Goal: Task Accomplishment & Management: Manage account settings

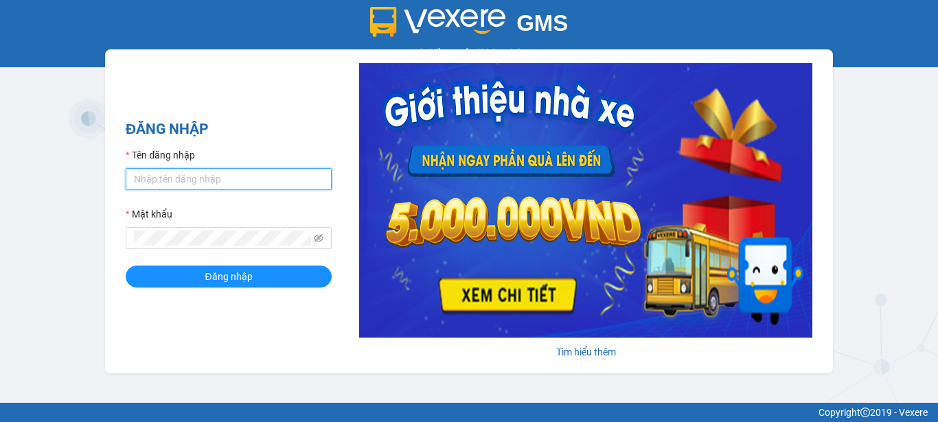
click at [259, 181] on input "Tên đăng nhập" at bounding box center [229, 179] width 206 height 22
type input "baichay.phucxuyen"
click at [126, 266] on button "Đăng nhập" at bounding box center [229, 277] width 206 height 22
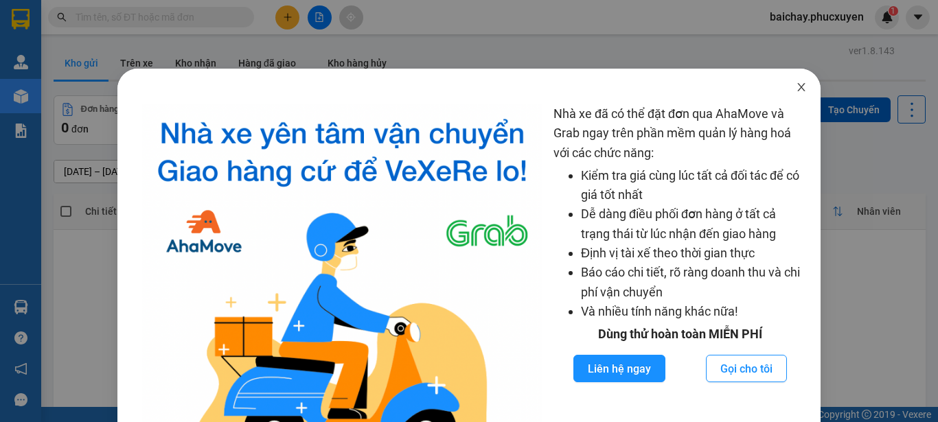
click at [796, 86] on icon "close" at bounding box center [801, 87] width 11 height 11
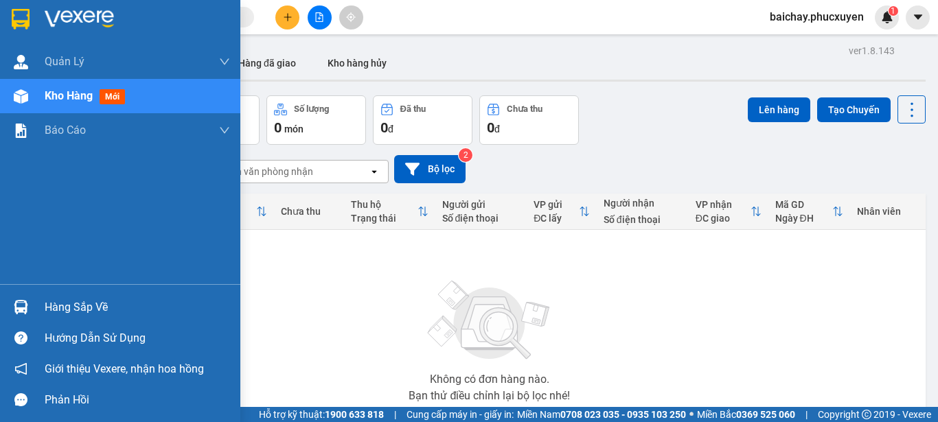
click at [47, 307] on div "Hàng sắp về" at bounding box center [137, 307] width 185 height 21
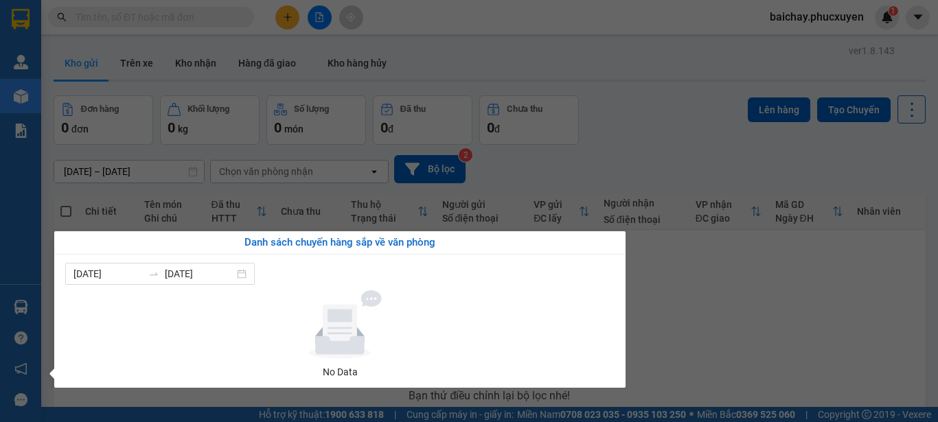
click at [671, 345] on section "Kết quả tìm kiếm ( 0 ) Bộ lọc No Data baichay.phucxuyen 1 Quản Lý Quản lý giao …" at bounding box center [469, 211] width 938 height 422
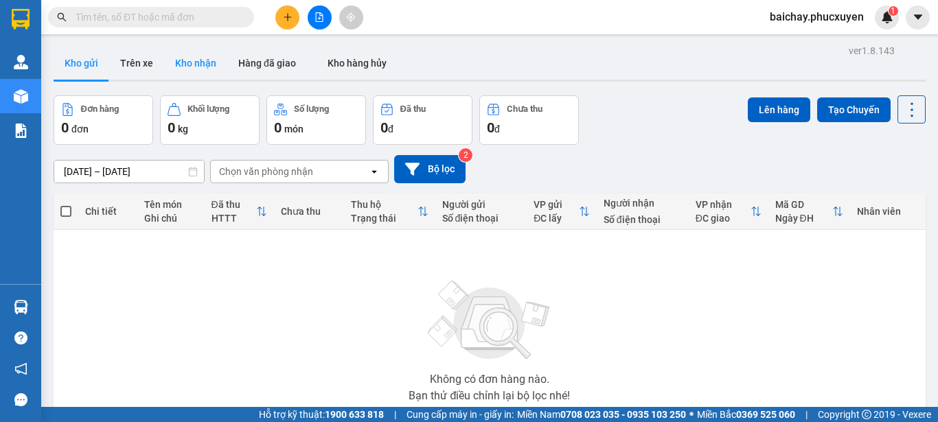
click at [197, 63] on button "Kho nhận" at bounding box center [195, 63] width 63 height 33
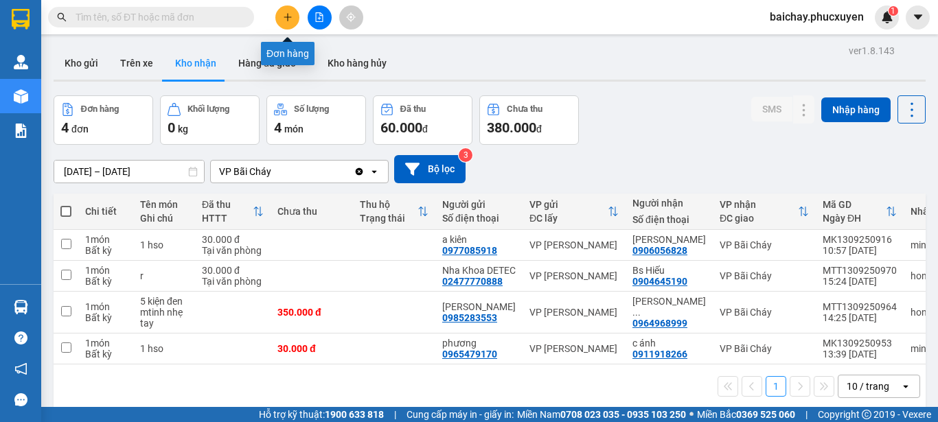
click at [284, 13] on icon "plus" at bounding box center [288, 17] width 10 height 10
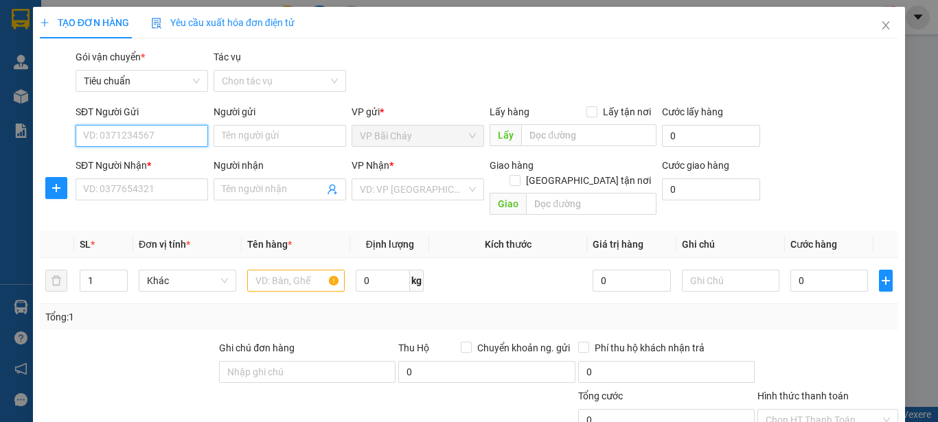
click at [175, 139] on input "SĐT Người Gửi" at bounding box center [142, 136] width 132 height 22
type input "0911434837"
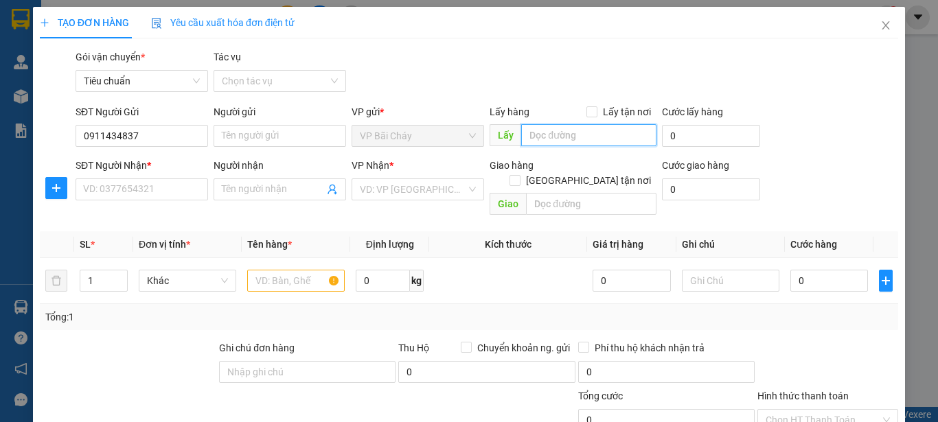
click at [608, 134] on input "text" at bounding box center [588, 135] width 135 height 22
type input "Bxbc"
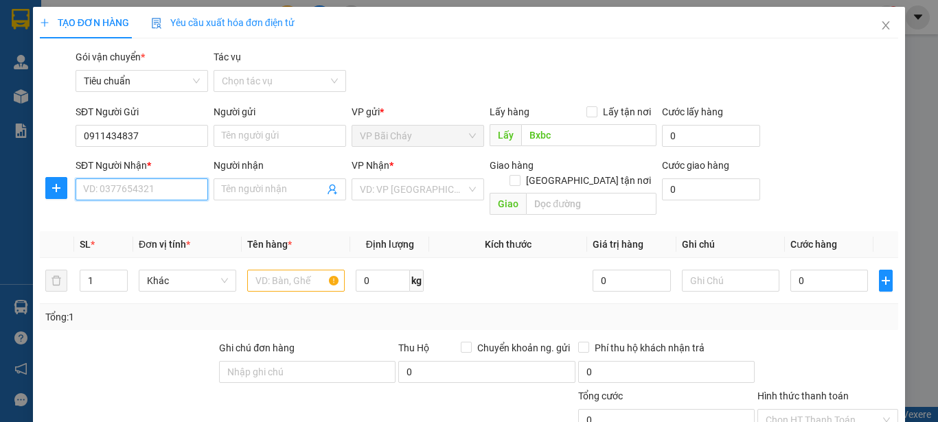
click at [179, 192] on input "SĐT Người Nhận *" at bounding box center [142, 189] width 132 height 22
type input "093663634"
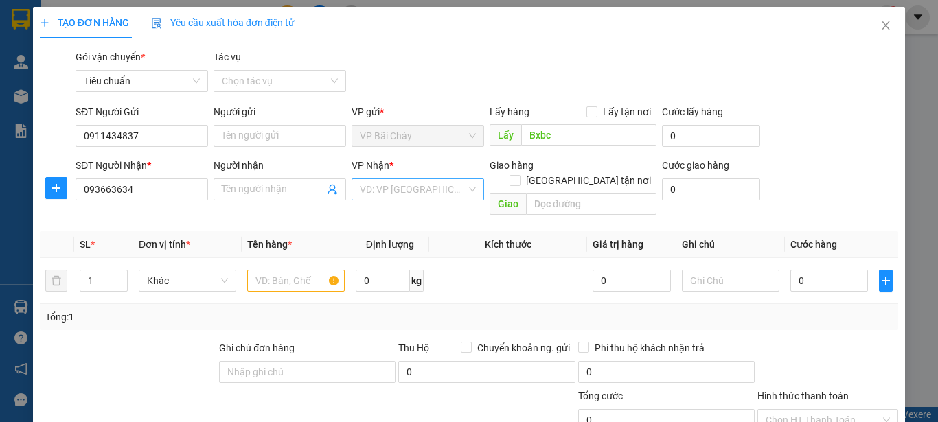
click at [435, 189] on input "search" at bounding box center [413, 189] width 106 height 21
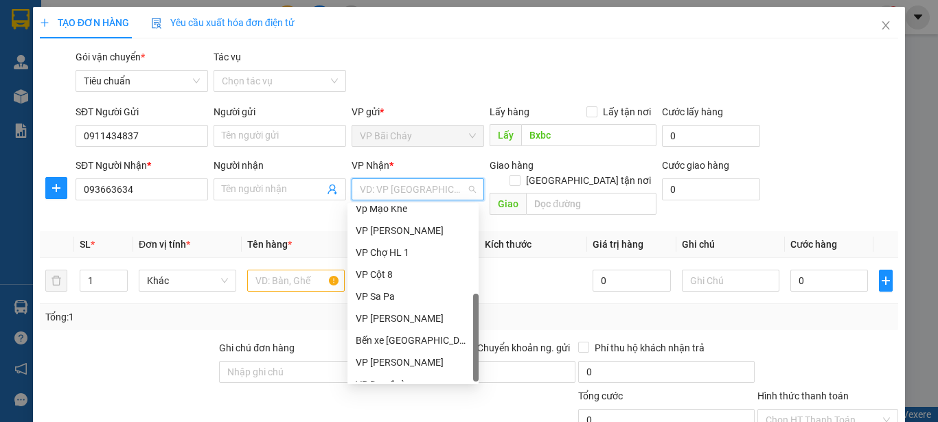
scroll to position [220, 0]
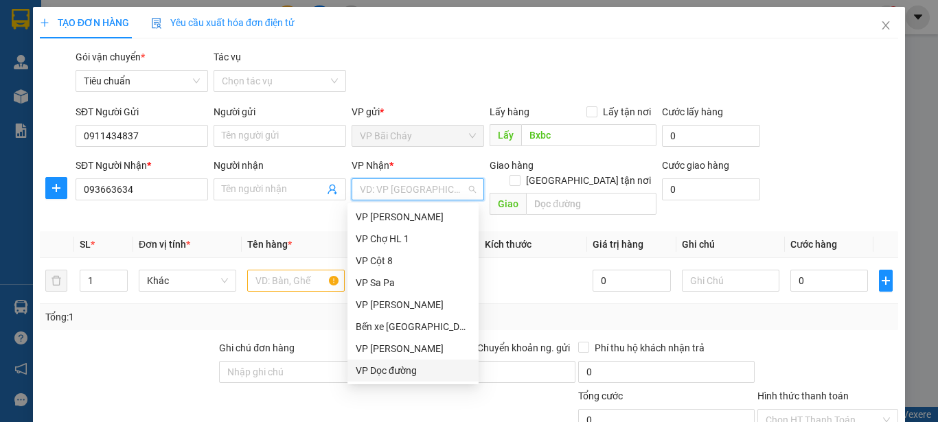
click at [374, 369] on div "VP Dọc đường" at bounding box center [413, 370] width 115 height 15
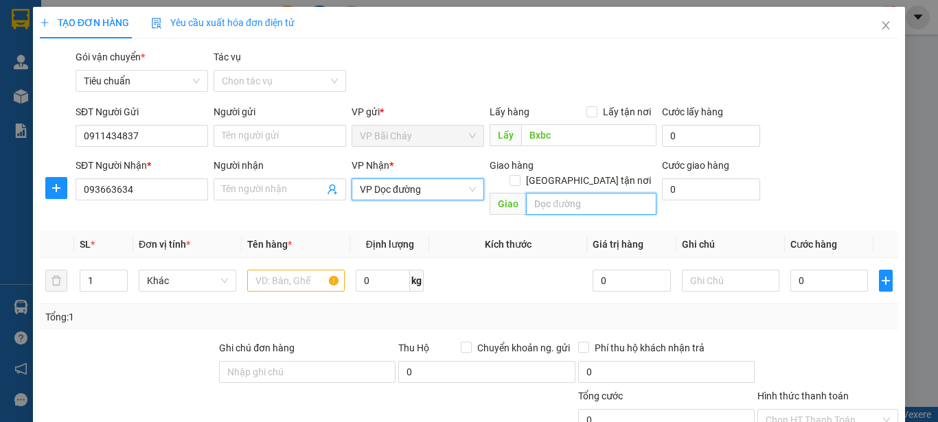
click at [600, 193] on input "text" at bounding box center [591, 204] width 130 height 22
type input "Bxe Sapa"
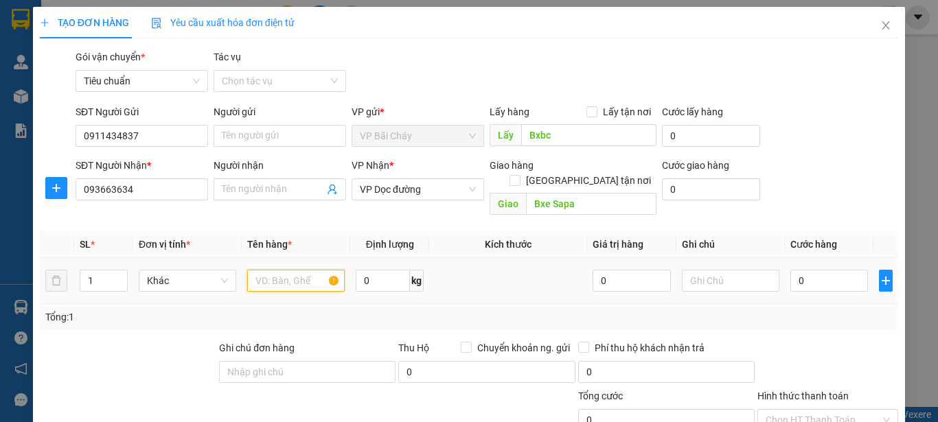
click at [279, 270] on input "text" at bounding box center [295, 281] width 97 height 22
type input "1 Xốp+Túi đen dính liền"
click at [825, 270] on input "0" at bounding box center [829, 281] width 78 height 22
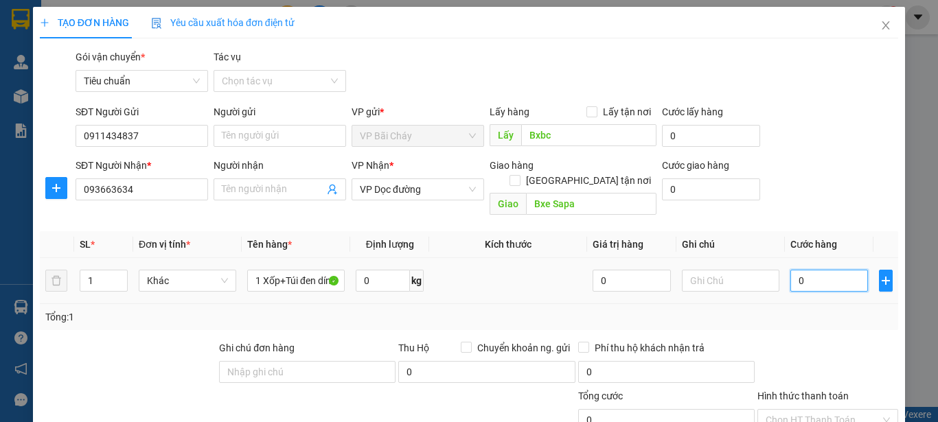
type input "1"
type input "15"
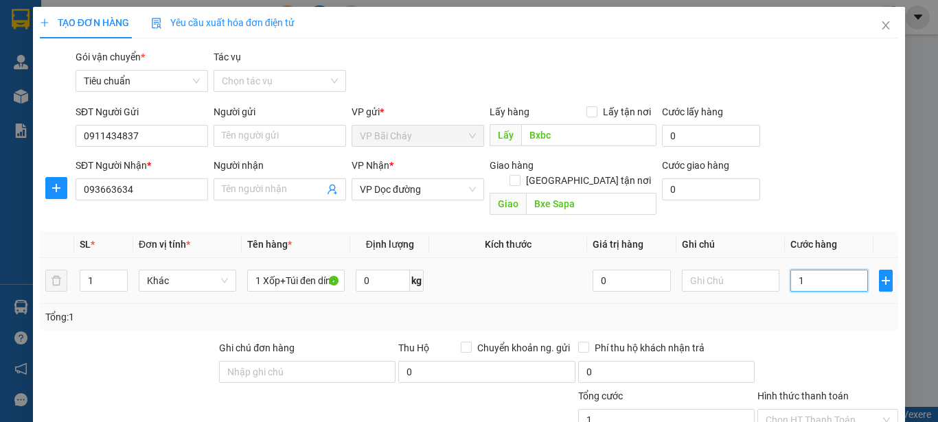
type input "15"
type input "150"
type input "15"
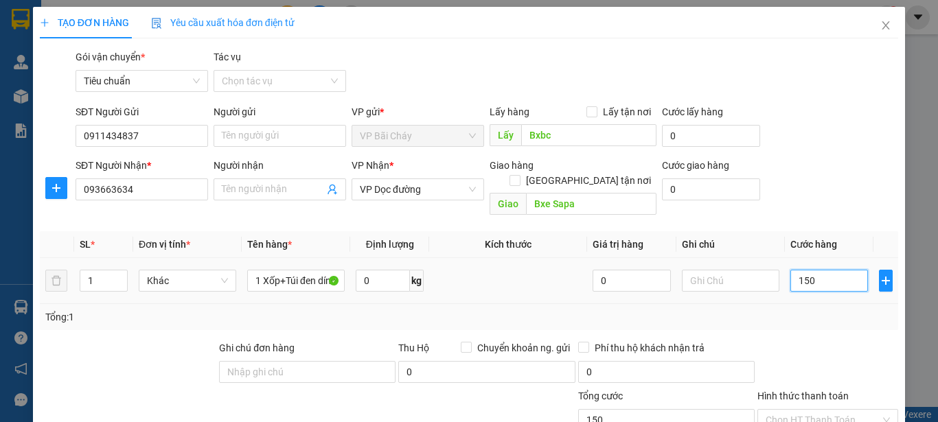
type input "15"
type input "1"
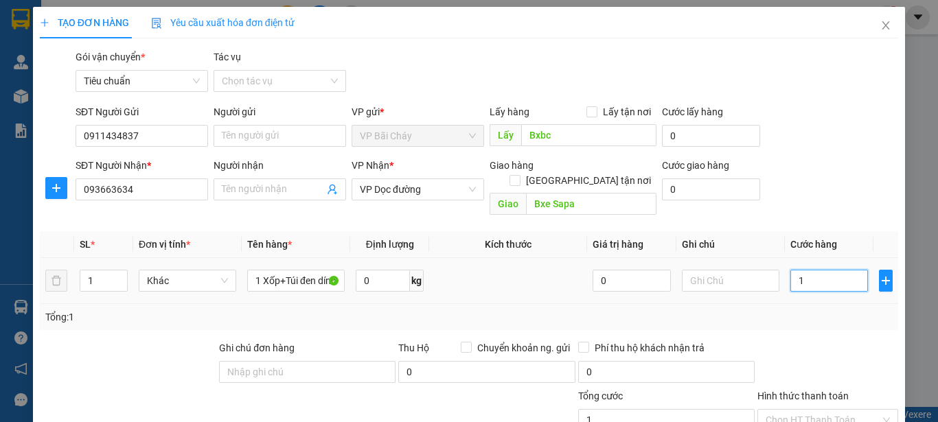
type input "0"
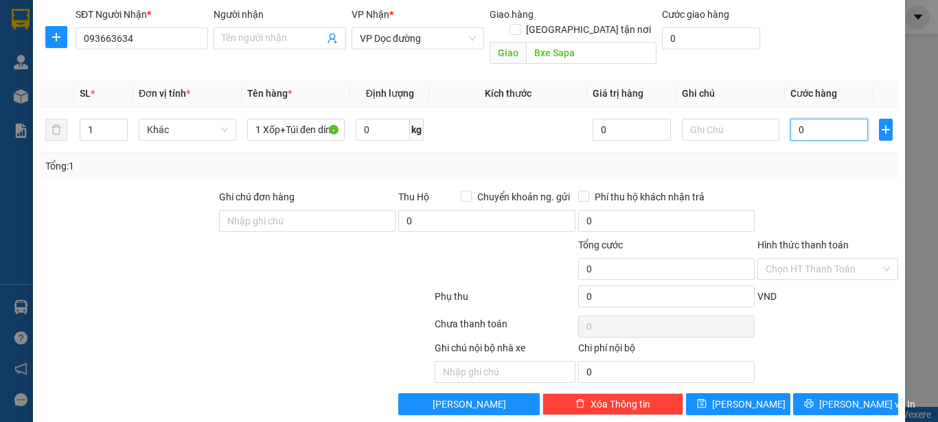
scroll to position [156, 0]
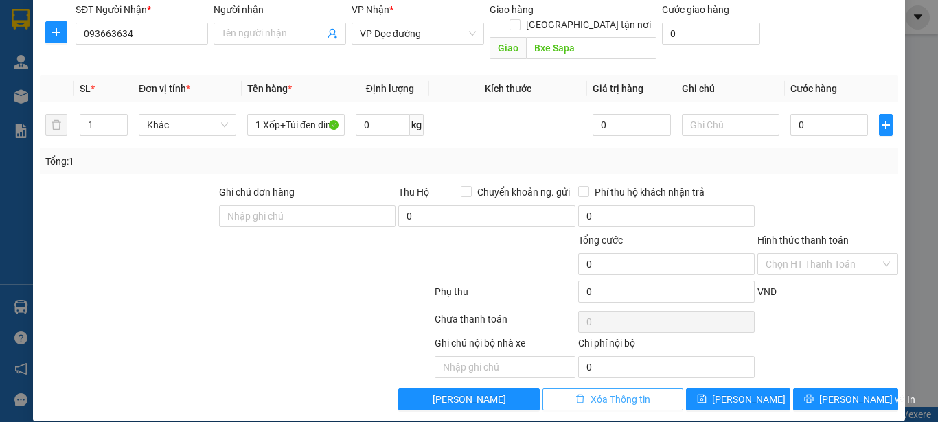
click at [605, 392] on span "Xóa Thông tin" at bounding box center [620, 399] width 60 height 15
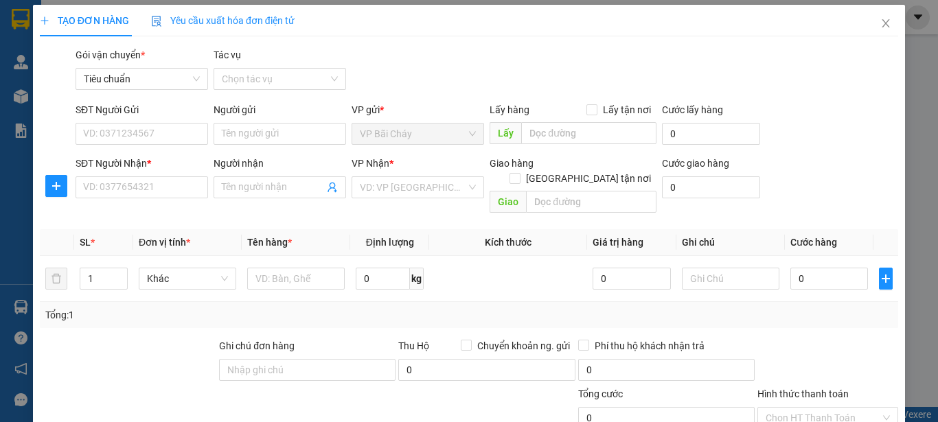
scroll to position [0, 0]
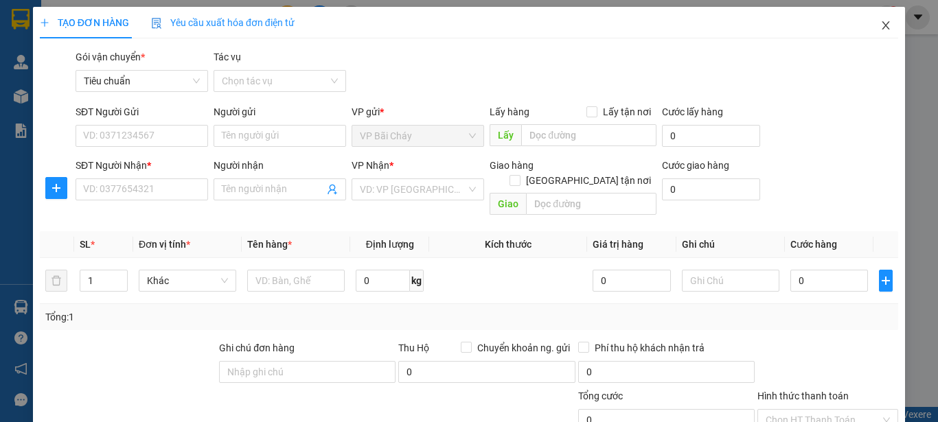
click at [882, 24] on icon "close" at bounding box center [886, 25] width 8 height 8
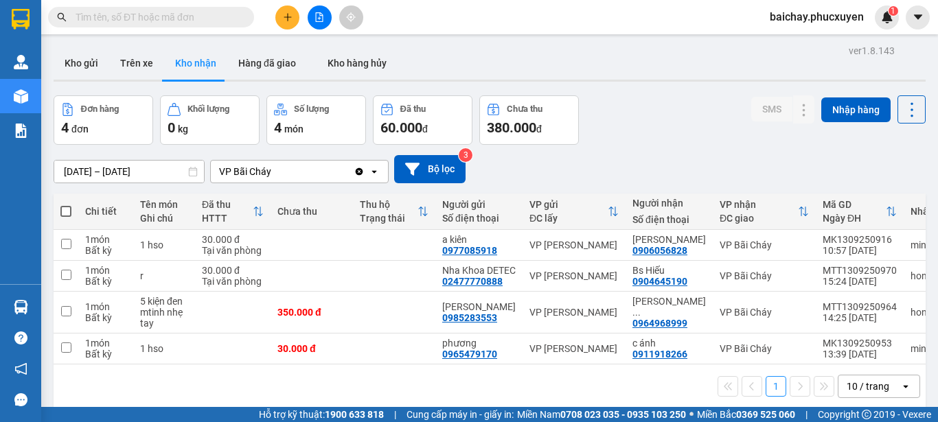
click at [220, 16] on input "text" at bounding box center [157, 17] width 162 height 15
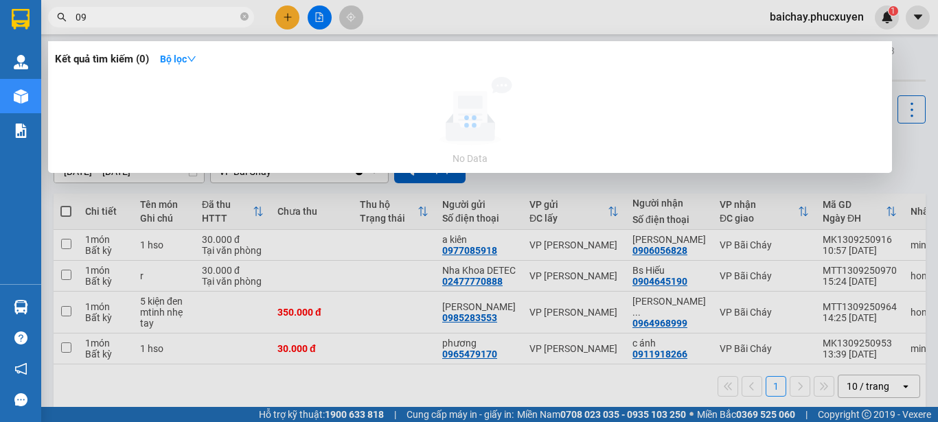
type input "0"
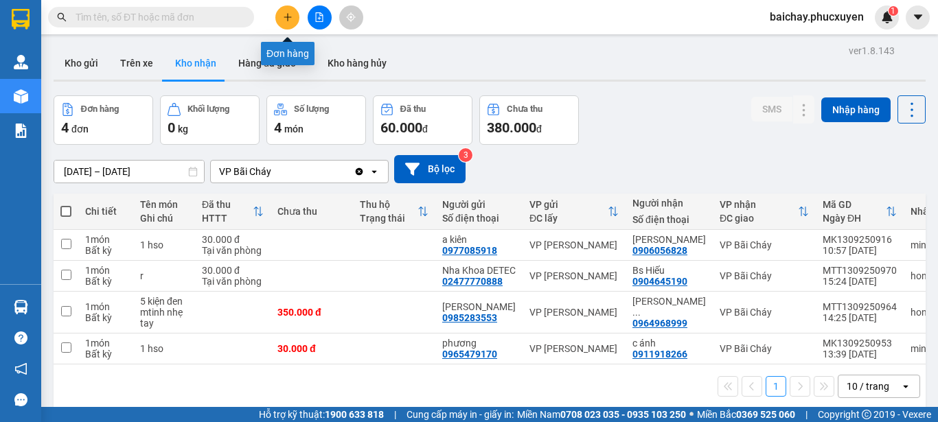
click at [288, 21] on icon "plus" at bounding box center [288, 17] width 10 height 10
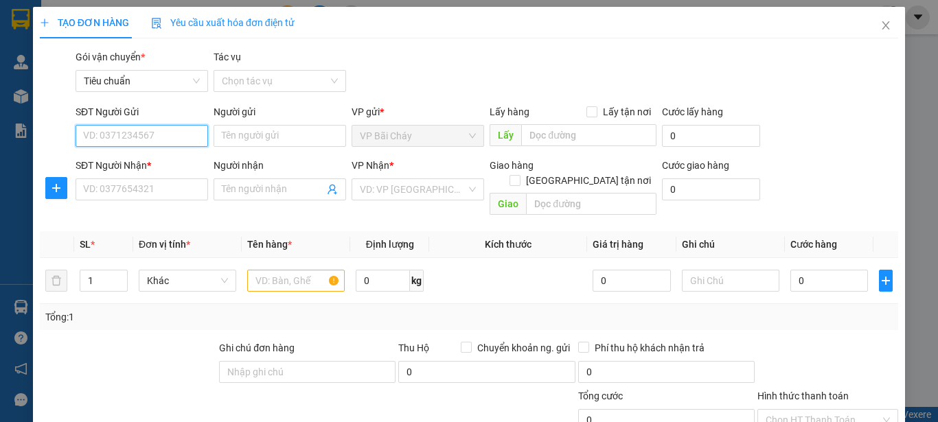
click at [166, 141] on input "SĐT Người Gửi" at bounding box center [142, 136] width 132 height 22
type input "0911434837"
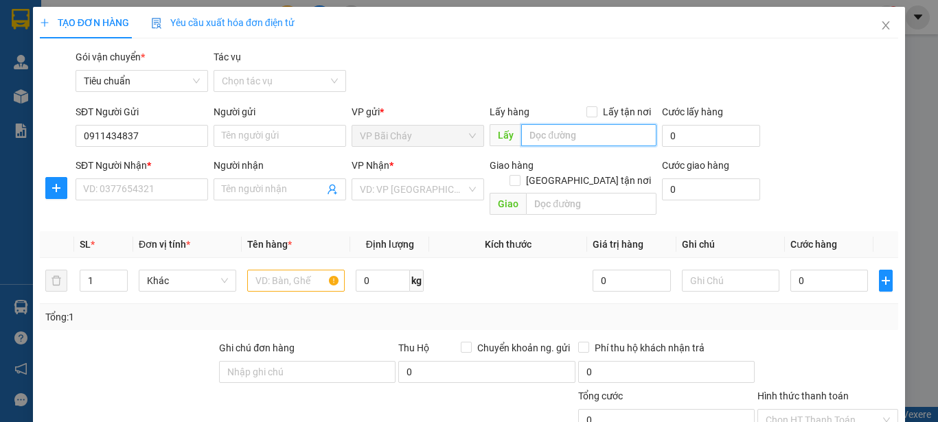
click at [594, 135] on input "text" at bounding box center [588, 135] width 135 height 22
type input "bxbc"
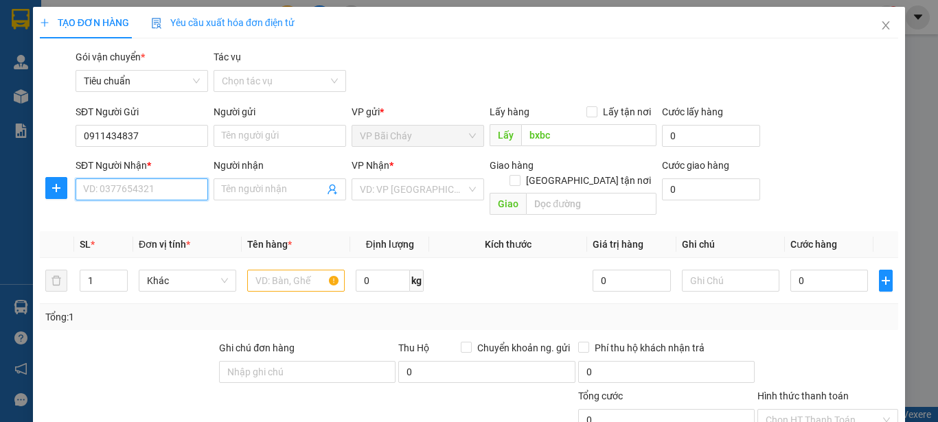
click at [180, 191] on input "SĐT Người Nhận *" at bounding box center [142, 189] width 132 height 22
type input "0936636342"
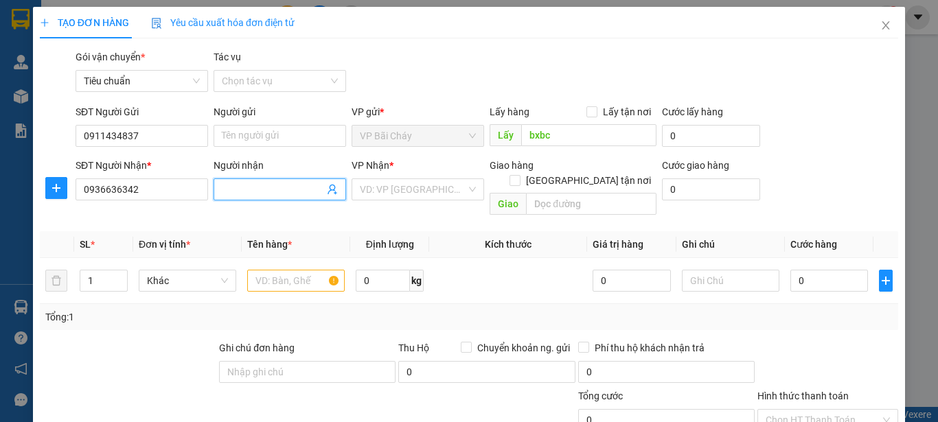
click at [303, 192] on input "Người nhận" at bounding box center [273, 189] width 102 height 15
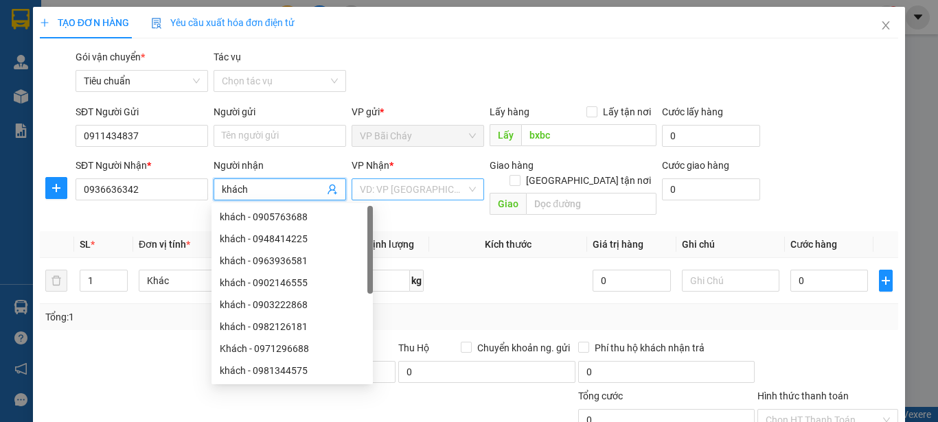
type input "khách"
click at [458, 191] on input "search" at bounding box center [413, 189] width 106 height 21
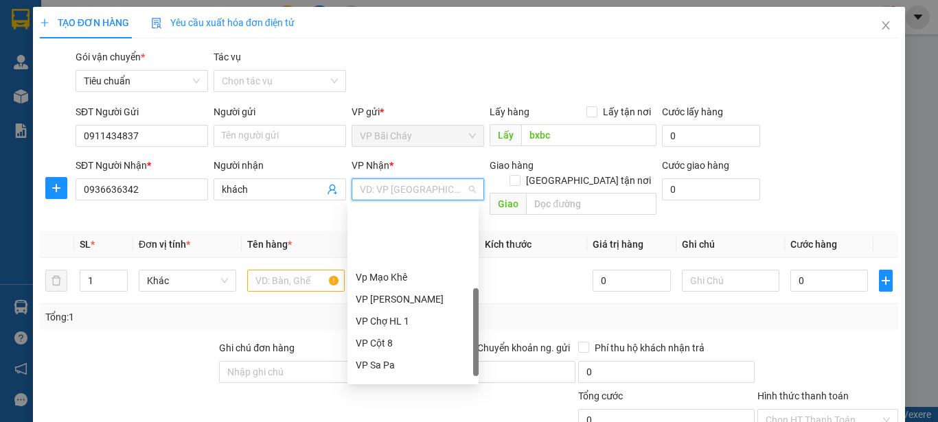
scroll to position [220, 0]
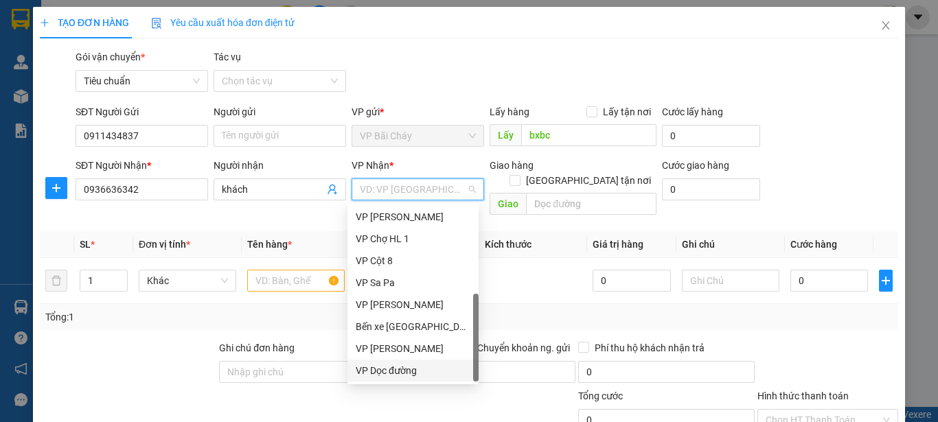
click at [389, 370] on div "VP Dọc đường" at bounding box center [413, 370] width 115 height 15
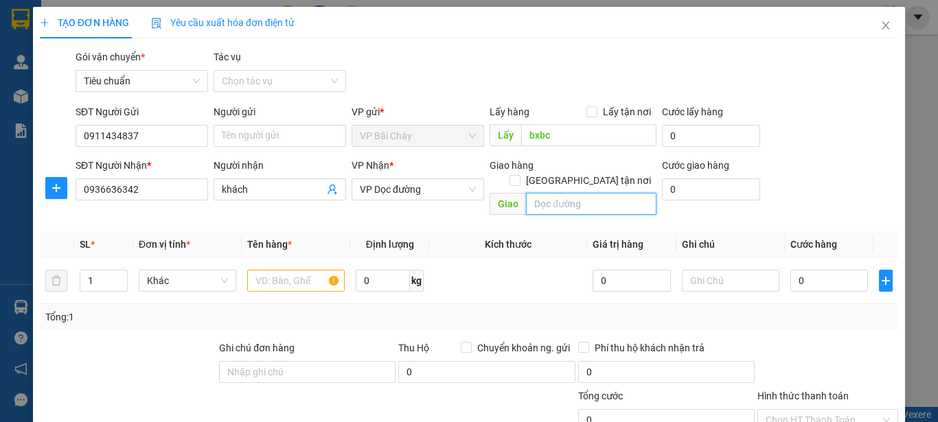
click at [598, 193] on input "text" at bounding box center [591, 204] width 130 height 22
type input "Bến xe Sapa"
click at [312, 270] on input "text" at bounding box center [295, 281] width 97 height 22
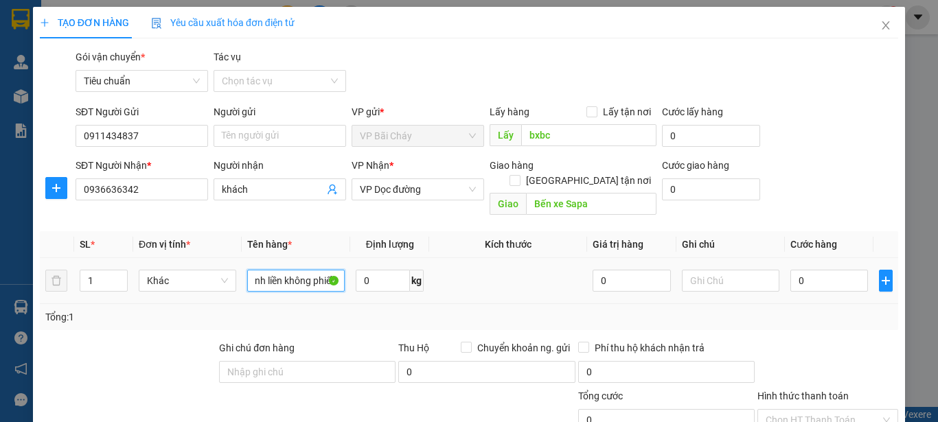
scroll to position [0, 78]
type input "1 Xốp+Túi đen dính liền không phiếu"
click at [831, 270] on input "0" at bounding box center [829, 281] width 78 height 22
type input "1"
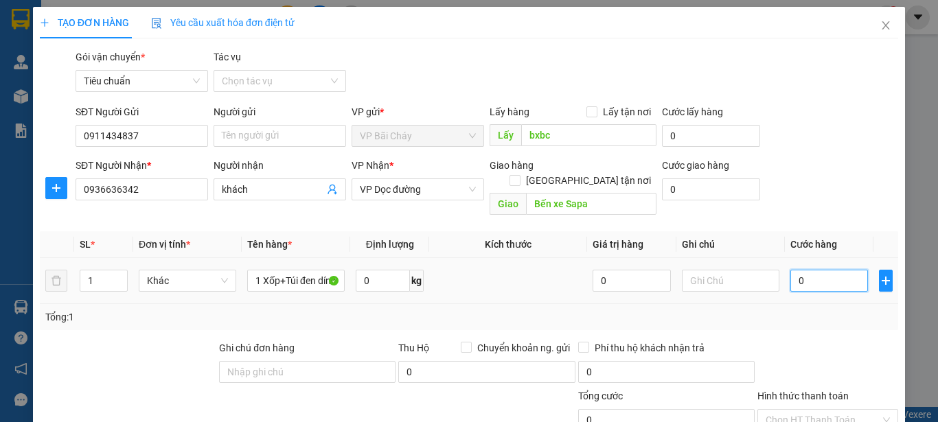
type input "1"
type input "15"
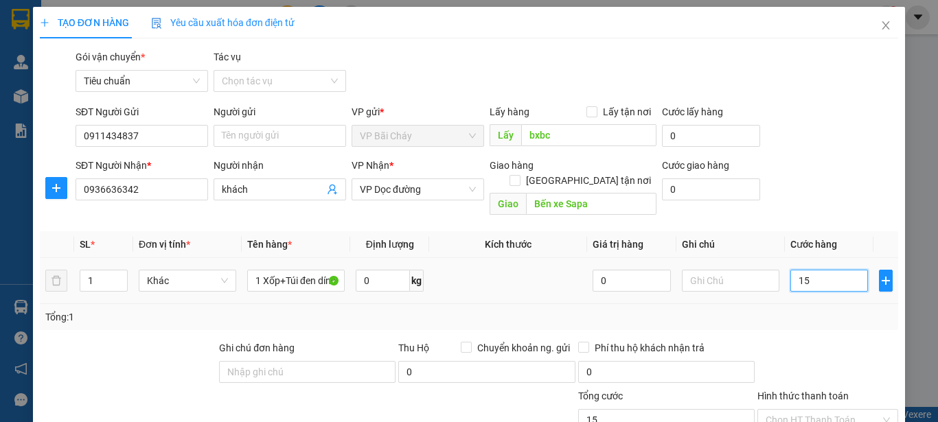
type input "150"
type input "150.000"
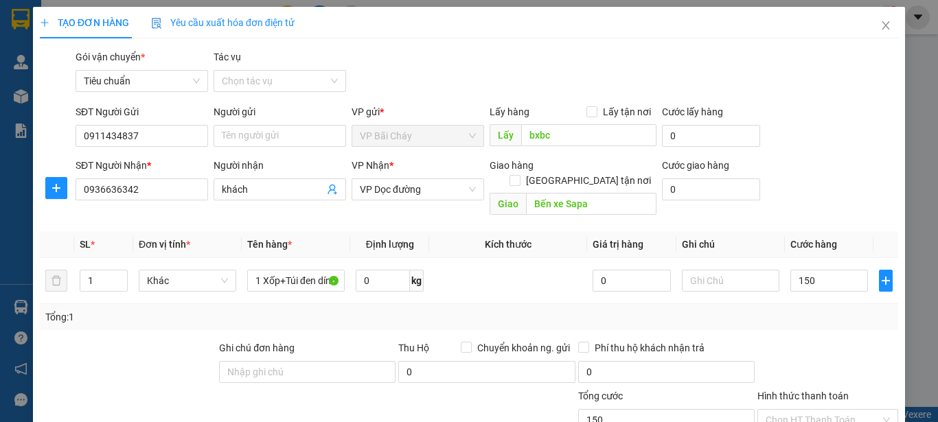
type input "150.000"
click at [832, 321] on div "Transit Pickup Surcharge Ids Transit Deliver Surcharge Ids Transit Deliver Surc…" at bounding box center [469, 307] width 858 height 517
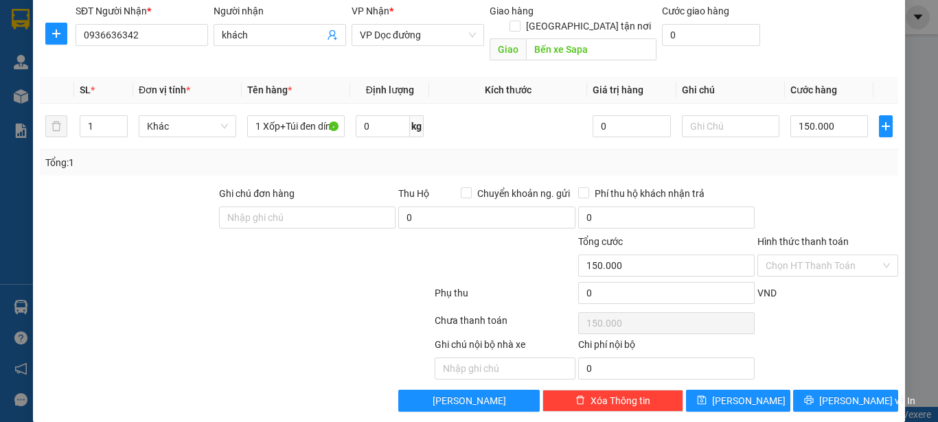
scroll to position [156, 0]
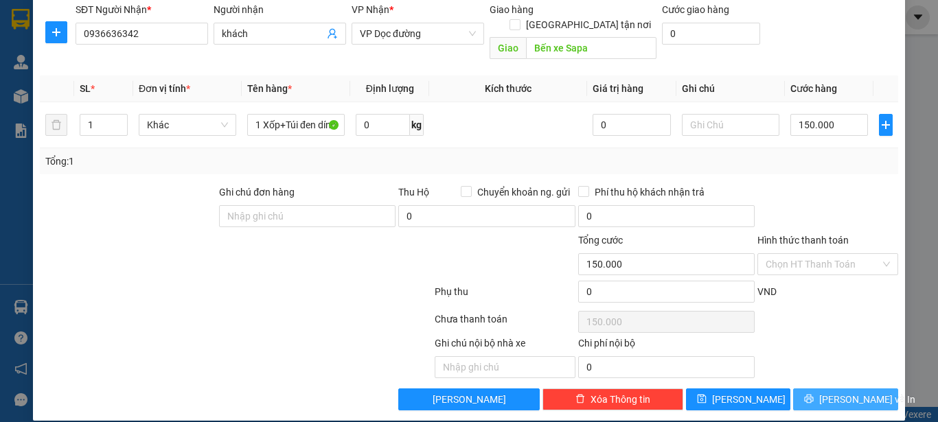
click at [813, 394] on icon "printer" at bounding box center [809, 399] width 10 height 10
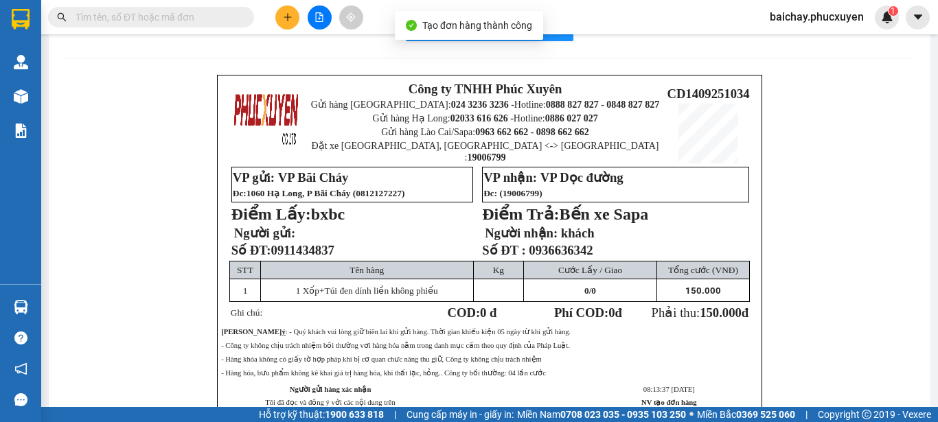
scroll to position [69, 0]
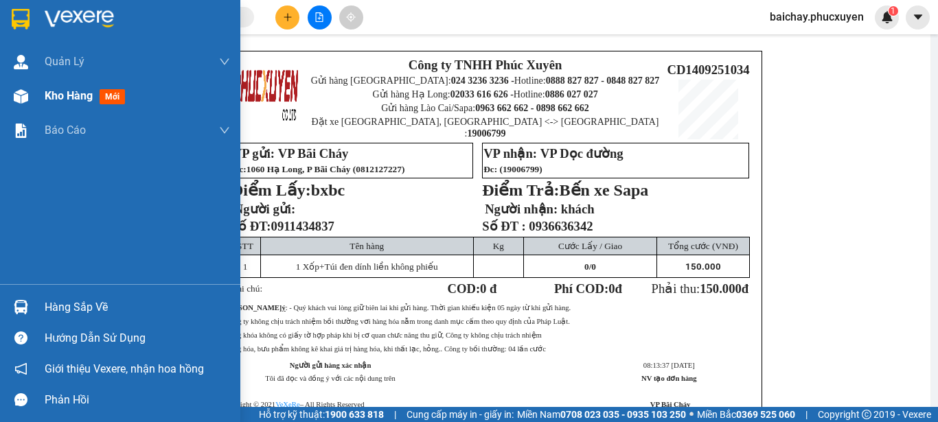
click at [65, 96] on span "Kho hàng" at bounding box center [69, 95] width 48 height 13
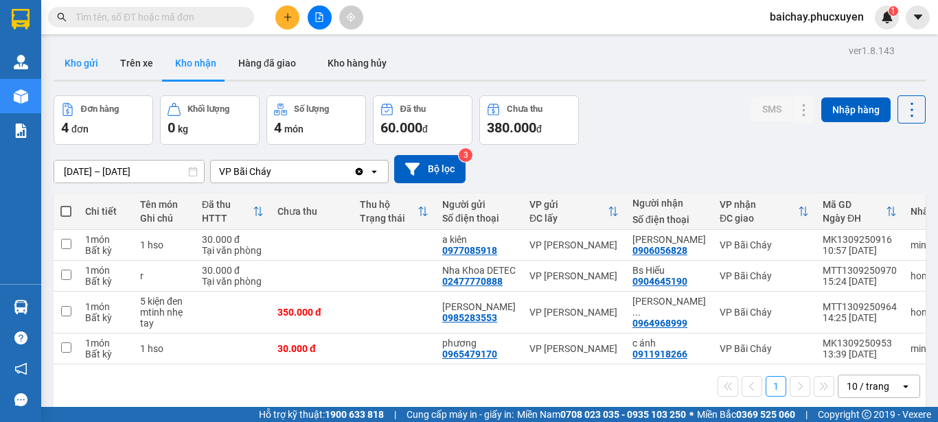
click at [87, 62] on button "Kho gửi" at bounding box center [82, 63] width 56 height 33
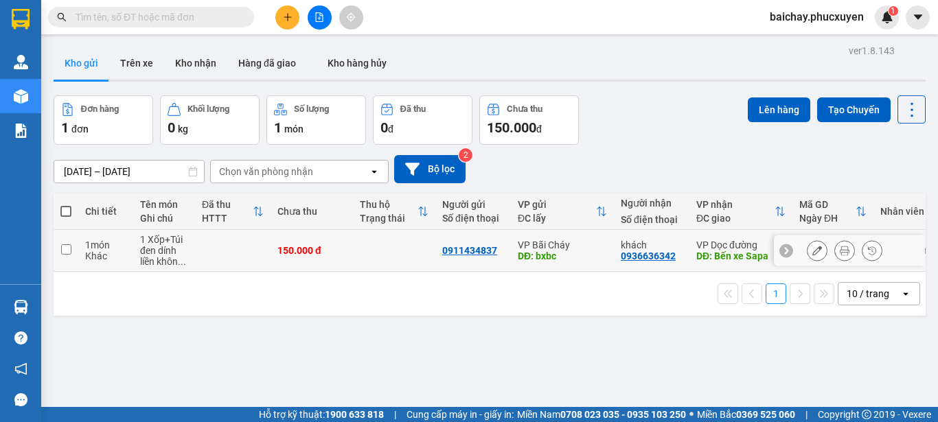
click at [840, 253] on icon at bounding box center [845, 251] width 10 height 10
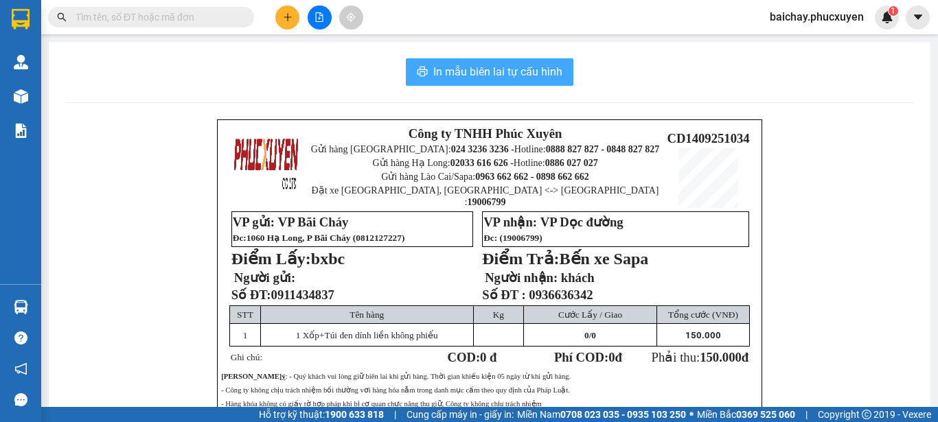
click at [442, 72] on span "In mẫu biên lai tự cấu hình" at bounding box center [497, 71] width 129 height 17
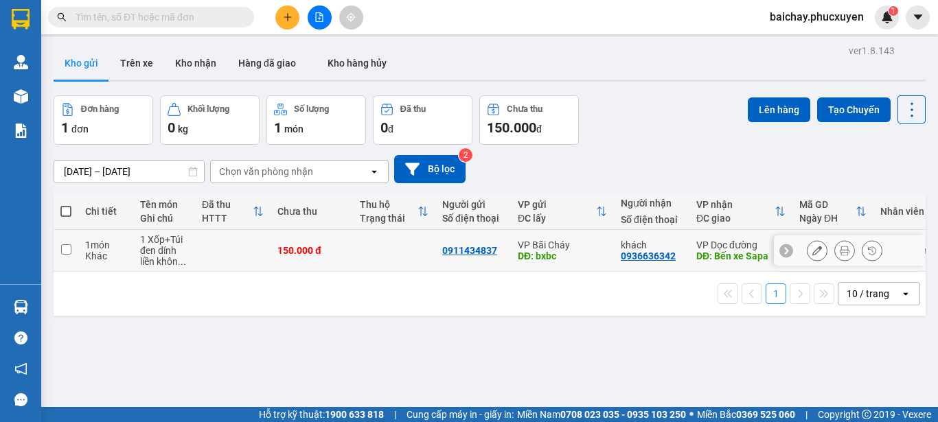
click at [67, 251] on input "checkbox" at bounding box center [66, 249] width 10 height 10
checkbox input "true"
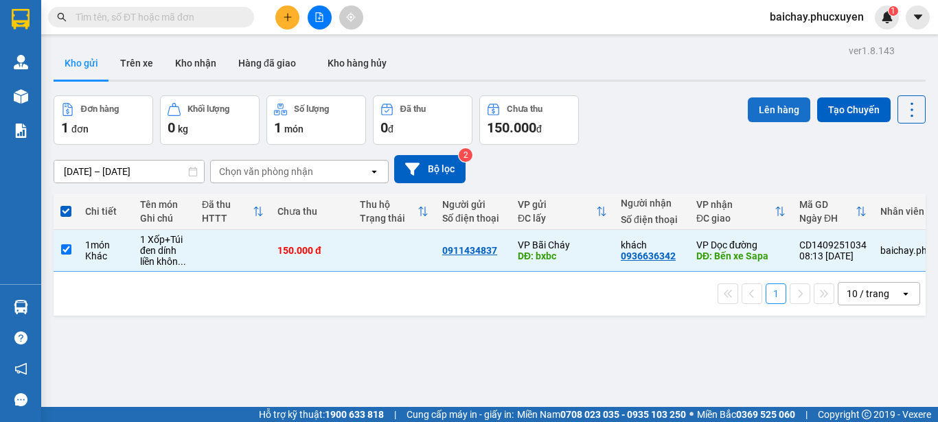
click at [758, 108] on button "Lên hàng" at bounding box center [779, 109] width 62 height 25
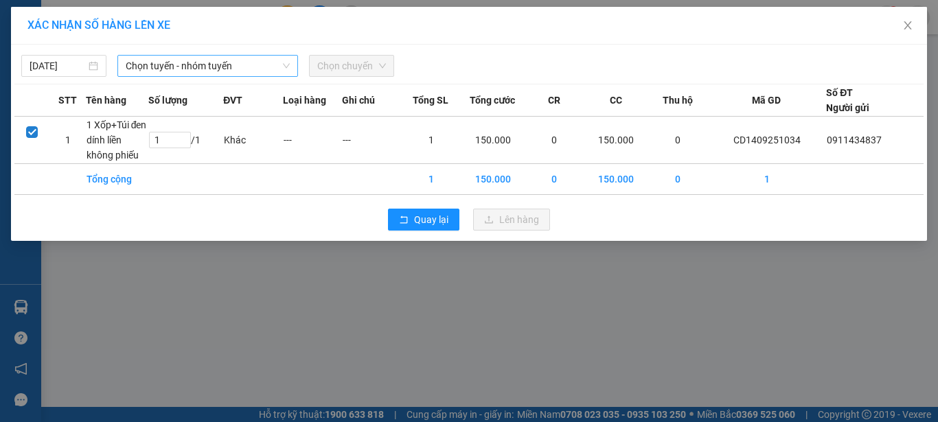
click at [259, 67] on span "Chọn tuyến - nhóm tuyến" at bounding box center [208, 66] width 164 height 21
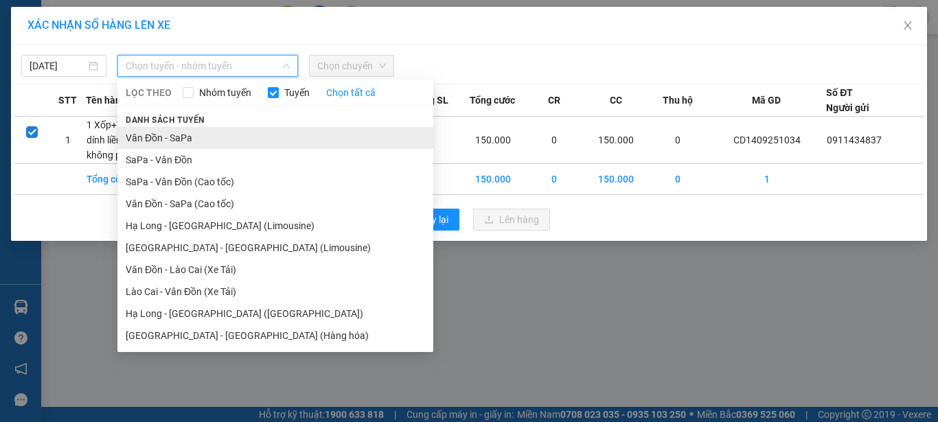
click at [154, 139] on li "Vân Đồn - SaPa" at bounding box center [275, 138] width 316 height 22
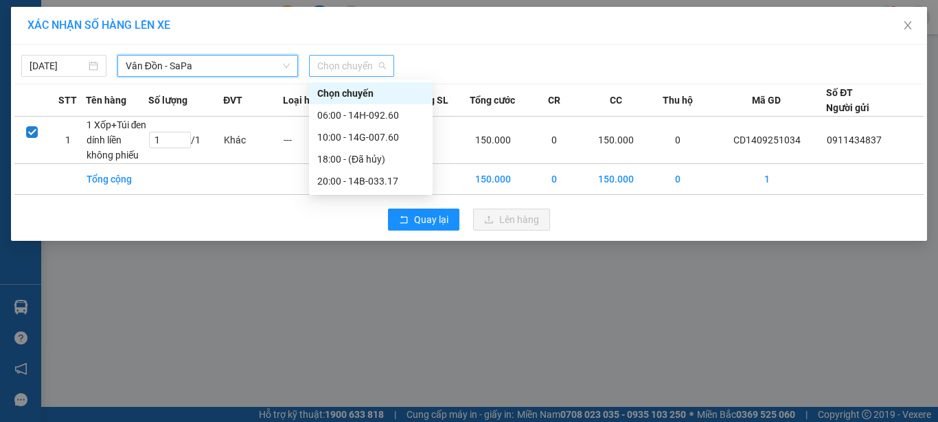
click at [360, 60] on span "Chọn chuyến" at bounding box center [351, 66] width 69 height 21
click at [384, 115] on div "06:00 - 14H-092.60" at bounding box center [370, 115] width 107 height 15
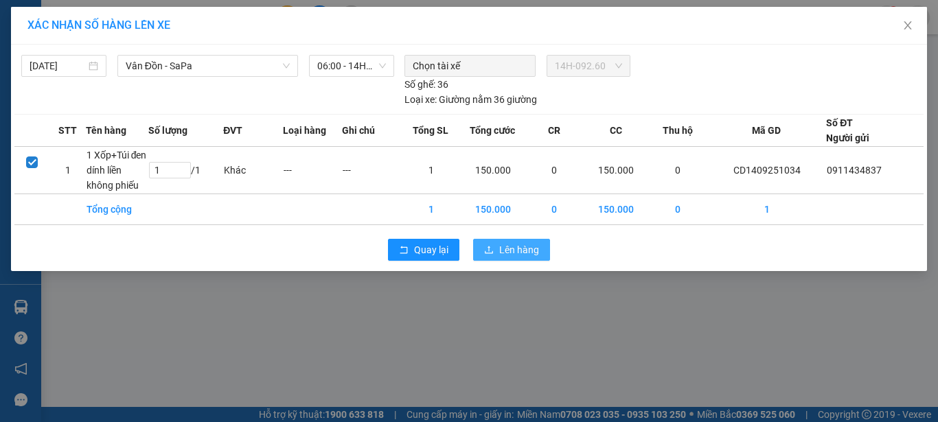
click at [511, 250] on span "Lên hàng" at bounding box center [519, 249] width 40 height 15
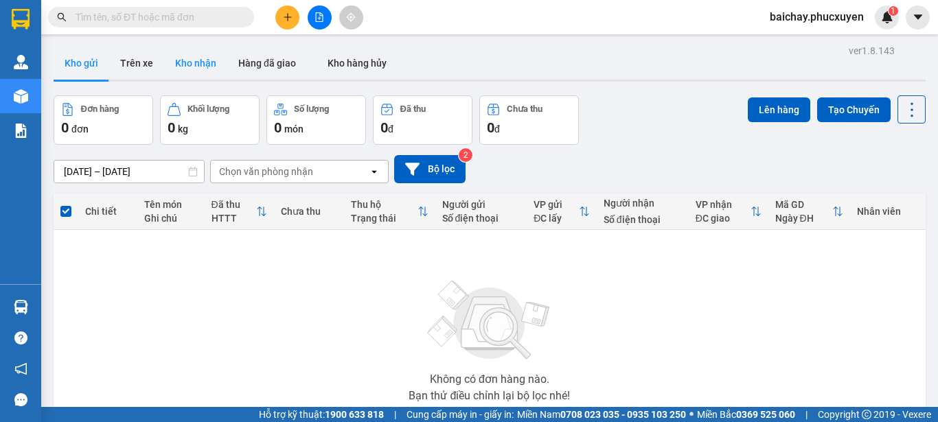
click at [190, 66] on button "Kho nhận" at bounding box center [195, 63] width 63 height 33
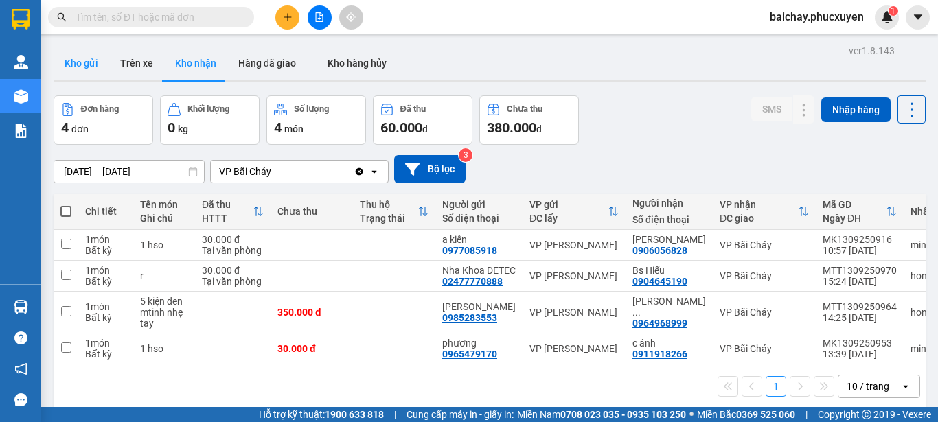
click at [76, 59] on button "Kho gửi" at bounding box center [82, 63] width 56 height 33
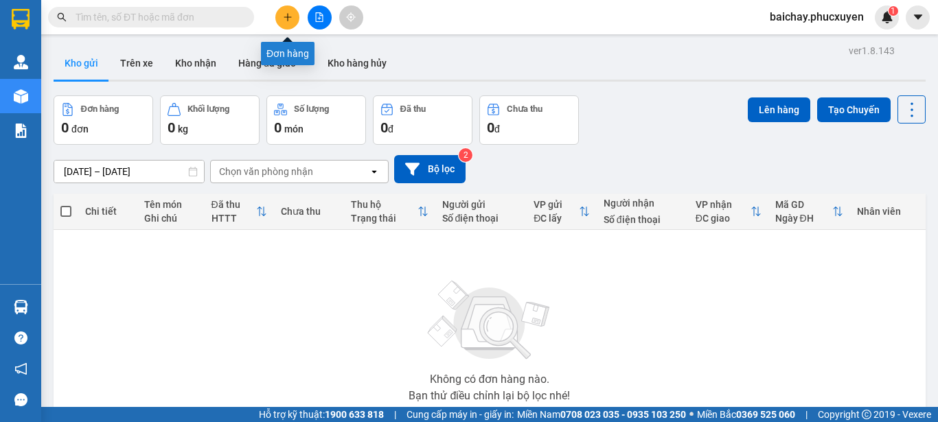
click at [290, 19] on icon "plus" at bounding box center [288, 17] width 10 height 10
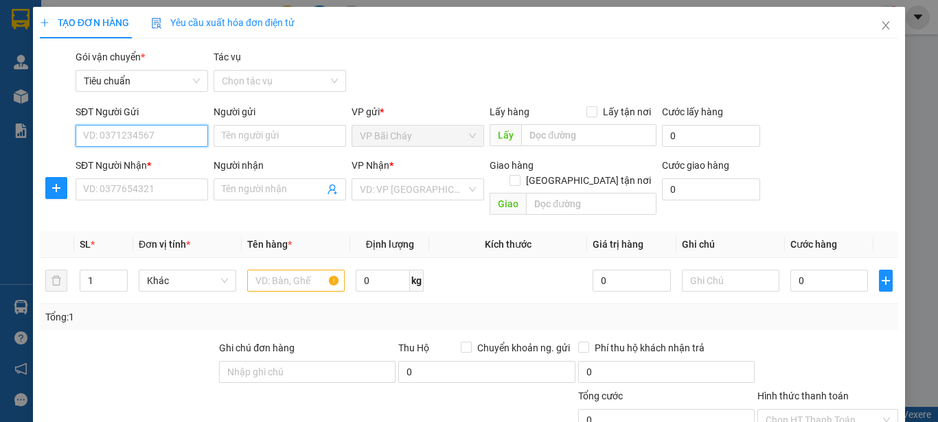
click at [178, 133] on input "SĐT Người Gửi" at bounding box center [142, 136] width 132 height 22
type input "0915345854"
click at [143, 166] on div "0915345854 - [PERSON_NAME]" at bounding box center [150, 163] width 135 height 15
type input "anh Tuấn"
type input "0915345854"
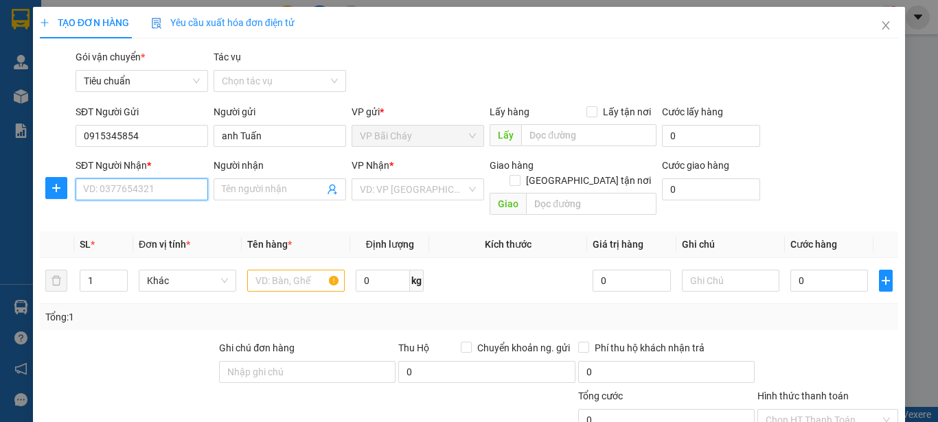
click at [179, 187] on input "SĐT Người Nhận *" at bounding box center [142, 189] width 132 height 22
type input "0973376996"
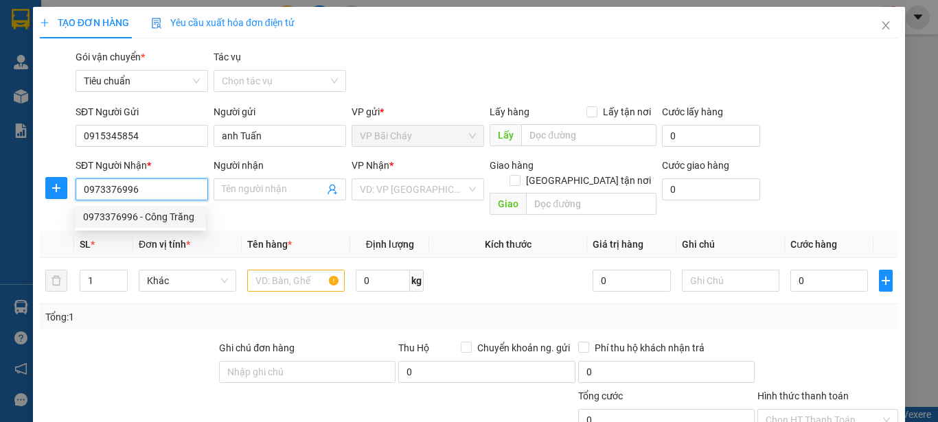
click at [156, 220] on div "0973376996 - Công Trăng" at bounding box center [140, 216] width 115 height 15
type input "Công Trăng"
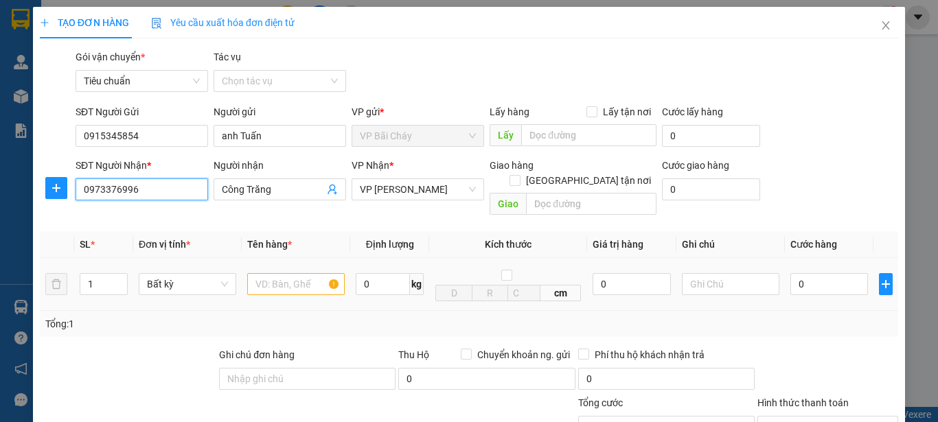
type input "0973376996"
click at [295, 273] on input "text" at bounding box center [295, 284] width 97 height 22
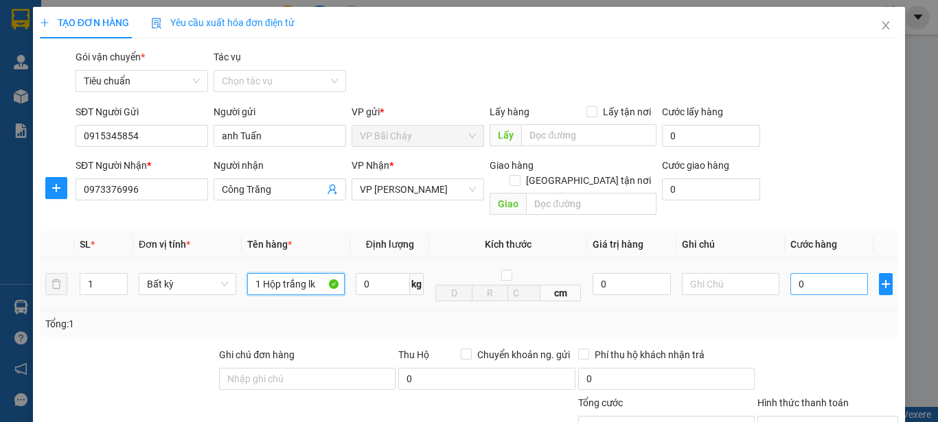
type input "1 Hộp trắng lk"
click at [814, 273] on input "0" at bounding box center [829, 284] width 78 height 22
type input "4"
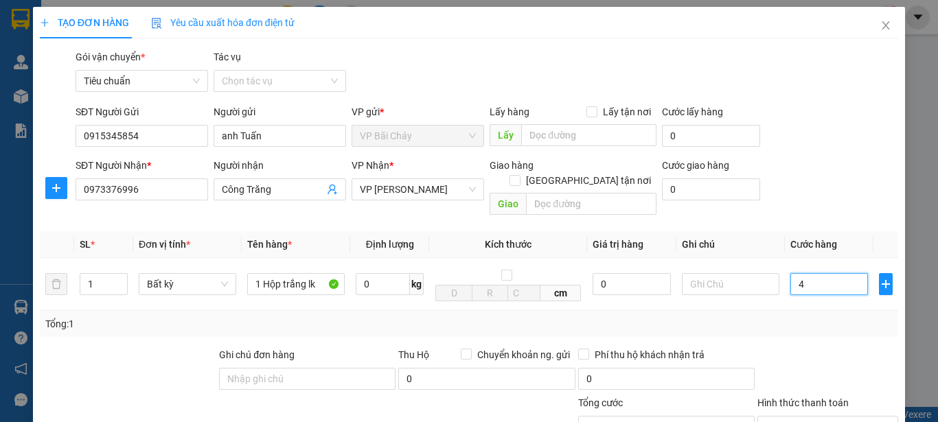
type input "40"
type input "40.000"
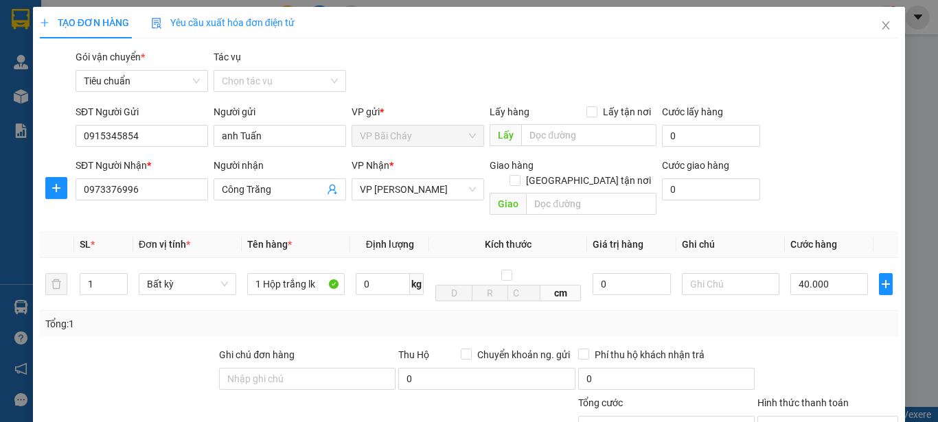
click at [807, 332] on div "Transit Pickup Surcharge Ids Transit Deliver Surcharge Ids Transit Deliver Surc…" at bounding box center [469, 311] width 858 height 524
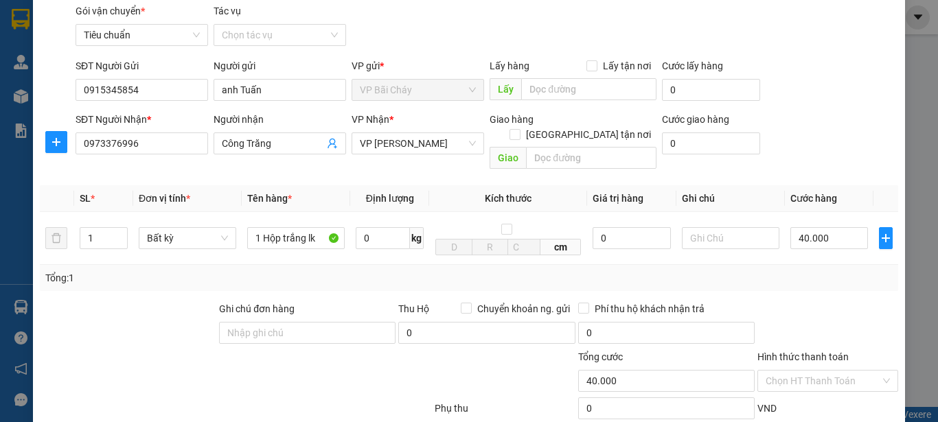
scroll to position [69, 0]
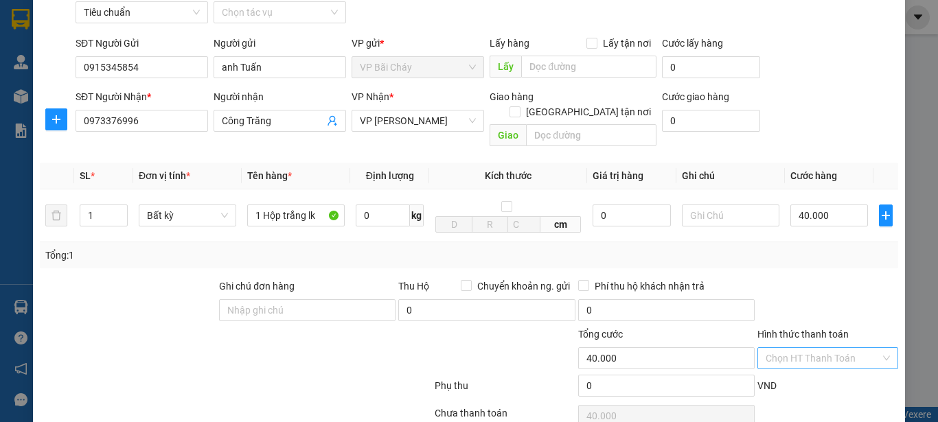
click at [846, 348] on input "Hình thức thanh toán" at bounding box center [822, 358] width 115 height 21
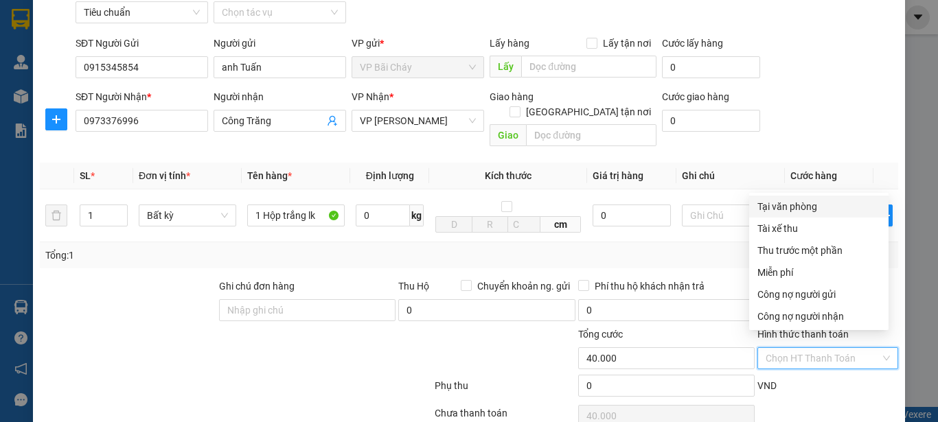
click at [799, 206] on div "Tại văn phòng" at bounding box center [818, 206] width 123 height 15
type input "0"
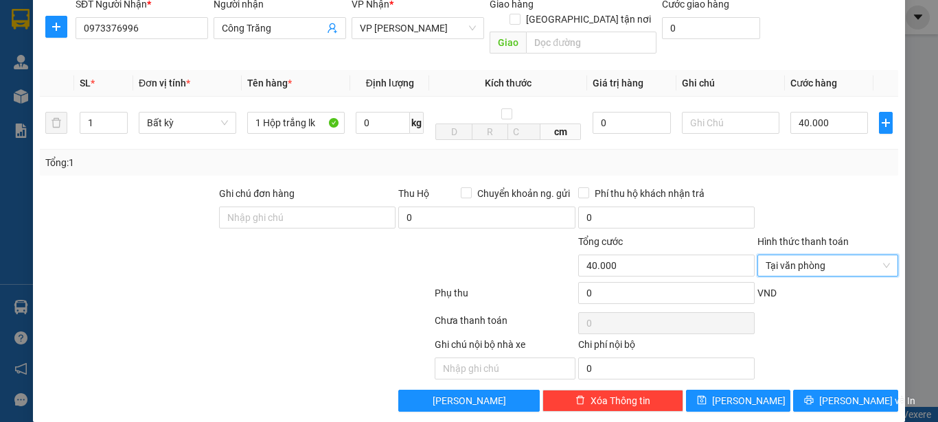
scroll to position [163, 0]
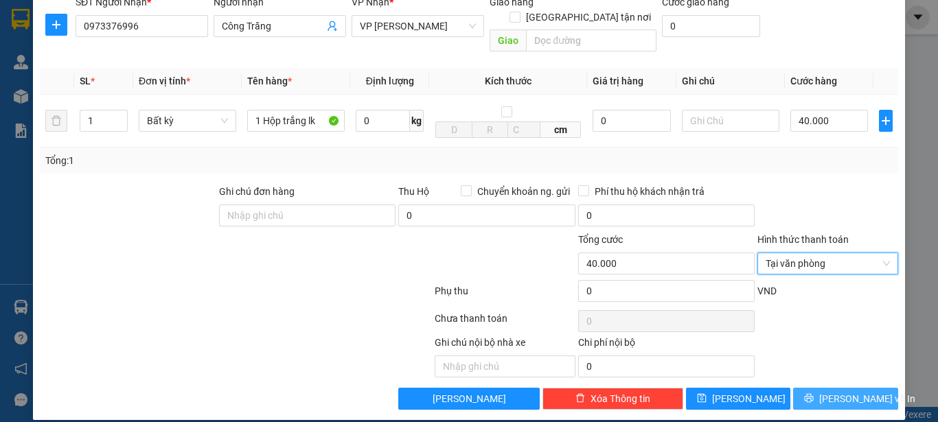
click at [833, 391] on span "[PERSON_NAME] và In" at bounding box center [867, 398] width 96 height 15
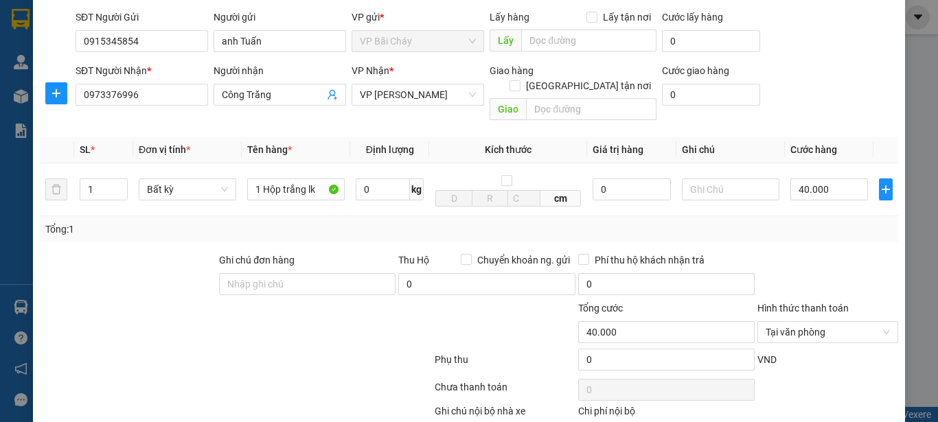
scroll to position [0, 0]
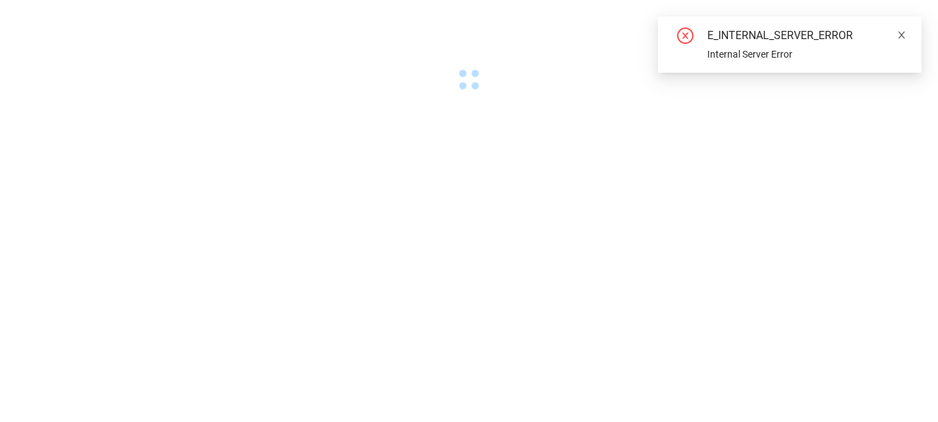
click at [899, 34] on icon "close" at bounding box center [902, 35] width 10 height 10
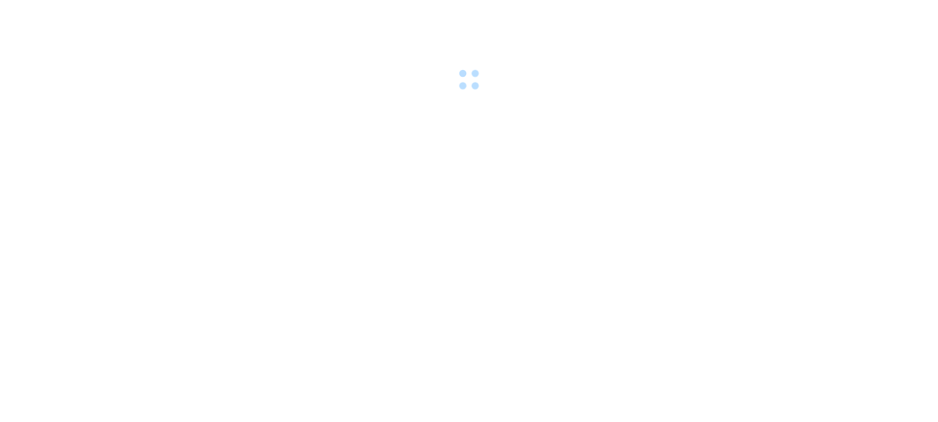
click at [636, 327] on body at bounding box center [469, 211] width 938 height 422
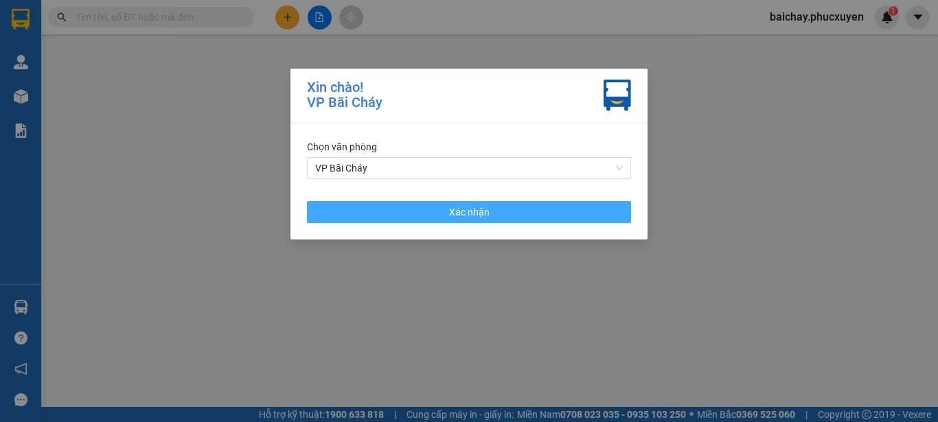
click at [458, 215] on span "Xác nhận" at bounding box center [469, 212] width 41 height 15
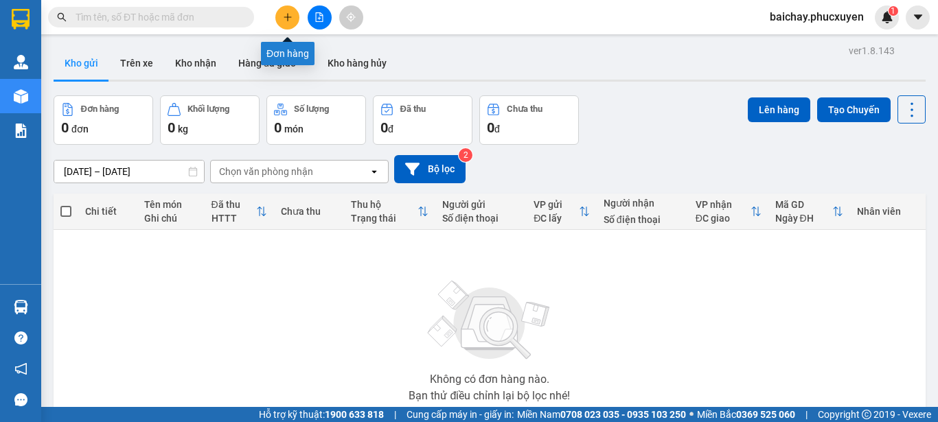
click at [288, 16] on icon "plus" at bounding box center [288, 17] width 10 height 10
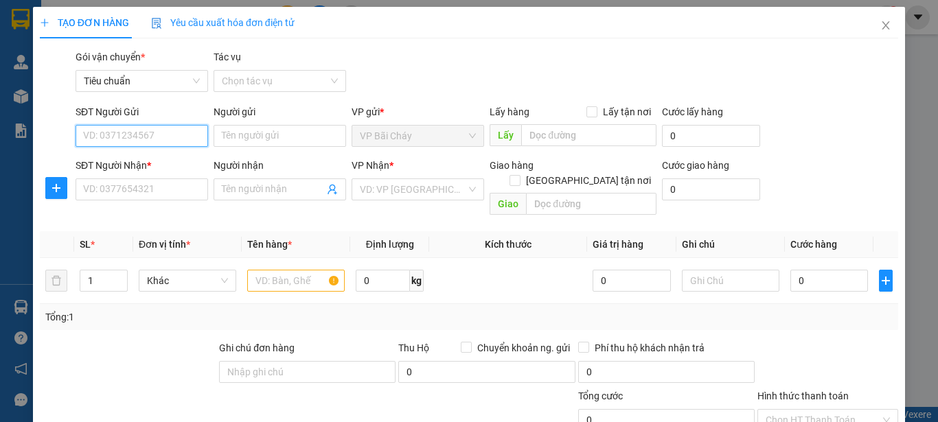
click at [181, 135] on input "SĐT Người Gửi" at bounding box center [142, 136] width 132 height 22
type input "0915345854"
click at [157, 166] on div "0915345854 - [PERSON_NAME]" at bounding box center [150, 163] width 135 height 15
type input "anh Tuấn"
type input "0915345854"
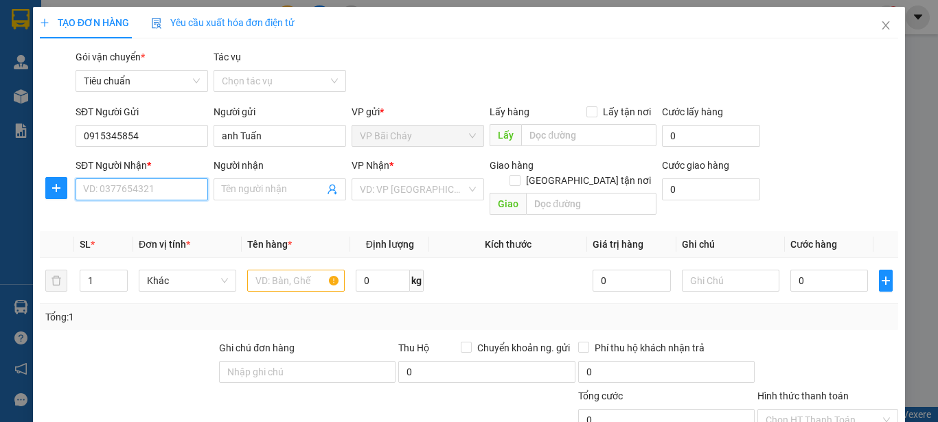
click at [170, 190] on input "SĐT Người Nhận *" at bounding box center [142, 189] width 132 height 22
type input "0973376996"
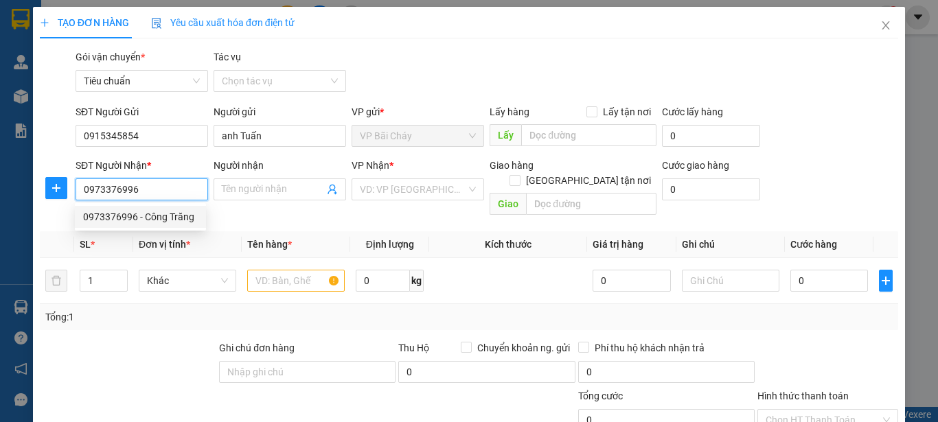
click at [154, 215] on div "0973376996 - Công Trăng" at bounding box center [140, 216] width 115 height 15
type input "Công Trăng"
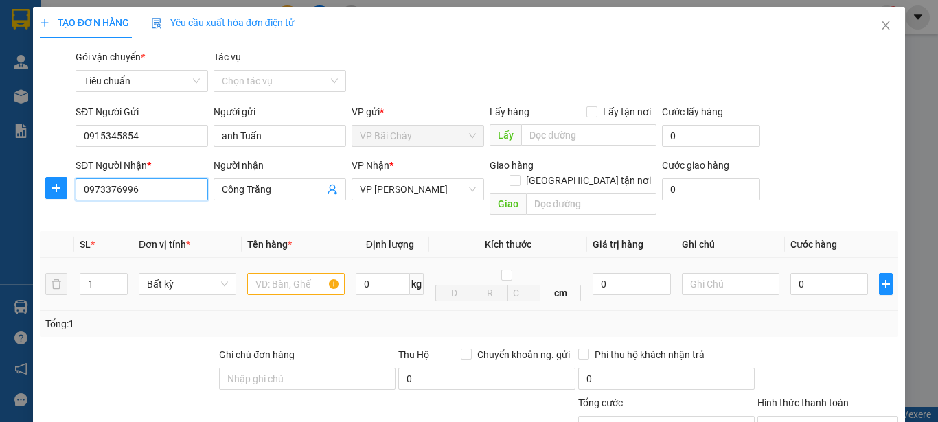
type input "0973376996"
click at [292, 273] on input "text" at bounding box center [295, 284] width 97 height 22
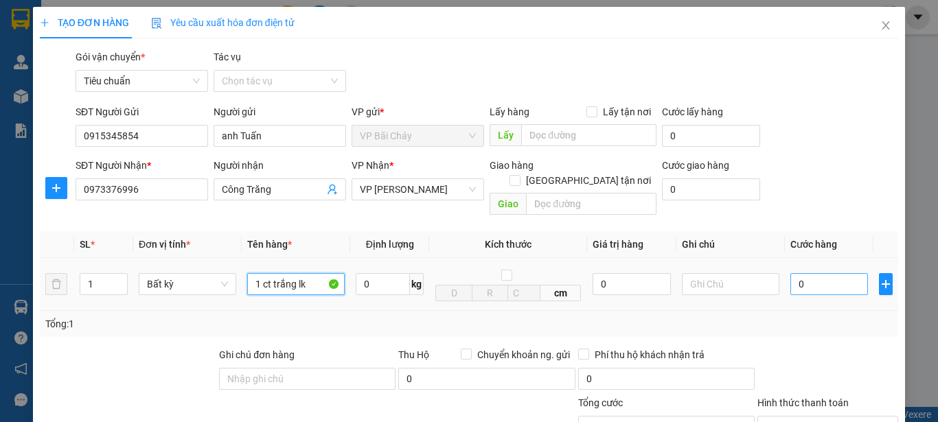
type input "1 ct trắng lk"
click at [827, 273] on input "0" at bounding box center [829, 284] width 78 height 22
type input "4"
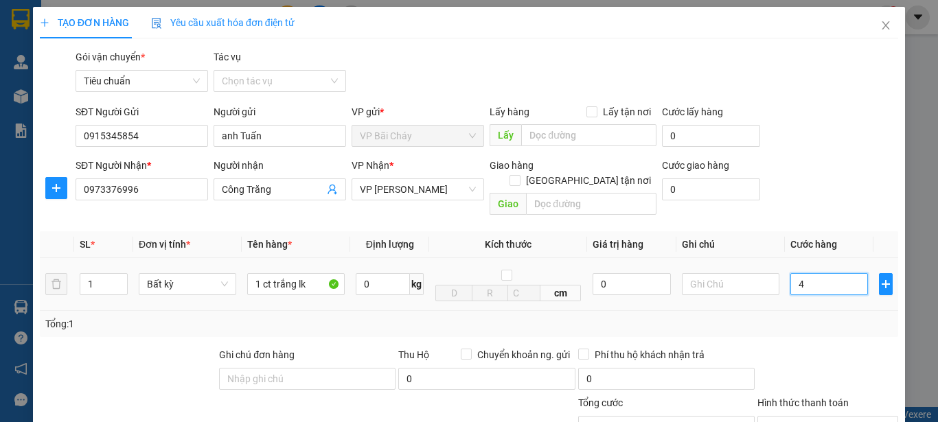
type input "40"
type input "40.000"
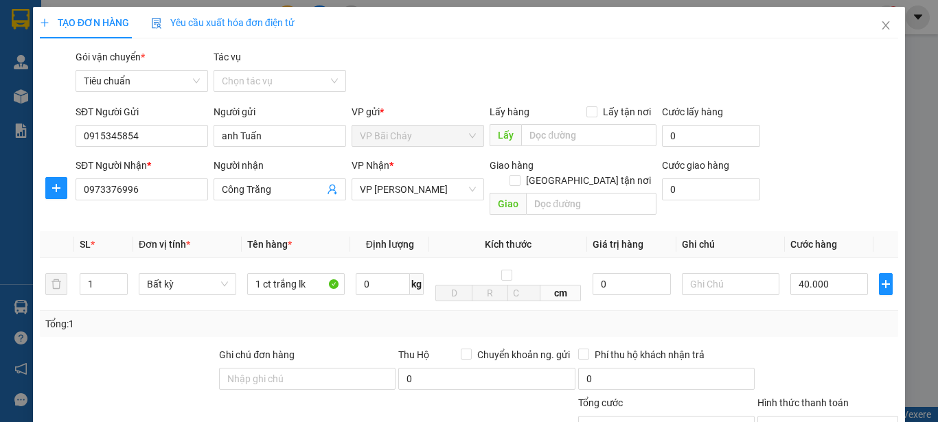
click at [838, 316] on div "Tổng: 1" at bounding box center [468, 323] width 847 height 15
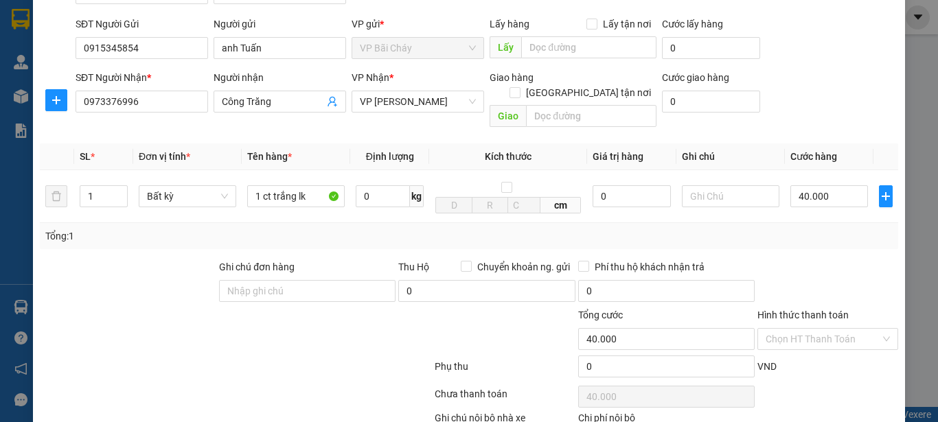
scroll to position [163, 0]
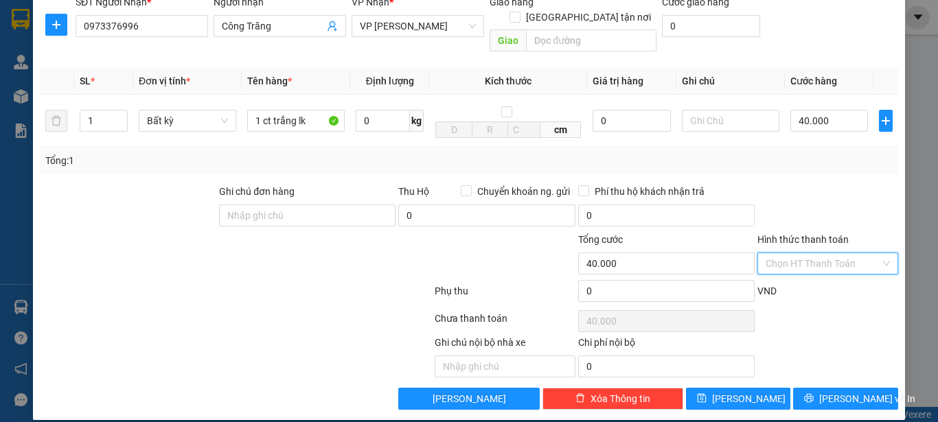
click at [838, 253] on input "Hình thức thanh toán" at bounding box center [822, 263] width 115 height 21
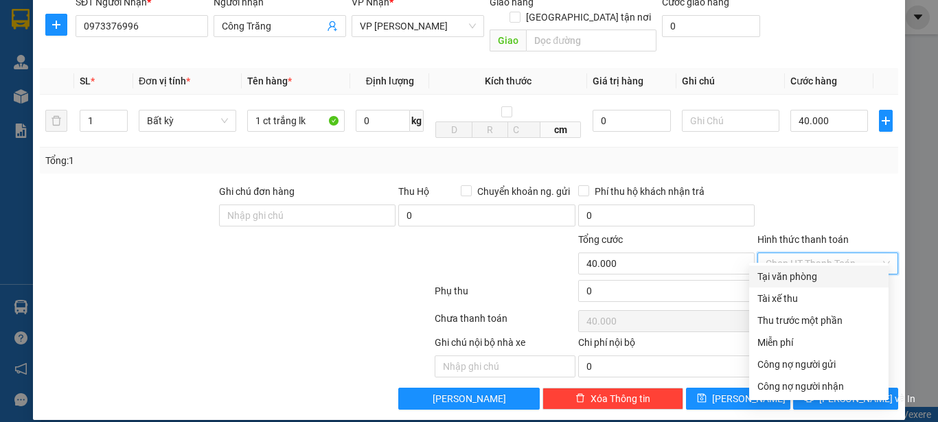
click at [805, 278] on div "Tại văn phòng" at bounding box center [818, 276] width 123 height 15
type input "0"
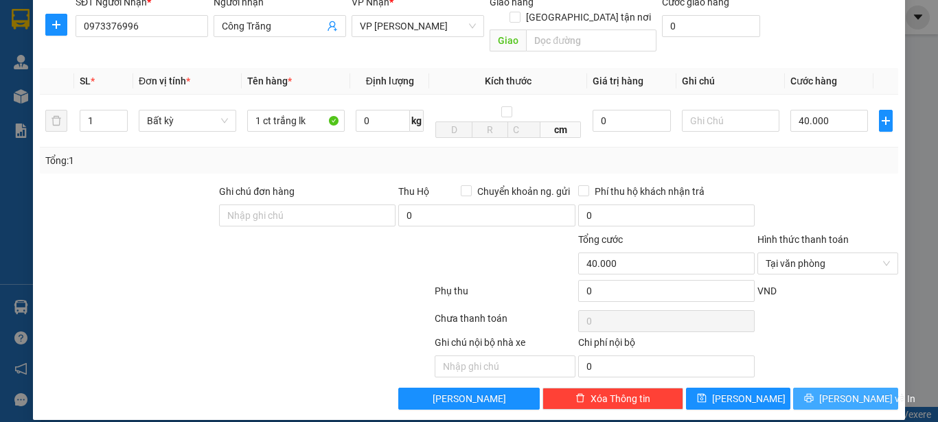
click at [824, 391] on span "[PERSON_NAME] và In" at bounding box center [867, 398] width 96 height 15
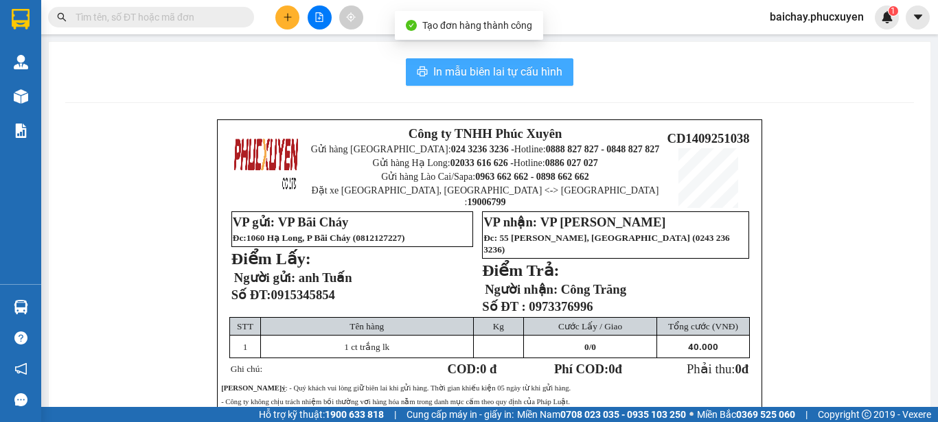
click at [458, 71] on span "In mẫu biên lai tự cấu hình" at bounding box center [497, 71] width 129 height 17
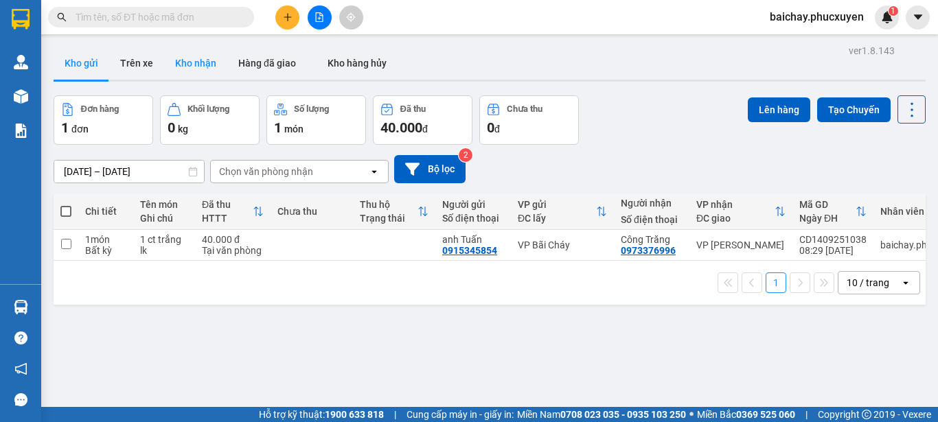
click at [190, 62] on button "Kho nhận" at bounding box center [195, 63] width 63 height 33
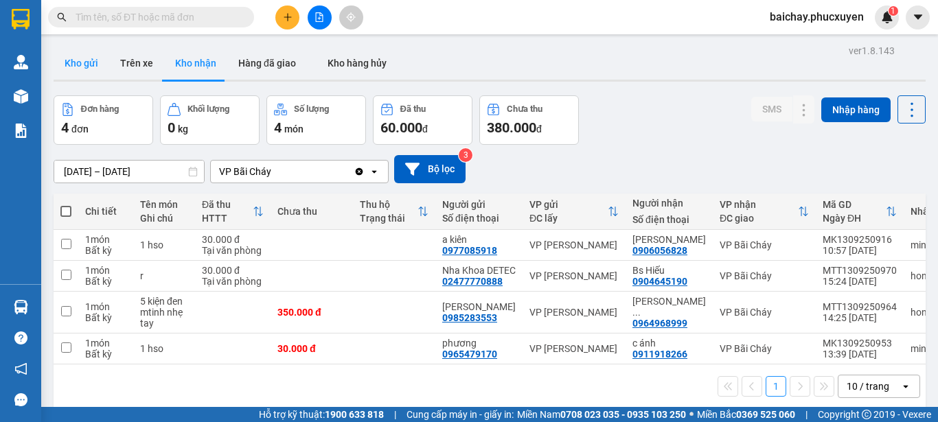
click at [89, 62] on button "Kho gửi" at bounding box center [82, 63] width 56 height 33
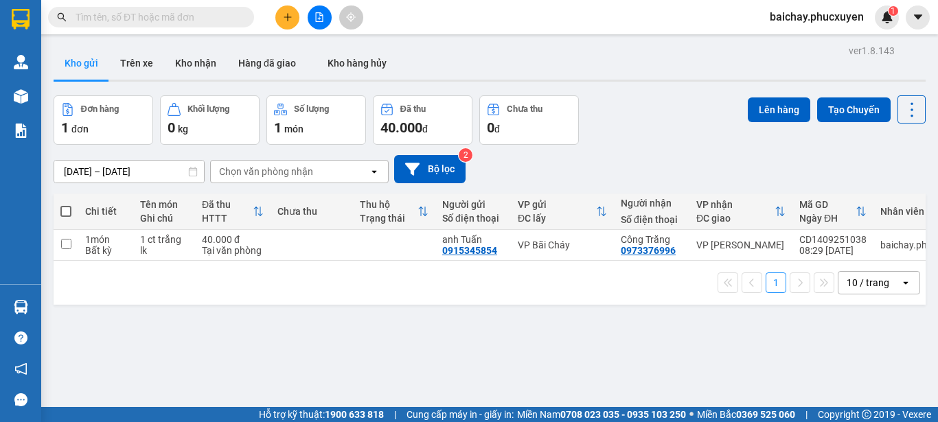
click at [209, 14] on input "text" at bounding box center [157, 17] width 162 height 15
paste input "MK0909250323"
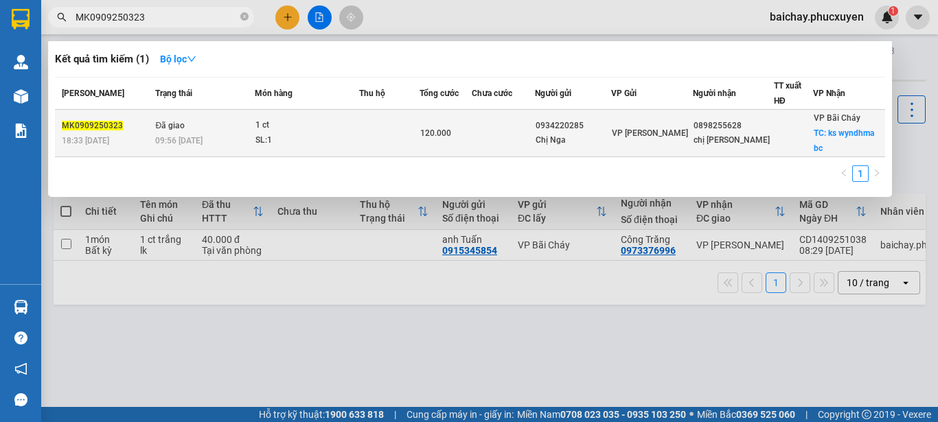
type input "MK0909250323"
click at [494, 134] on td at bounding box center [503, 133] width 62 height 47
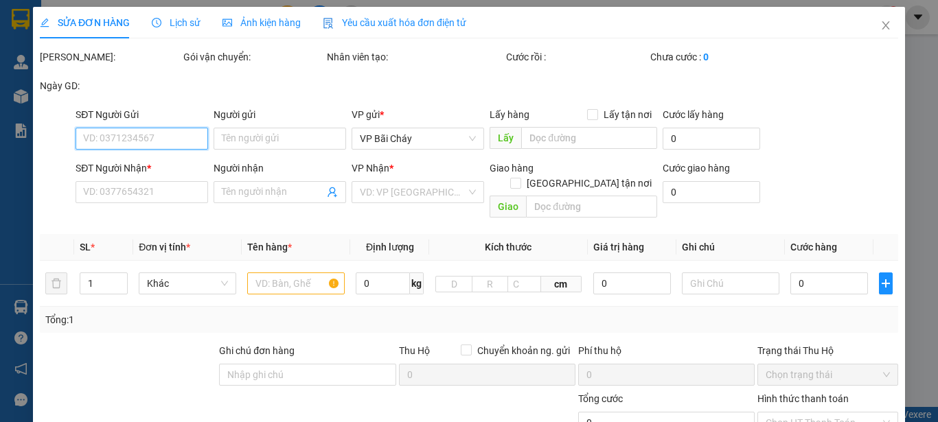
type input "0934220285"
type input "Chị Nga"
type input "0898255628"
type input "chị [PERSON_NAME]"
checkbox input "true"
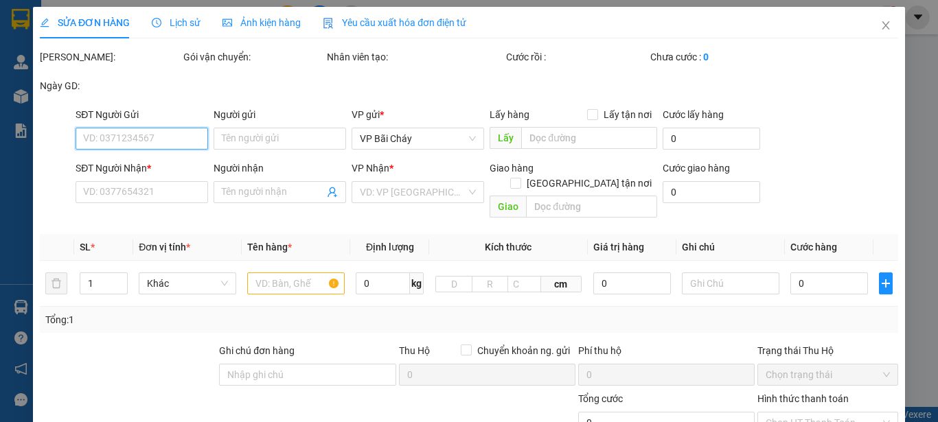
type input "ks wyndhma bc"
type input "70.000"
type input "120.000"
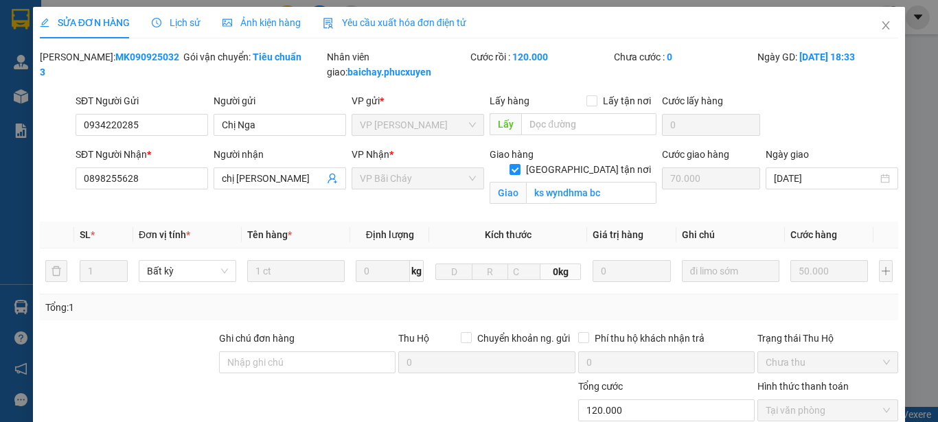
click at [178, 23] on span "Lịch sử" at bounding box center [176, 22] width 49 height 11
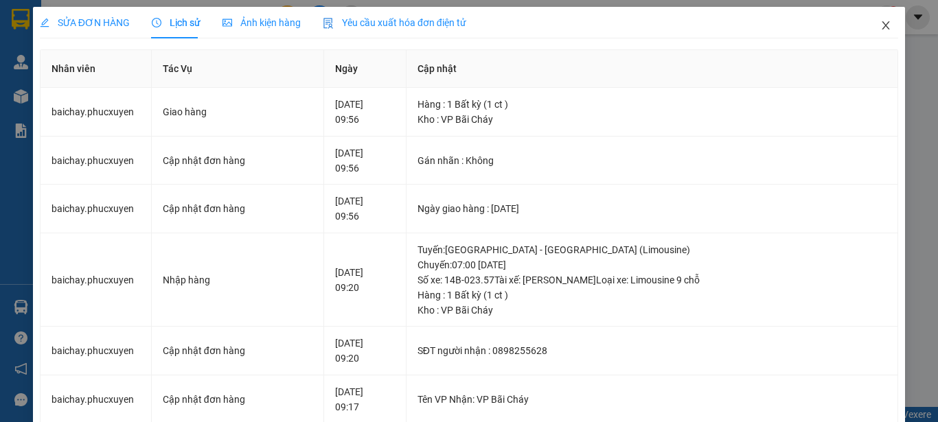
click at [882, 25] on icon "close" at bounding box center [886, 25] width 8 height 8
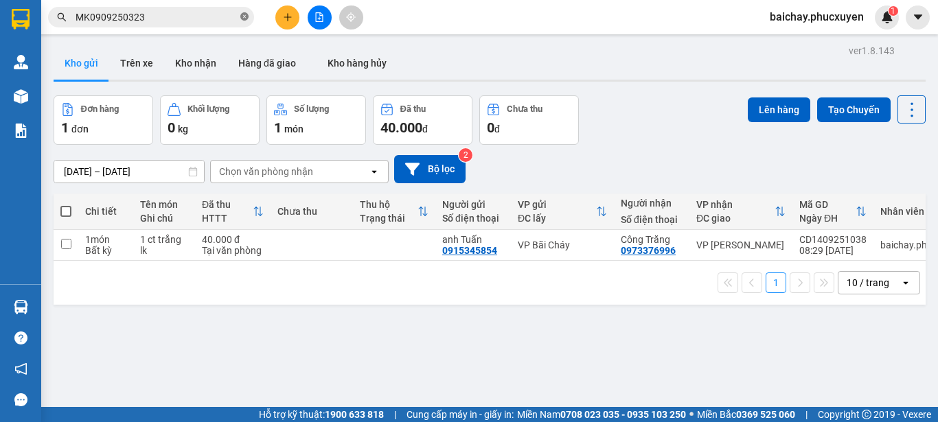
click at [246, 19] on icon "close-circle" at bounding box center [244, 16] width 8 height 8
click at [192, 61] on button "Kho nhận" at bounding box center [195, 63] width 63 height 33
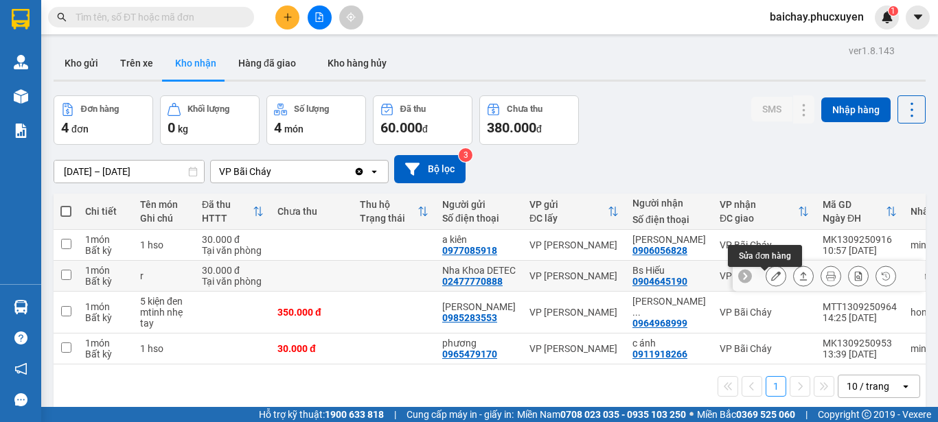
click at [771, 281] on icon at bounding box center [776, 276] width 10 height 10
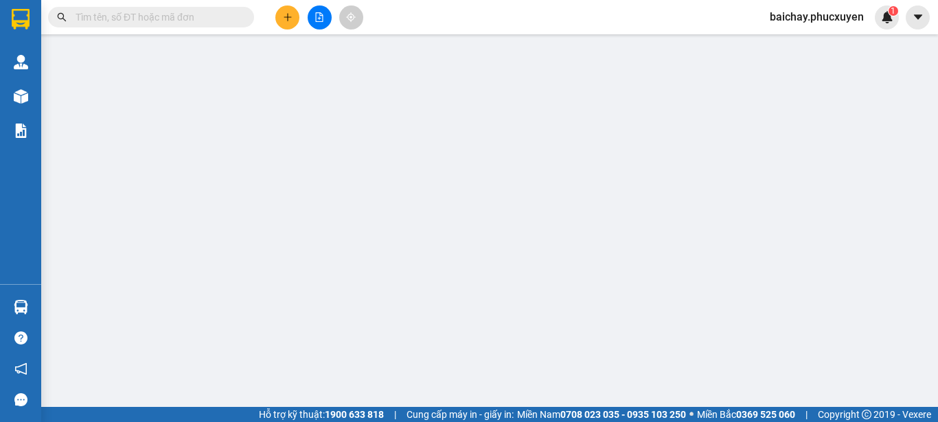
type input "02477770888"
type input "Nha Khoa DETEC"
type input "0904645190"
type input "Bs Hiếu"
type input "30.000"
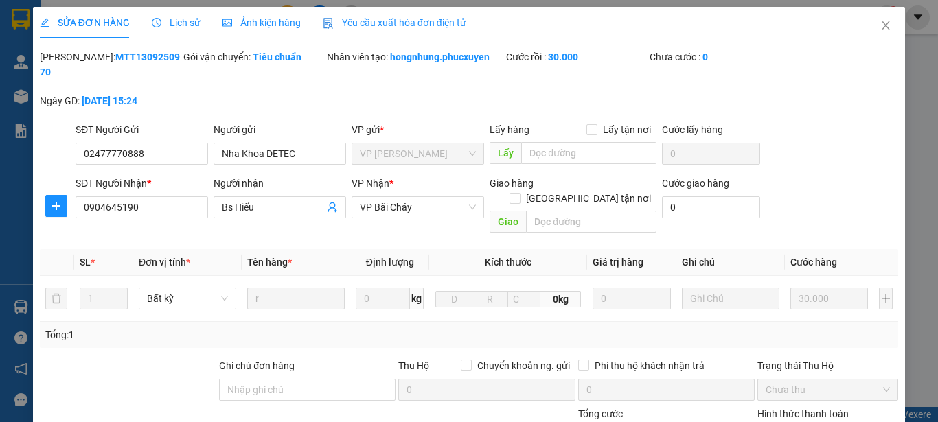
click at [176, 23] on span "Lịch sử" at bounding box center [176, 22] width 49 height 11
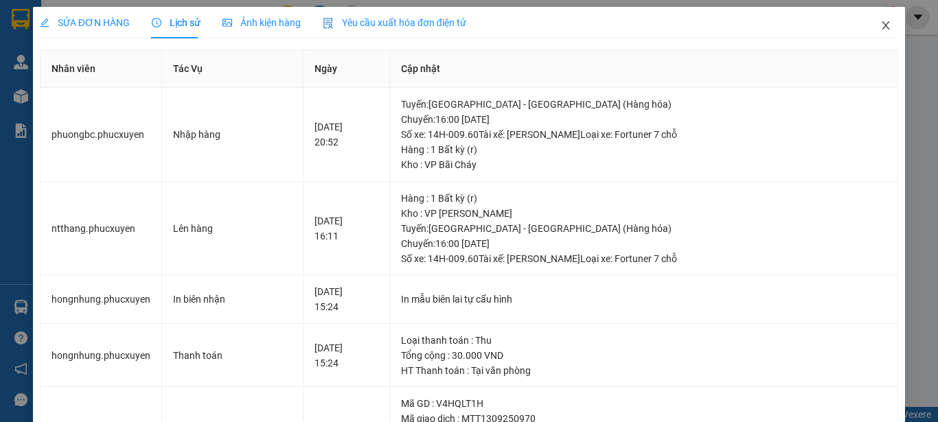
click at [882, 27] on icon "close" at bounding box center [886, 25] width 8 height 8
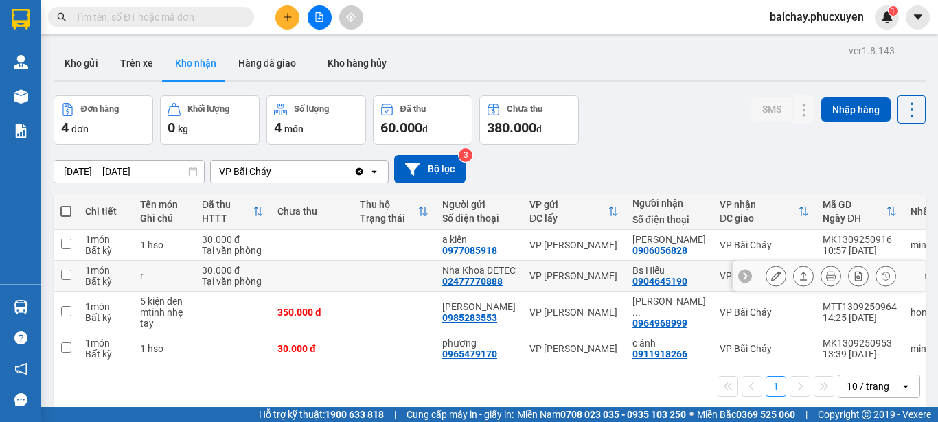
click at [67, 279] on input "checkbox" at bounding box center [66, 275] width 10 height 10
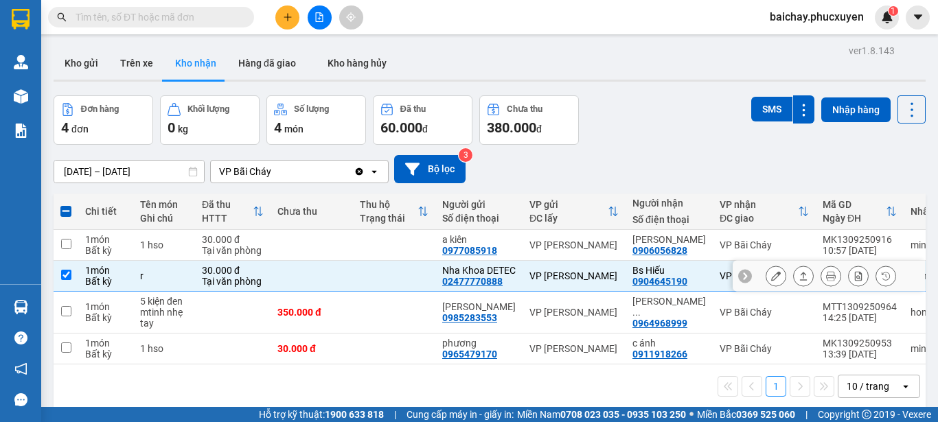
click at [66, 280] on input "checkbox" at bounding box center [66, 275] width 10 height 10
checkbox input "false"
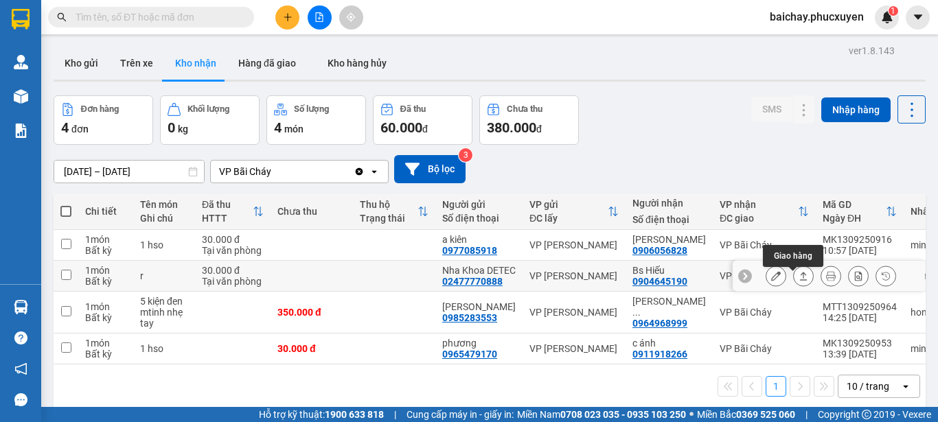
click at [798, 281] on icon at bounding box center [803, 276] width 10 height 10
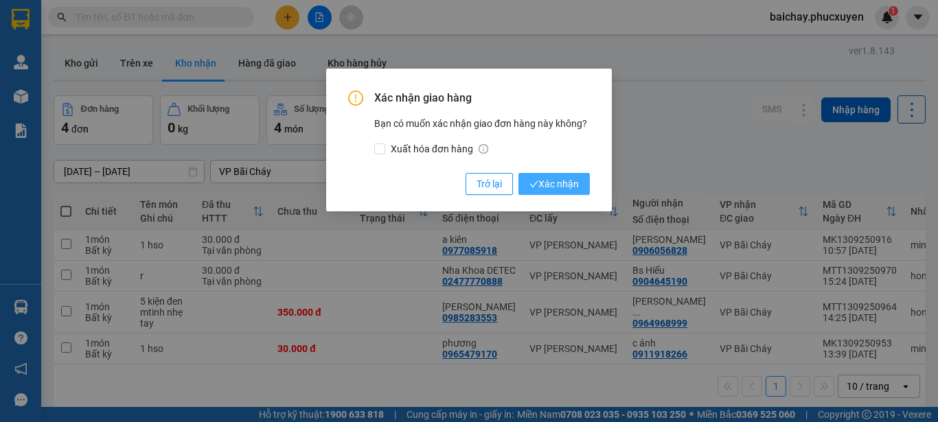
click at [547, 186] on span "Xác nhận" at bounding box center [553, 183] width 49 height 15
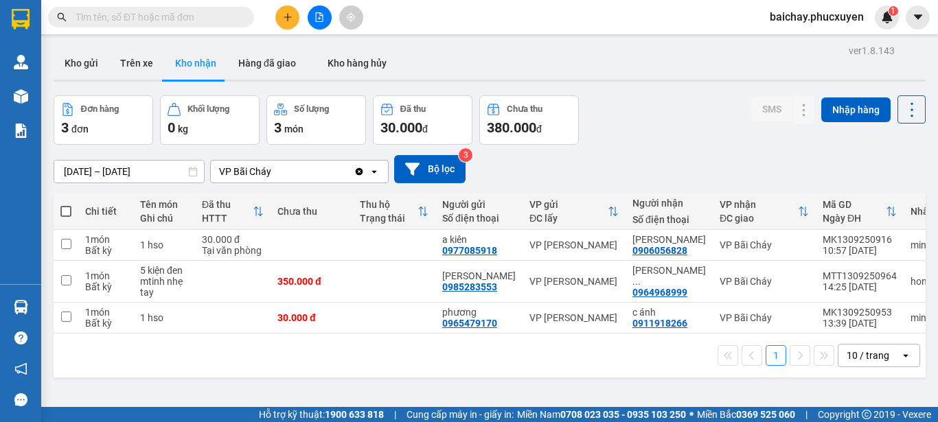
click at [390, 383] on div "ver 1.8.143 Kho gửi Trên xe Kho nhận Hàng đã giao Kho hàng hủy Đơn hàng 3 đơn K…" at bounding box center [489, 252] width 883 height 422
drag, startPoint x: 676, startPoint y: 323, endPoint x: 621, endPoint y: 328, distance: 55.8
click at [632, 328] on div "c ánh 0911918266" at bounding box center [668, 318] width 73 height 22
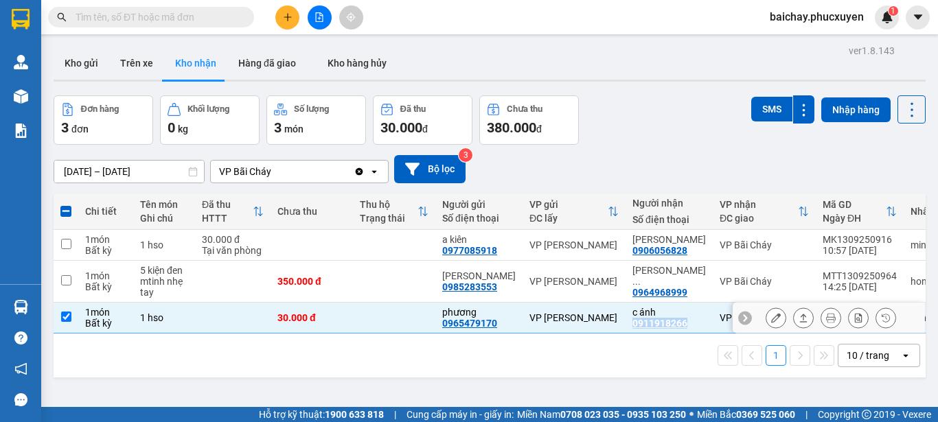
copy div "0911918266"
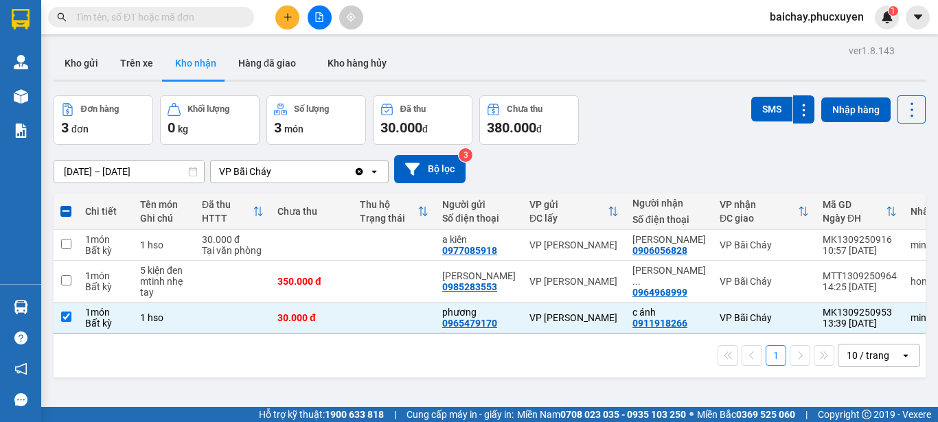
click at [362, 363] on div "1 10 / trang open" at bounding box center [489, 355] width 861 height 23
click at [70, 316] on input "checkbox" at bounding box center [66, 317] width 10 height 10
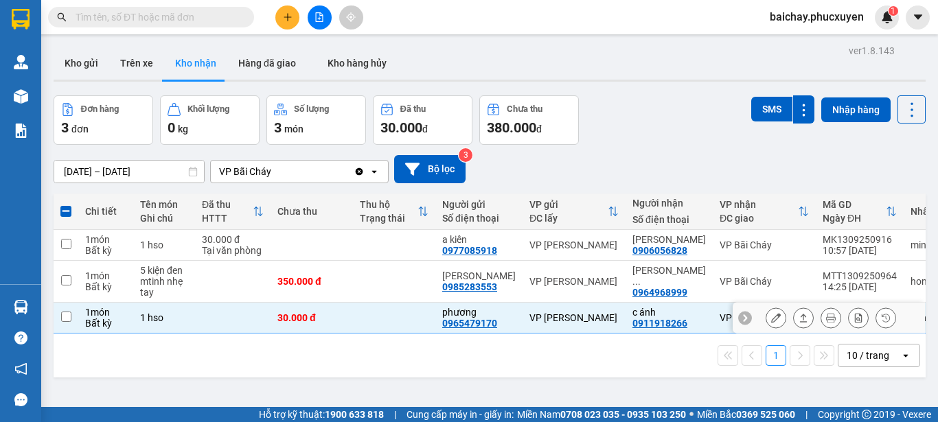
checkbox input "false"
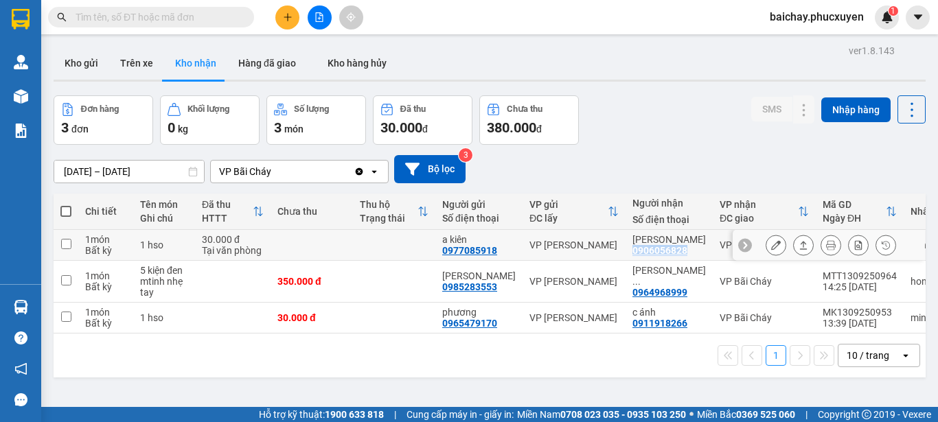
drag, startPoint x: 675, startPoint y: 249, endPoint x: 622, endPoint y: 255, distance: 53.9
click at [632, 255] on div "Anh Đức 0906056828" at bounding box center [668, 245] width 73 height 22
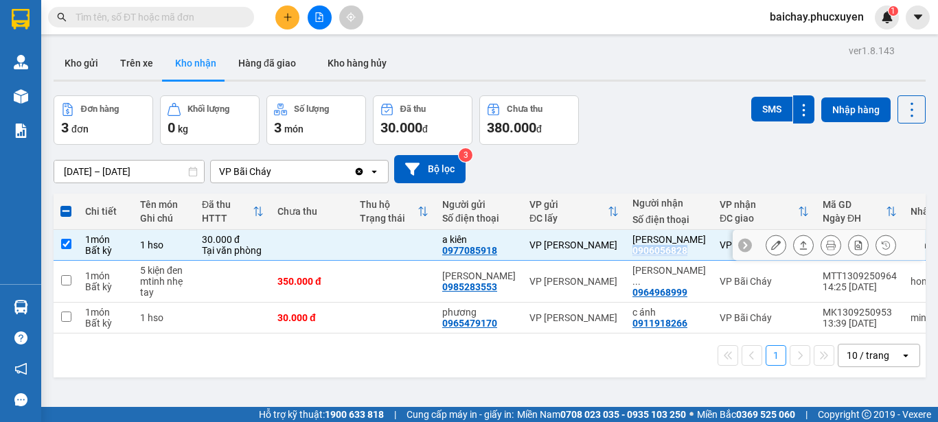
copy div "0906056828"
click at [66, 242] on input "checkbox" at bounding box center [66, 244] width 10 height 10
checkbox input "false"
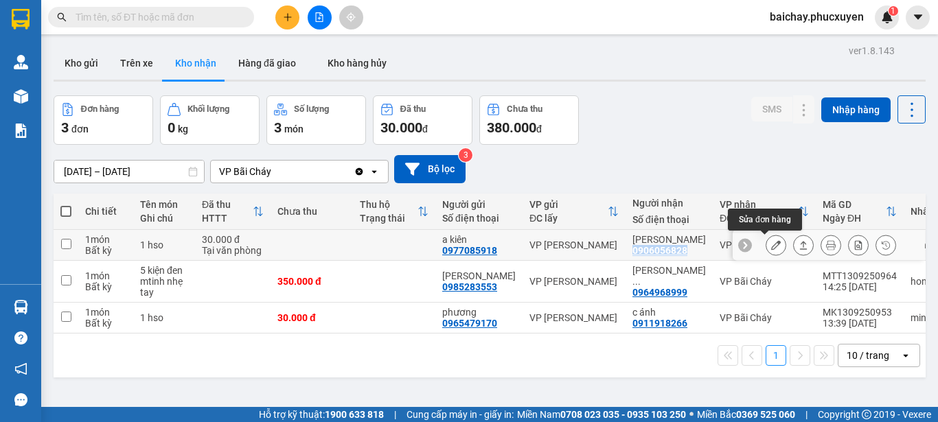
click at [771, 243] on icon at bounding box center [776, 245] width 10 height 10
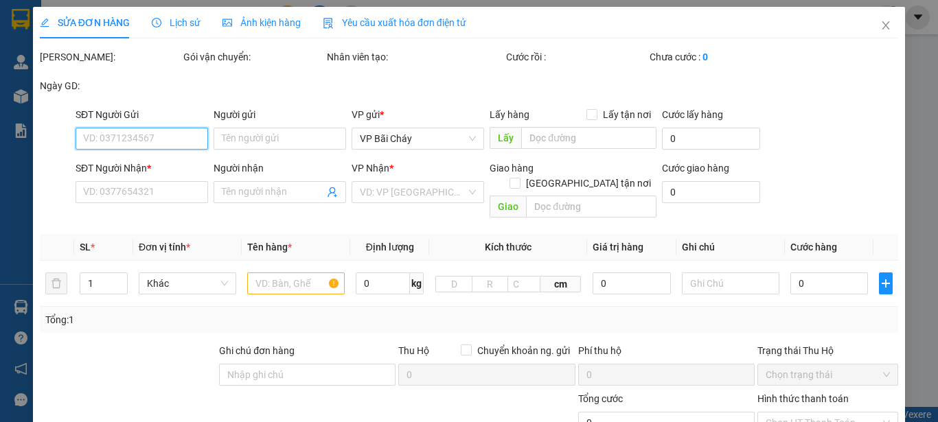
type input "0977085918"
type input "a kiên"
type input "0906056828"
type input "[PERSON_NAME]"
type input "30.000"
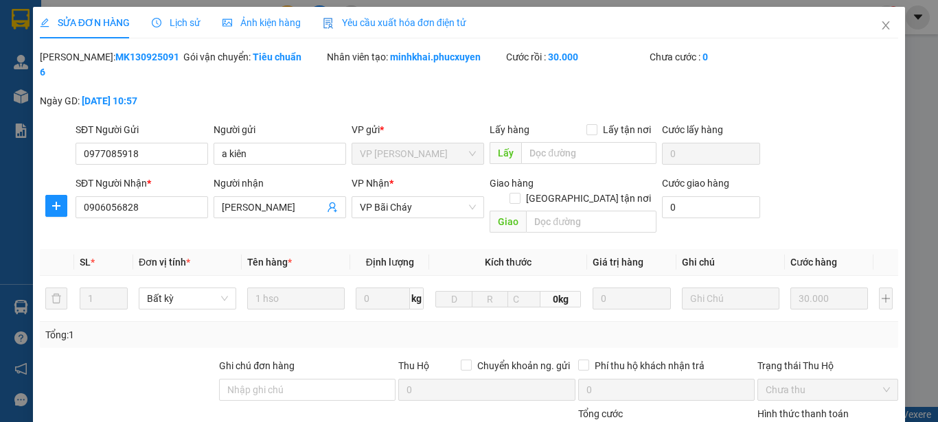
click at [175, 21] on span "Lịch sử" at bounding box center [176, 22] width 49 height 11
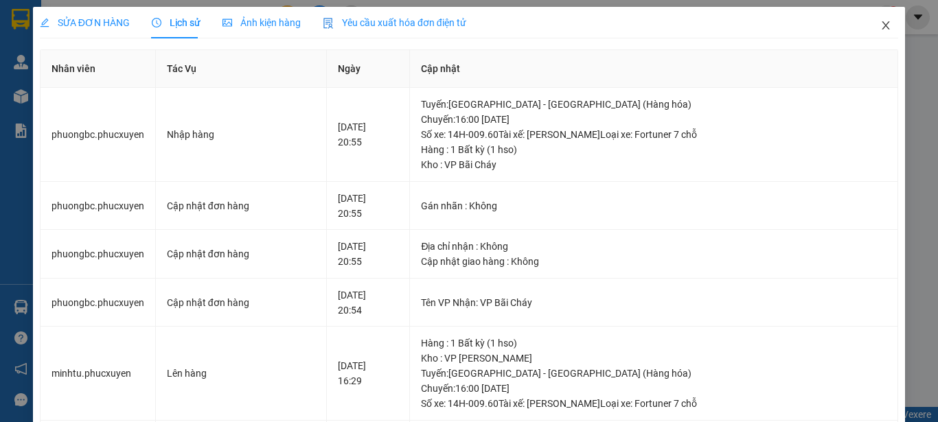
click at [880, 25] on icon "close" at bounding box center [885, 25] width 11 height 11
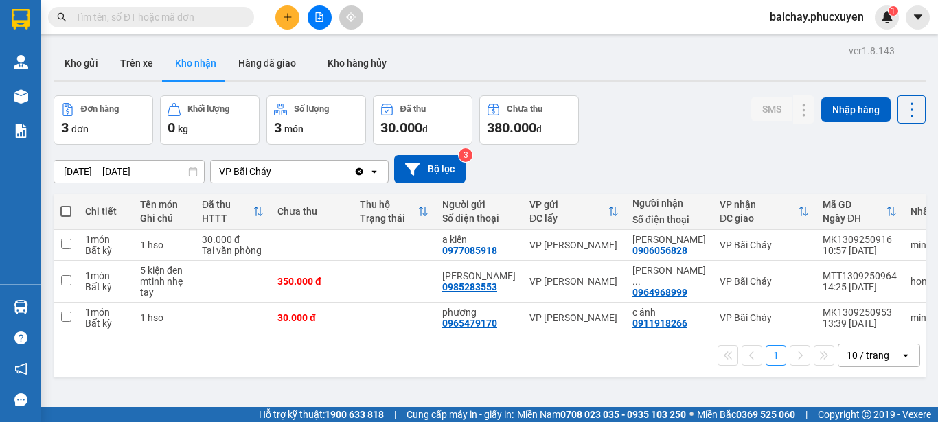
click at [349, 364] on div "1 10 / trang open" at bounding box center [489, 355] width 861 height 23
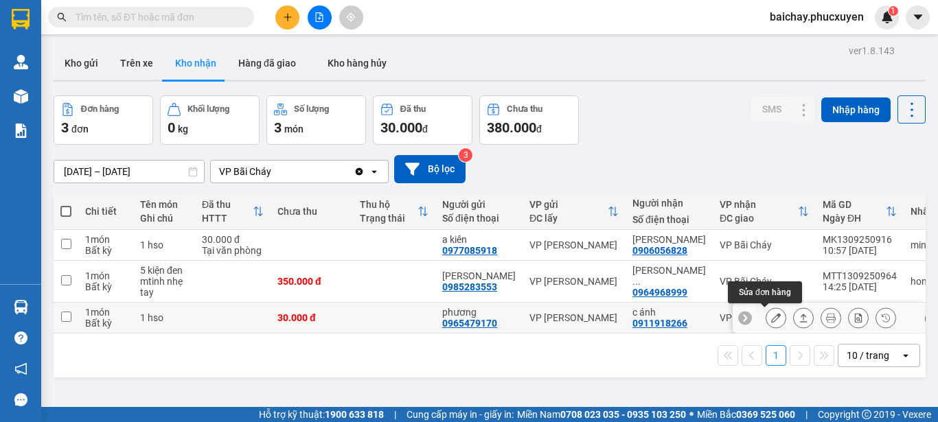
click at [771, 314] on icon at bounding box center [776, 318] width 10 height 10
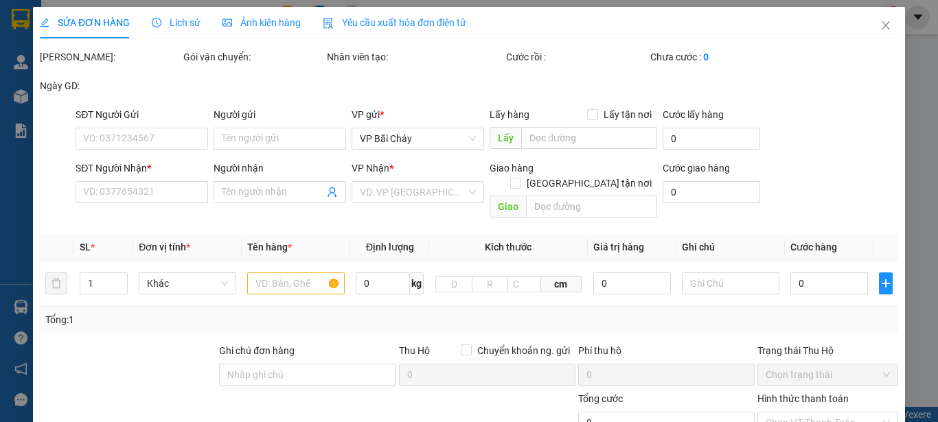
type input "0965479170"
type input "phương"
type input "0911918266"
type input "c ánh"
type input "30.000"
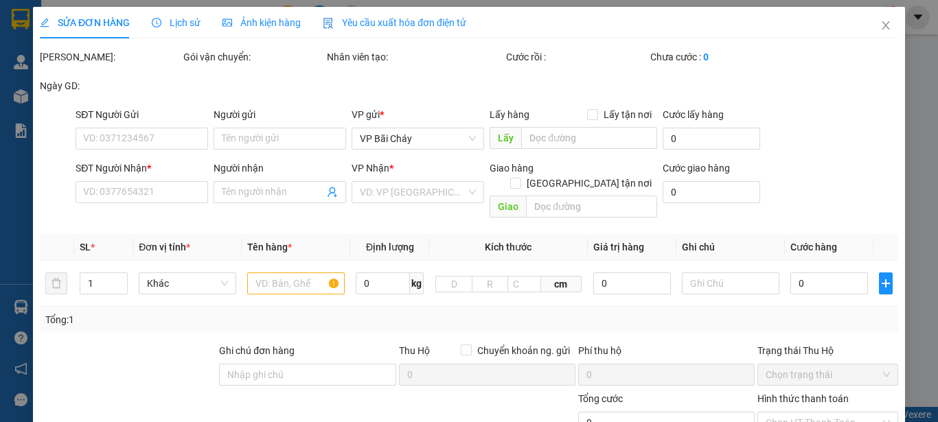
type input "30.000"
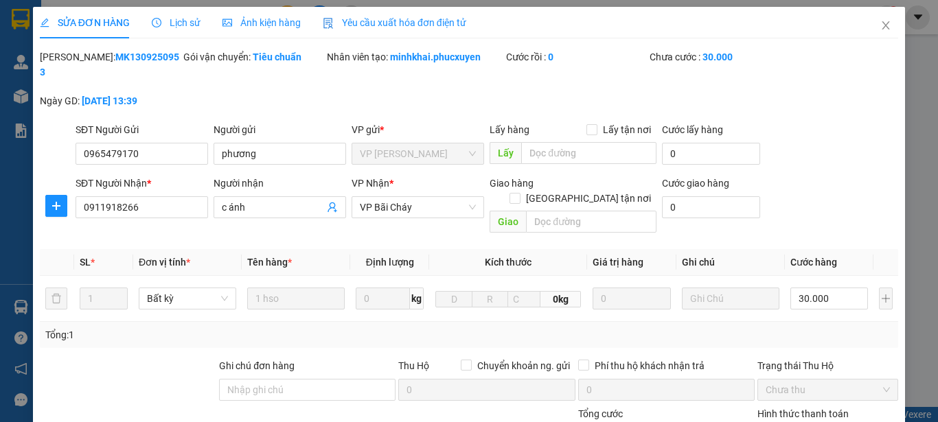
click at [173, 23] on span "Lịch sử" at bounding box center [176, 22] width 49 height 11
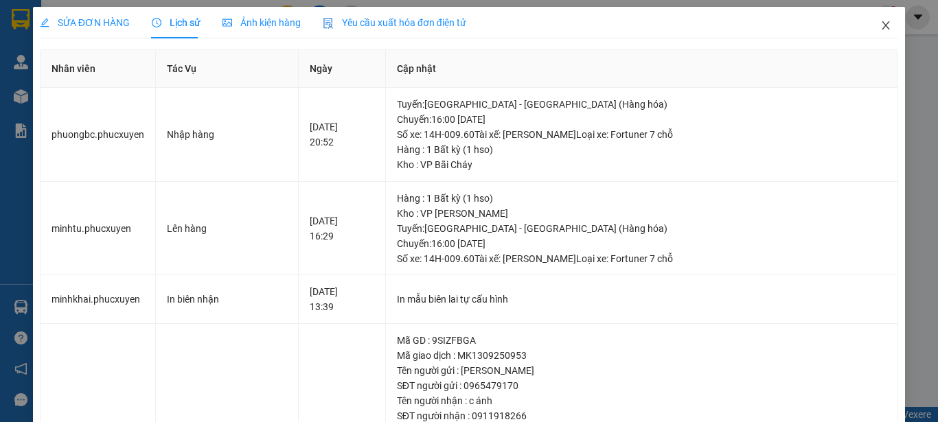
click at [882, 26] on icon "close" at bounding box center [886, 25] width 8 height 8
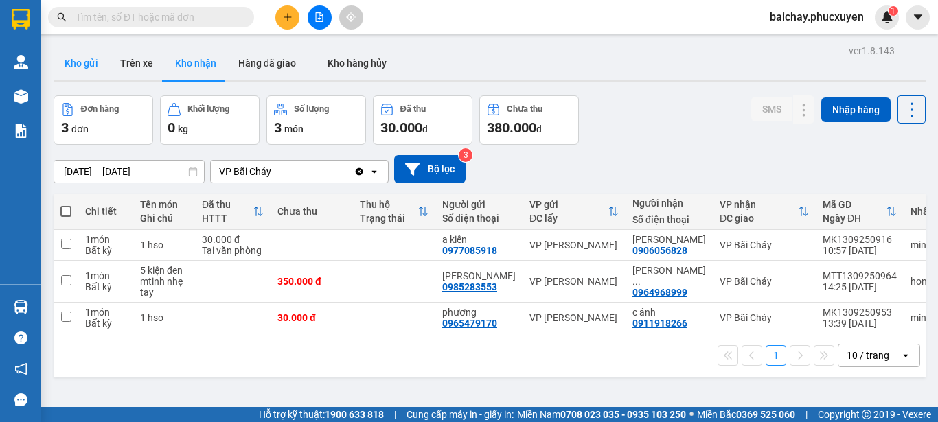
click at [80, 60] on button "Kho gửi" at bounding box center [82, 63] width 56 height 33
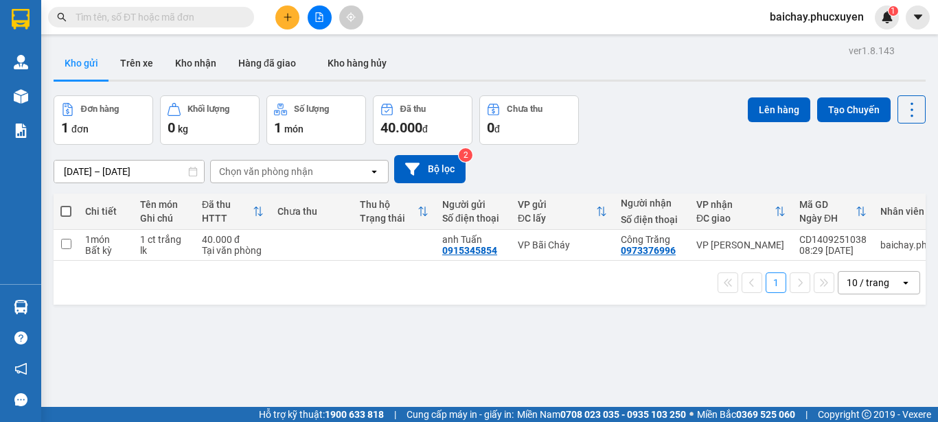
click at [564, 356] on div "ver 1.8.143 Kho gửi Trên xe Kho nhận Hàng đã giao Kho hàng hủy Đơn hàng 1 đơn K…" at bounding box center [489, 252] width 883 height 422
click at [290, 16] on icon "plus" at bounding box center [288, 17] width 10 height 10
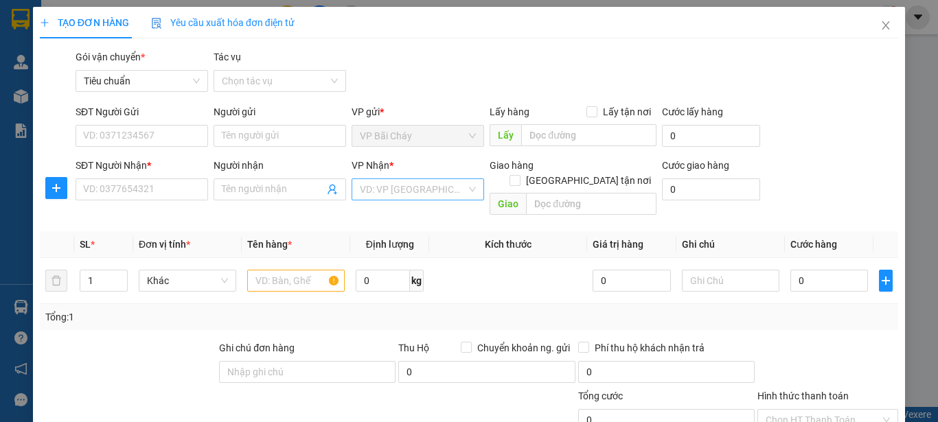
click at [446, 189] on input "search" at bounding box center [413, 189] width 106 height 21
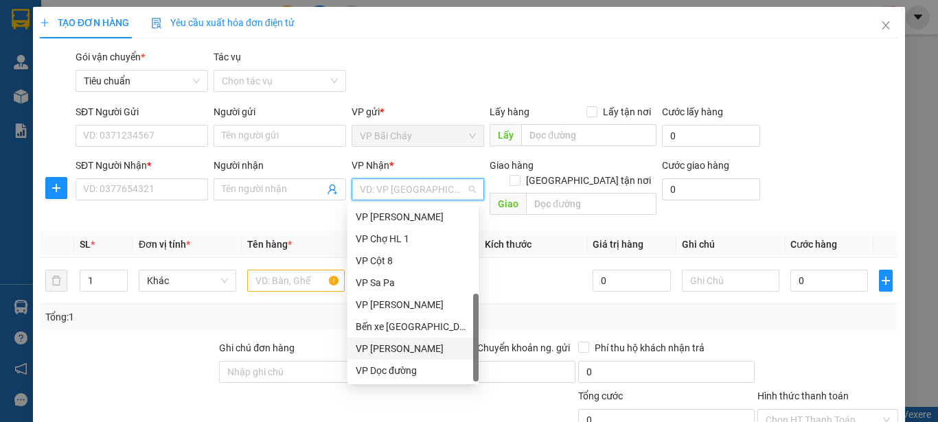
click at [415, 346] on div "VP [PERSON_NAME]" at bounding box center [413, 348] width 115 height 15
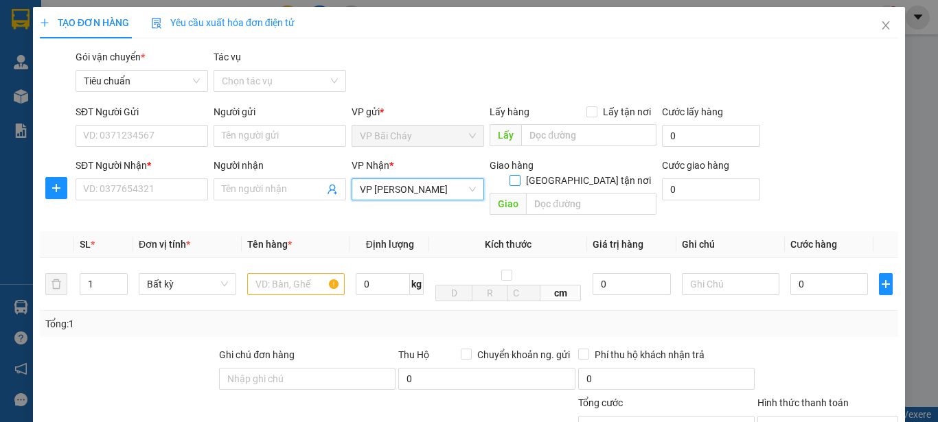
click at [519, 175] on input "[GEOGRAPHIC_DATA] tận nơi" at bounding box center [514, 180] width 10 height 10
checkbox input "true"
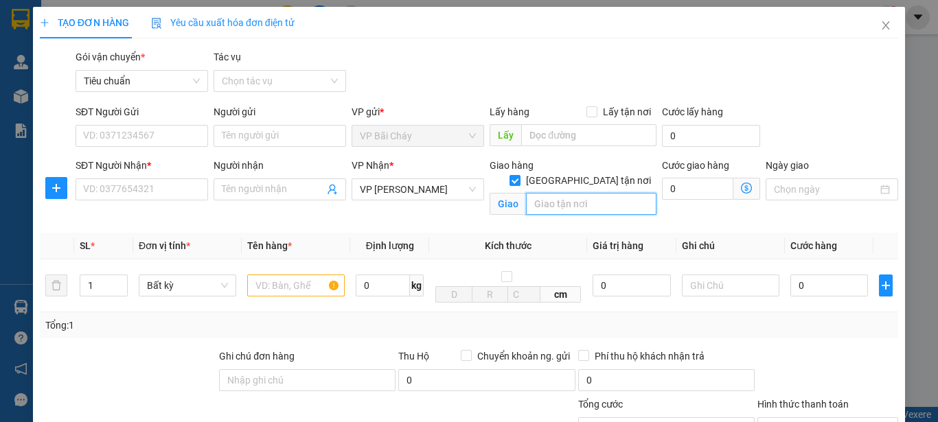
click at [616, 193] on input "text" at bounding box center [591, 204] width 130 height 22
type input "98 [PERSON_NAME], quan hoa cầu giấy"
click at [741, 188] on icon "dollar-circle" at bounding box center [746, 188] width 11 height 11
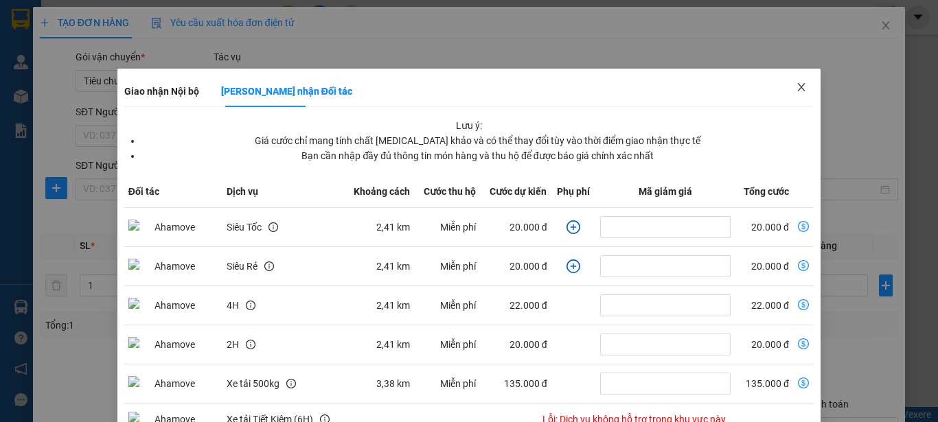
click at [796, 87] on icon "close" at bounding box center [801, 87] width 11 height 11
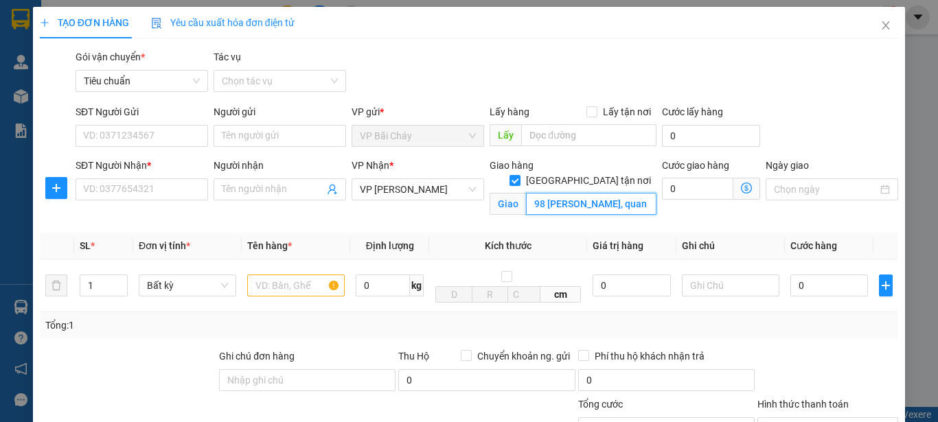
click at [612, 193] on input "98 [PERSON_NAME], quan hoa cầu giấy" at bounding box center [591, 204] width 130 height 22
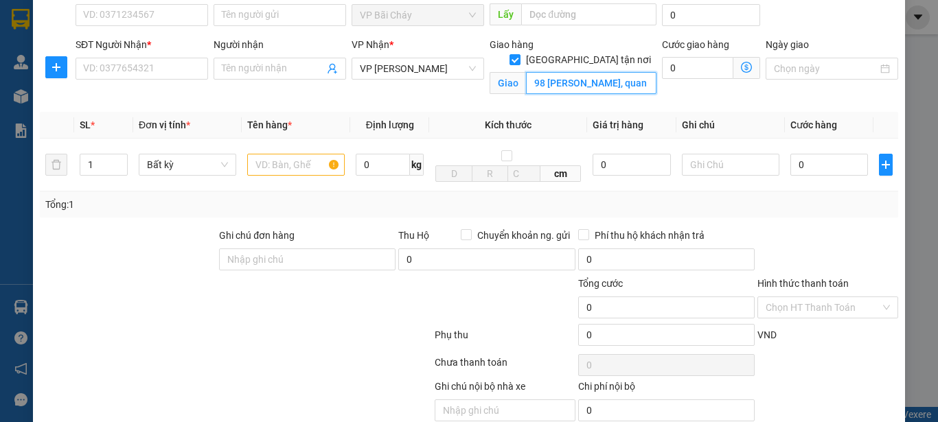
scroll to position [180, 0]
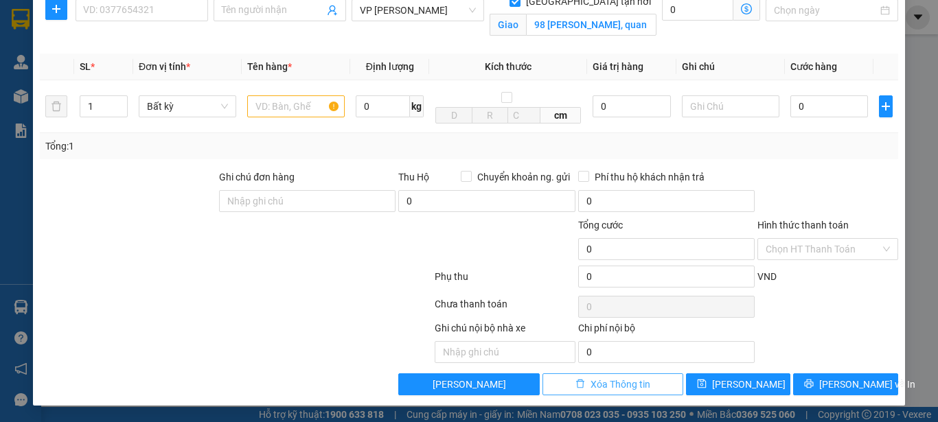
click at [605, 385] on span "Xóa Thông tin" at bounding box center [620, 384] width 60 height 15
checkbox input "false"
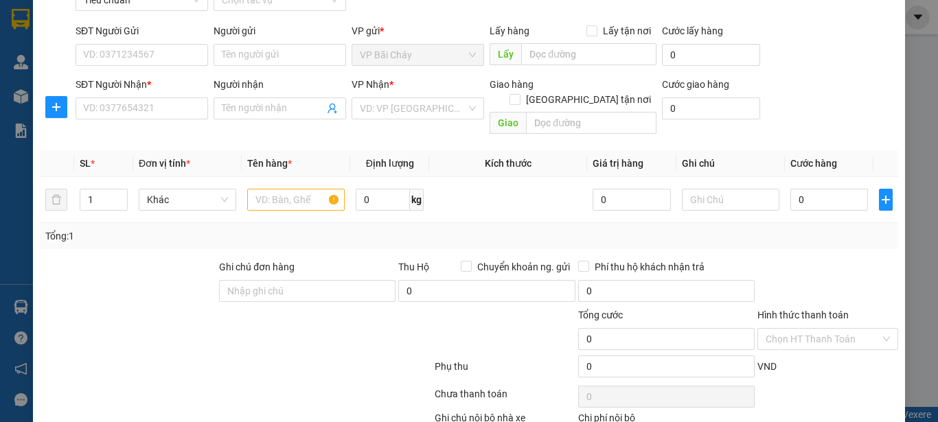
scroll to position [0, 0]
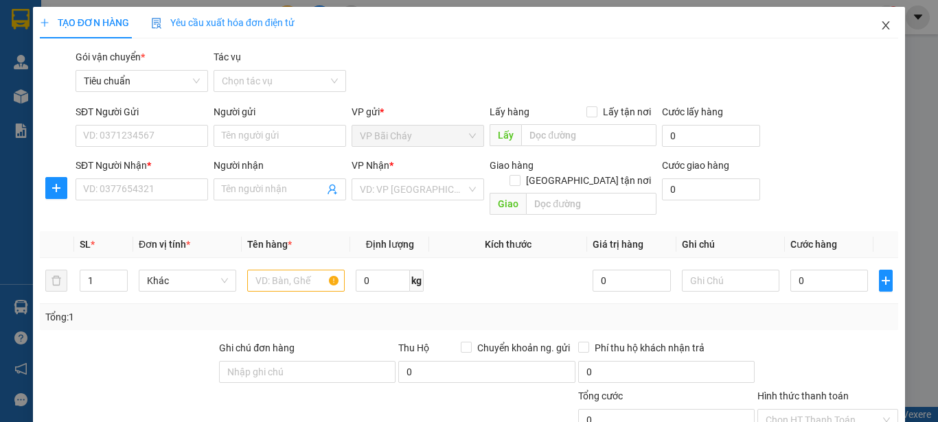
click at [880, 27] on icon "close" at bounding box center [885, 25] width 11 height 11
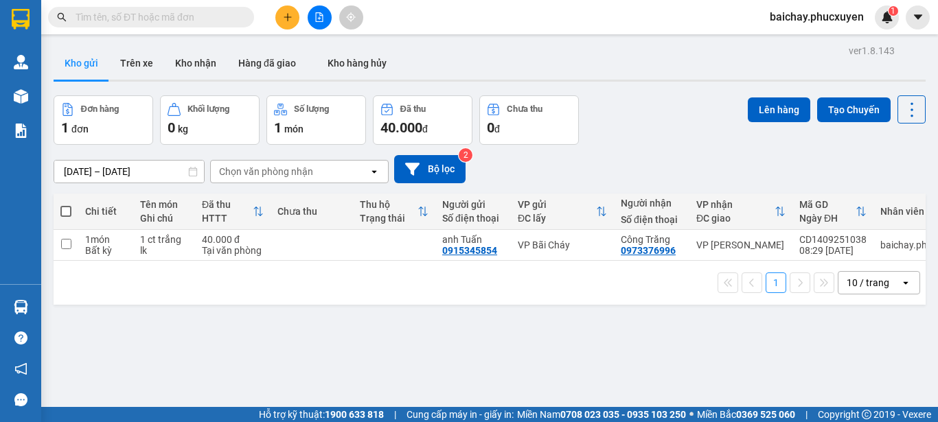
click at [231, 16] on input "text" at bounding box center [157, 17] width 162 height 15
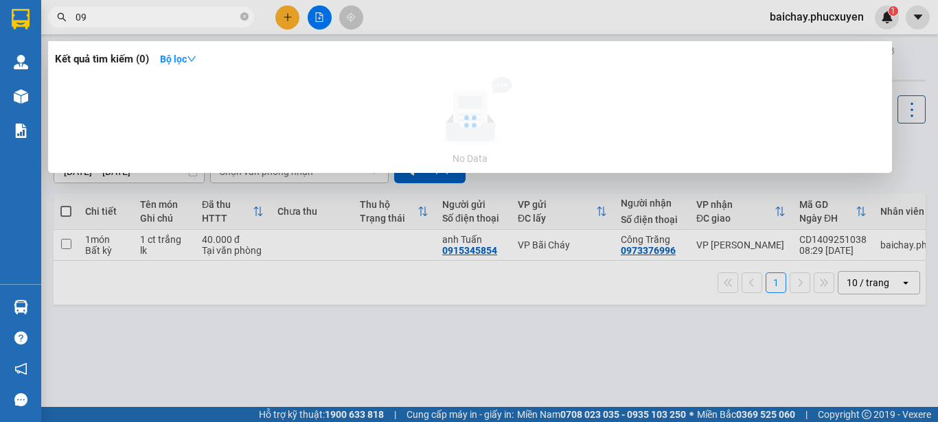
type input "0"
type input "0775328522"
click at [244, 16] on icon "close-circle" at bounding box center [244, 16] width 8 height 8
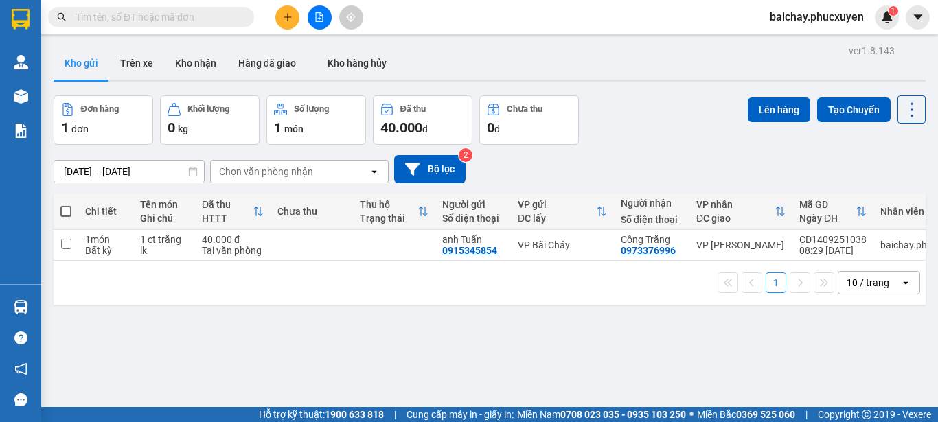
click at [542, 355] on div "ver 1.8.143 Kho gửi Trên xe Kho nhận Hàng đã giao Kho hàng hủy Đơn hàng 1 đơn K…" at bounding box center [489, 252] width 883 height 422
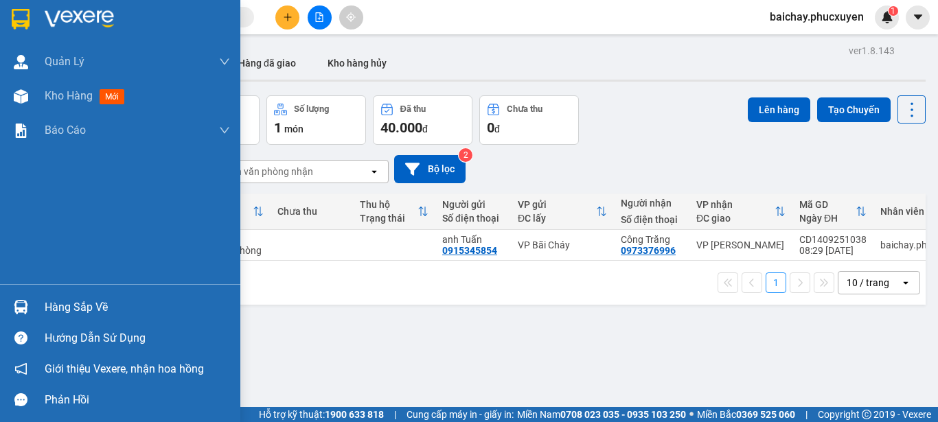
click at [71, 307] on div "Hàng sắp về" at bounding box center [137, 307] width 185 height 21
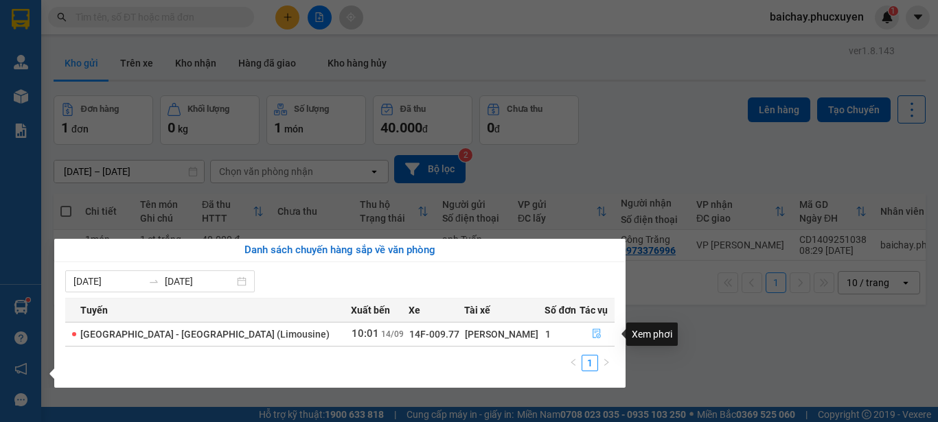
click at [592, 332] on icon "file-done" at bounding box center [597, 334] width 10 height 10
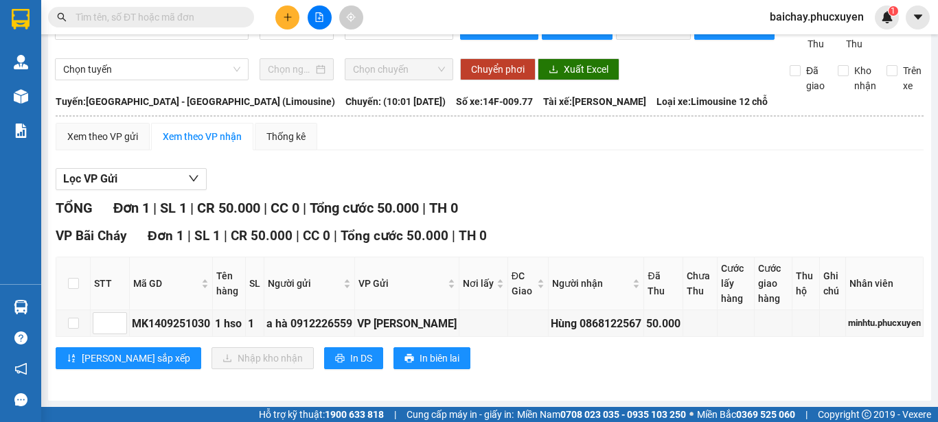
scroll to position [46, 0]
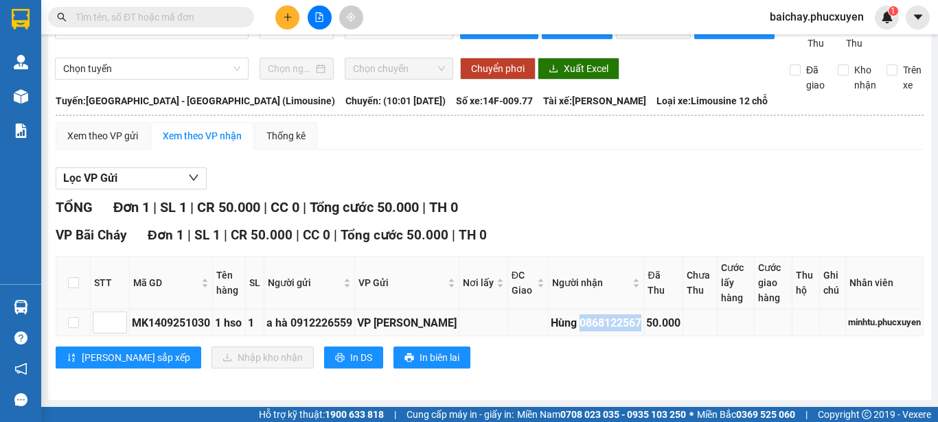
drag, startPoint x: 619, startPoint y: 321, endPoint x: 557, endPoint y: 331, distance: 62.5
click at [557, 331] on div "Hùng 0868122567" at bounding box center [596, 322] width 91 height 17
copy div "0868122567"
click at [710, 369] on div "[PERSON_NAME] sắp xếp Nhập kho nhận In DS In biên lai" at bounding box center [490, 358] width 868 height 22
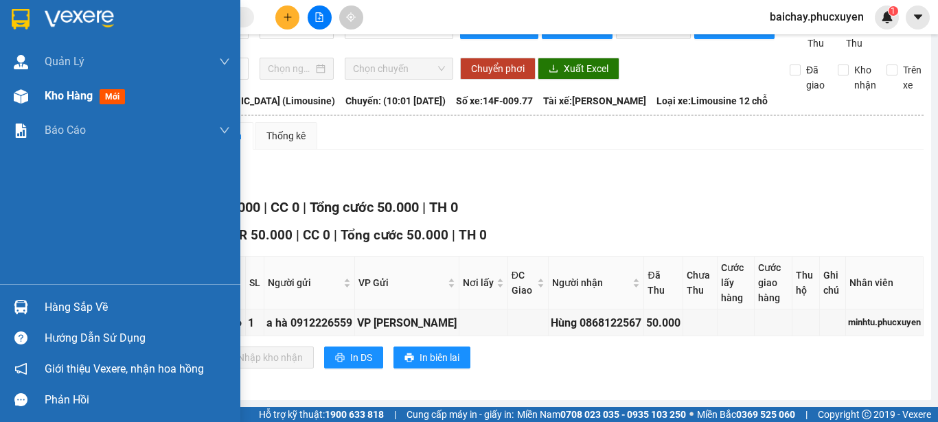
click at [71, 95] on span "Kho hàng" at bounding box center [69, 95] width 48 height 13
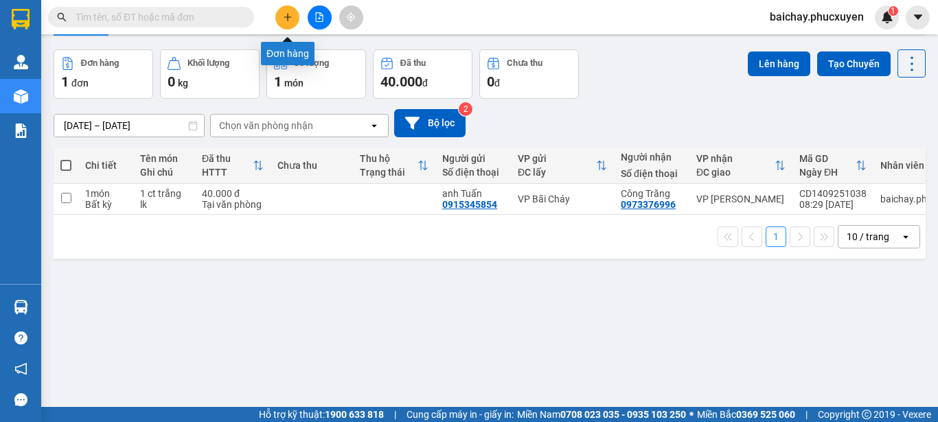
click at [288, 15] on icon "plus" at bounding box center [288, 17] width 10 height 10
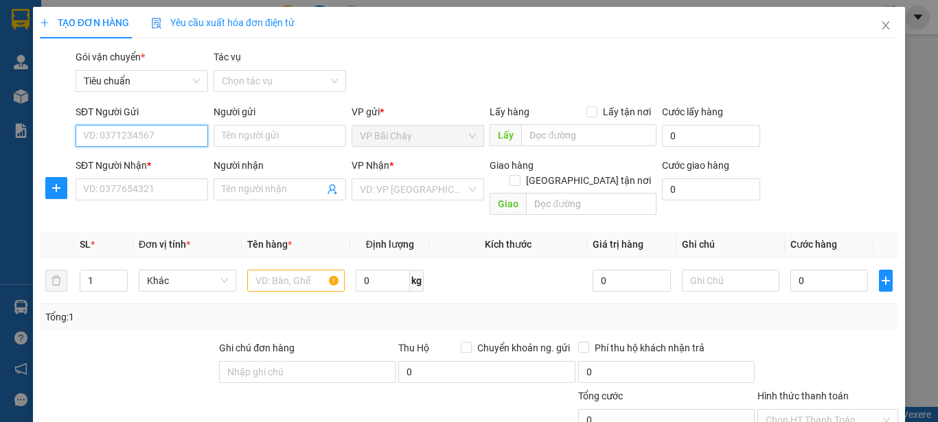
click at [174, 136] on input "SĐT Người Gửi" at bounding box center [142, 136] width 132 height 22
click at [179, 164] on div "0911140991 - Công ty may Giang Shim" at bounding box center [166, 163] width 166 height 15
type input "0911140991"
type input "Công ty may Giang Shim"
type input "0911140991"
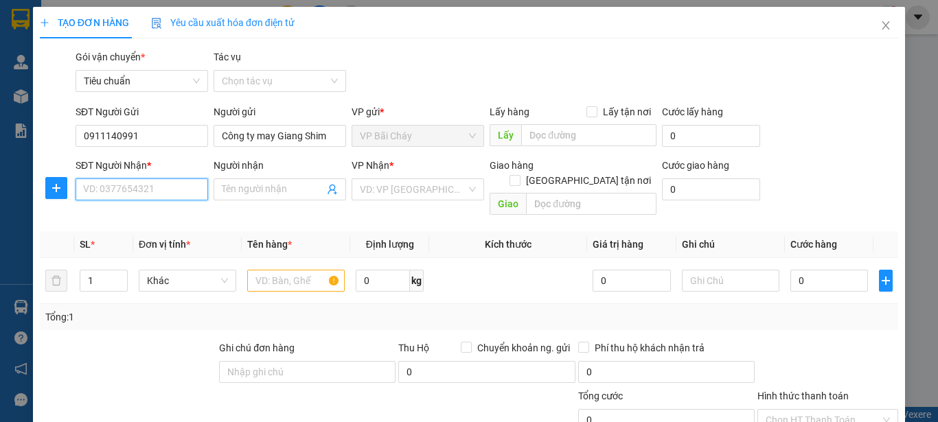
click at [168, 192] on input "SĐT Người Nhận *" at bounding box center [142, 189] width 132 height 22
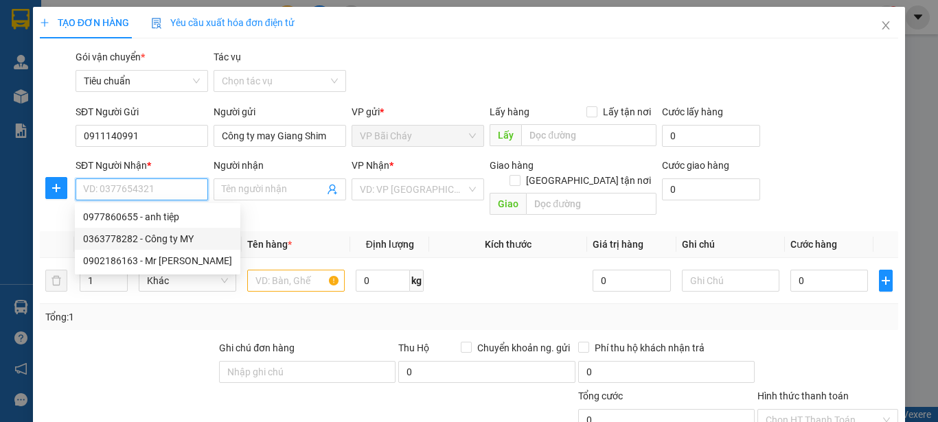
click at [166, 239] on div "0363778282 - Công ty MY" at bounding box center [157, 238] width 149 height 15
type input "0363778282"
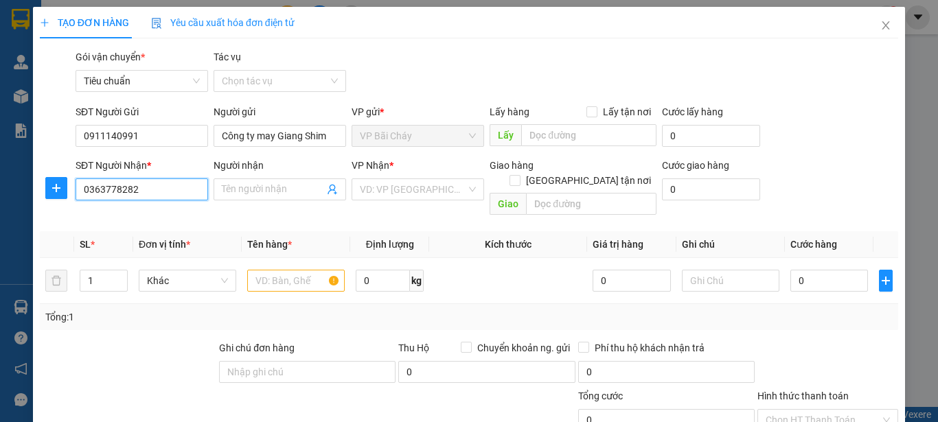
type input "Công ty MY"
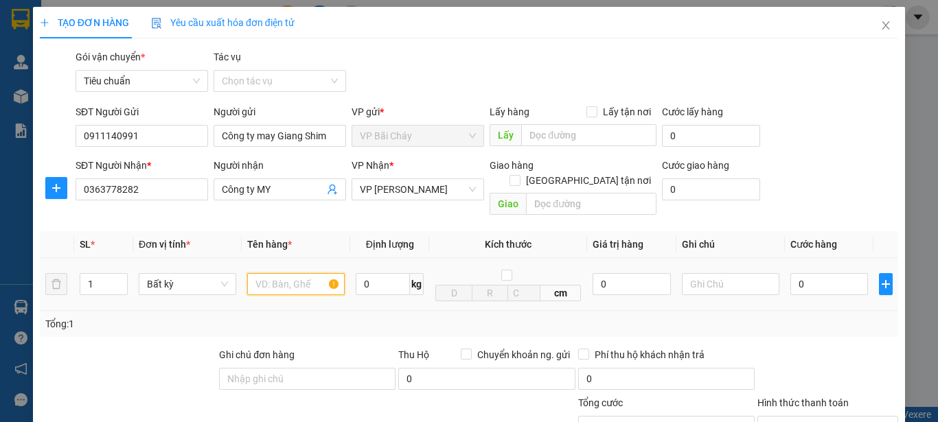
click at [302, 273] on input "text" at bounding box center [295, 284] width 97 height 22
type input "1 Bọc 2ct"
click at [835, 273] on input "0" at bounding box center [829, 284] width 78 height 22
type input "6"
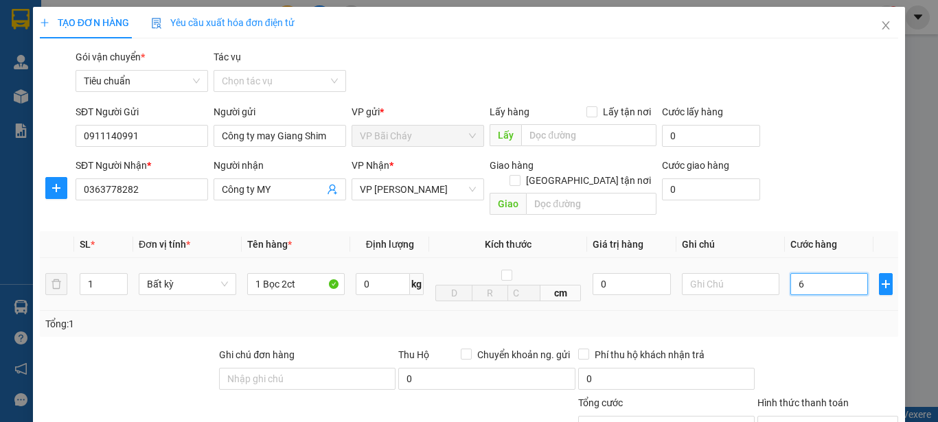
type input "6"
type input "60"
type input "60.000"
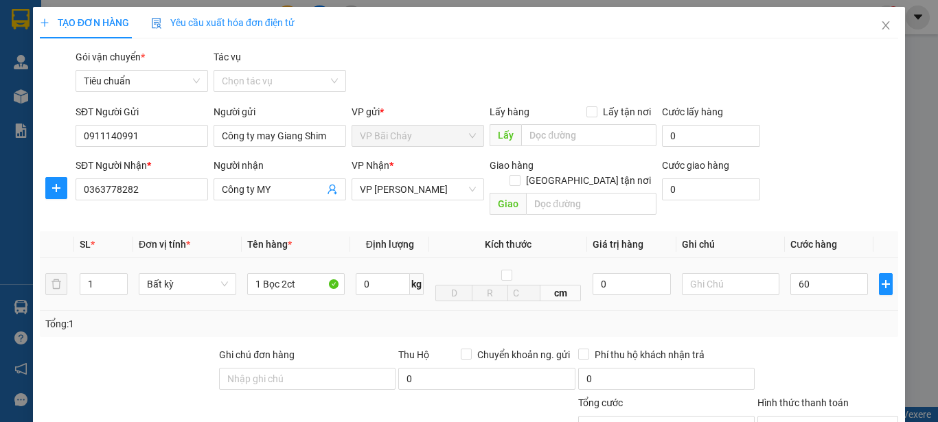
type input "60.000"
click at [824, 322] on div "Tổng: 1" at bounding box center [469, 324] width 858 height 26
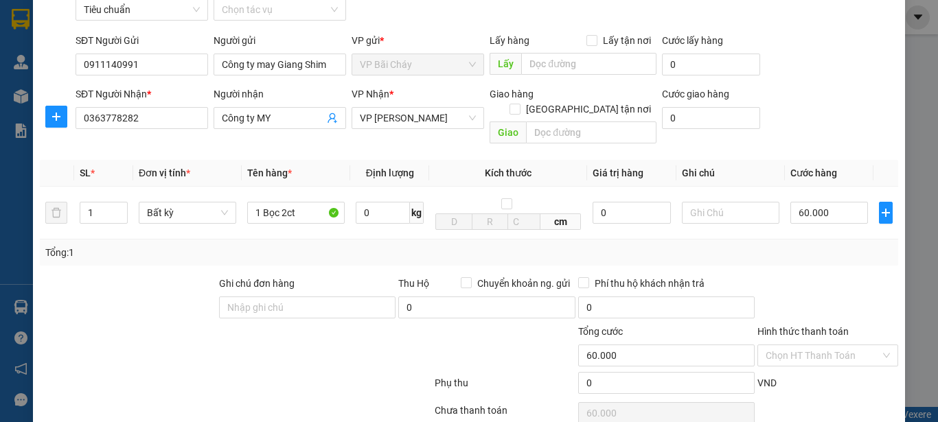
scroll to position [163, 0]
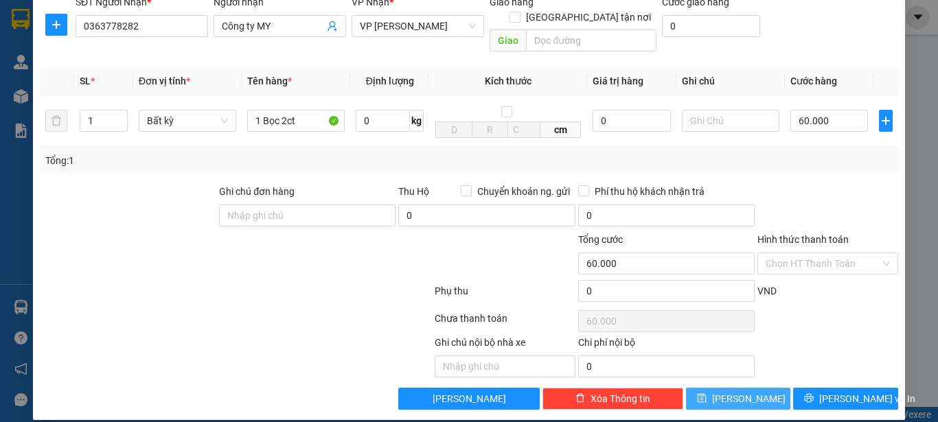
click at [737, 391] on span "[PERSON_NAME]" at bounding box center [748, 398] width 73 height 15
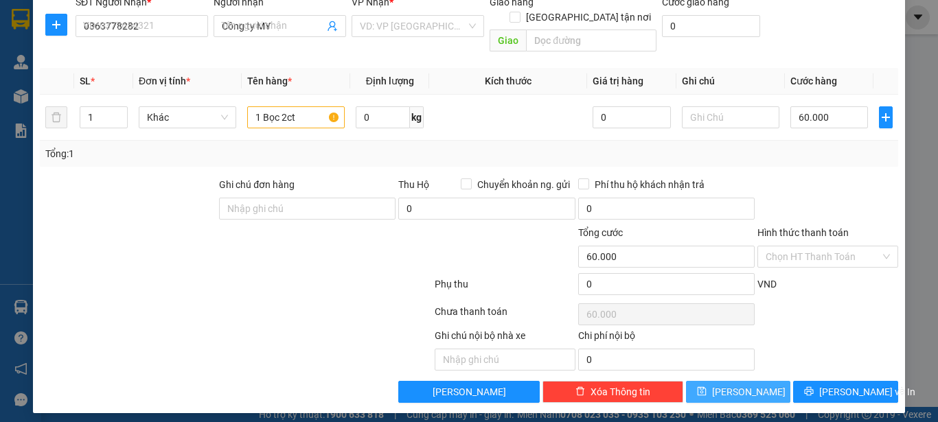
type input "0"
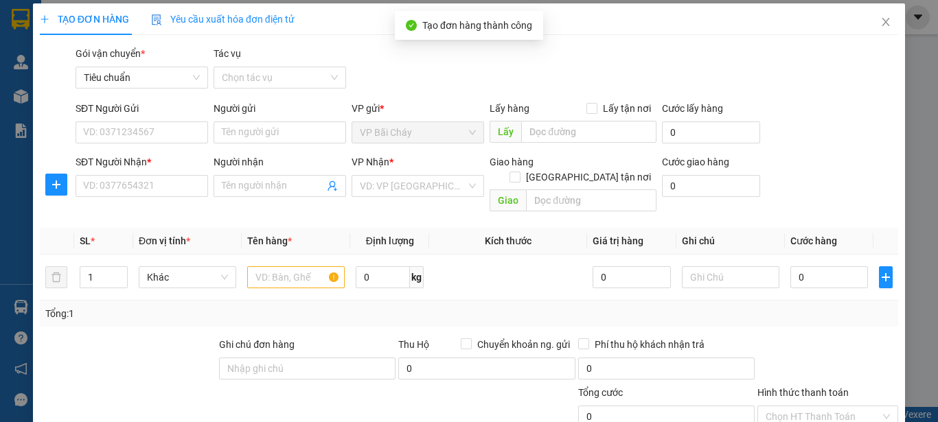
scroll to position [0, 0]
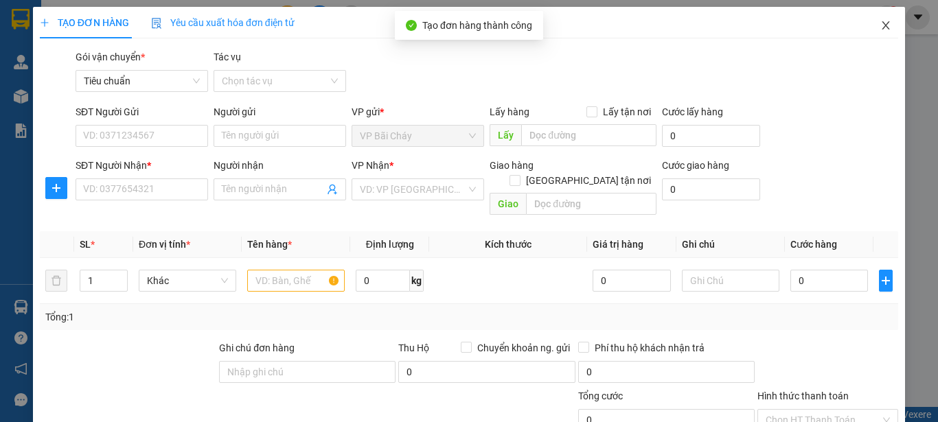
click at [880, 26] on icon "close" at bounding box center [885, 25] width 11 height 11
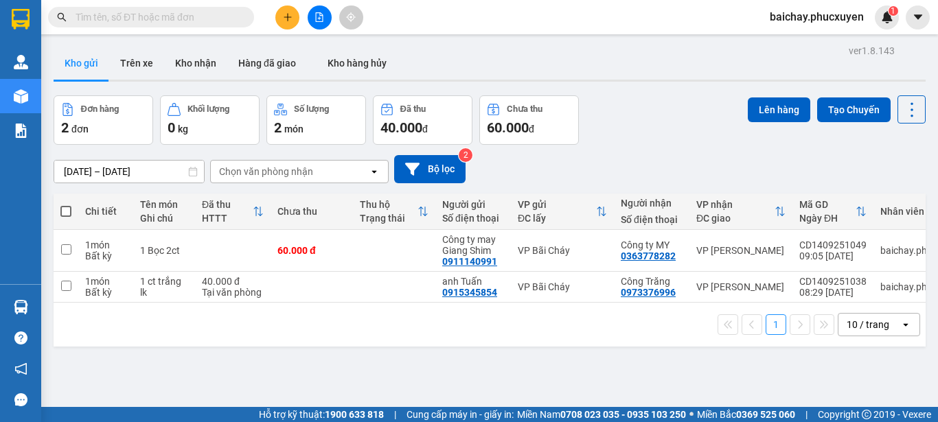
click at [562, 374] on div "ver 1.8.143 Kho gửi Trên xe Kho nhận Hàng đã giao Kho hàng hủy Đơn hàng 2 đơn K…" at bounding box center [489, 252] width 883 height 422
click at [678, 374] on div "ver 1.8.143 Kho gửi Trên xe Kho nhận Hàng đã giao Kho hàng hủy Đơn hàng 2 đơn K…" at bounding box center [489, 252] width 883 height 422
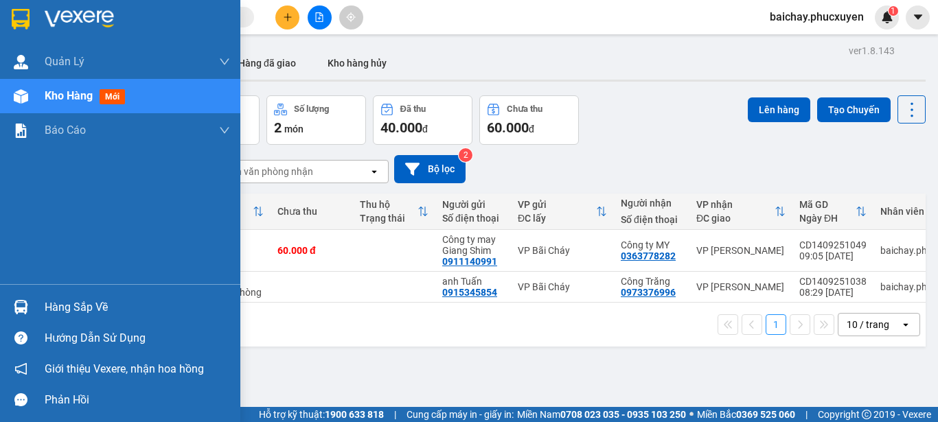
click at [58, 305] on div "Hàng sắp về" at bounding box center [137, 307] width 185 height 21
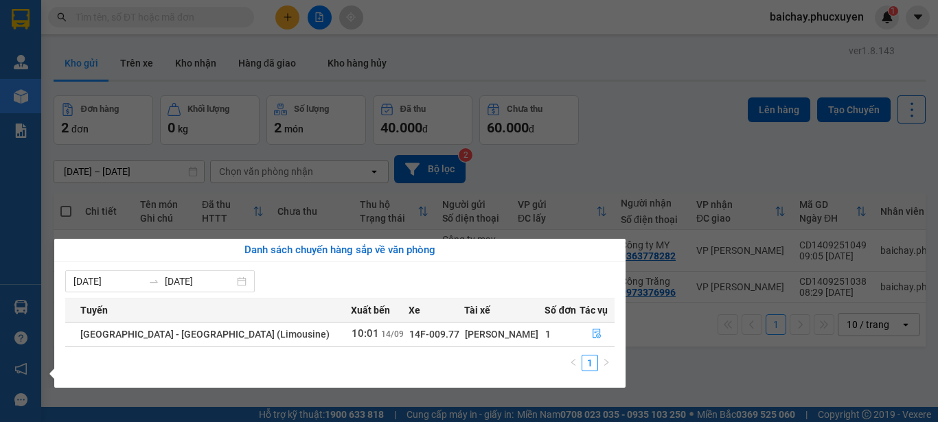
click at [681, 382] on section "Kết quả tìm kiếm ( 0 ) Bộ lọc No Data baichay.phucxuyen 1 [PERSON_NAME] lý giao…" at bounding box center [469, 211] width 938 height 422
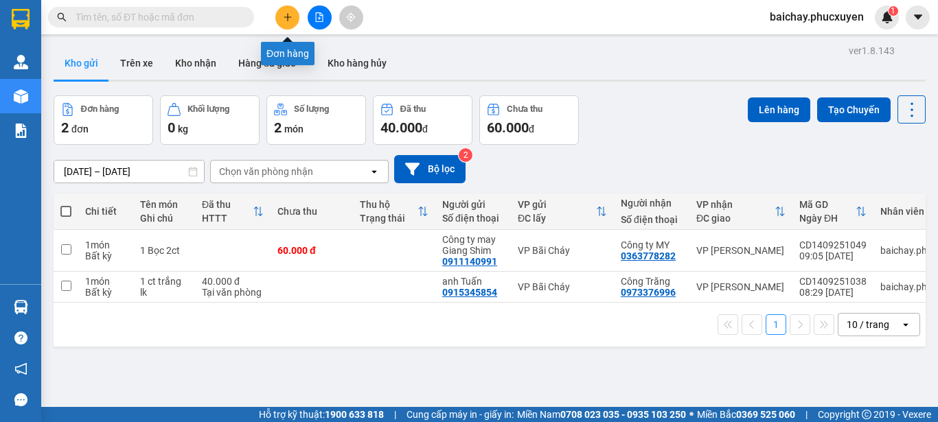
click at [289, 16] on icon "plus" at bounding box center [288, 17] width 10 height 10
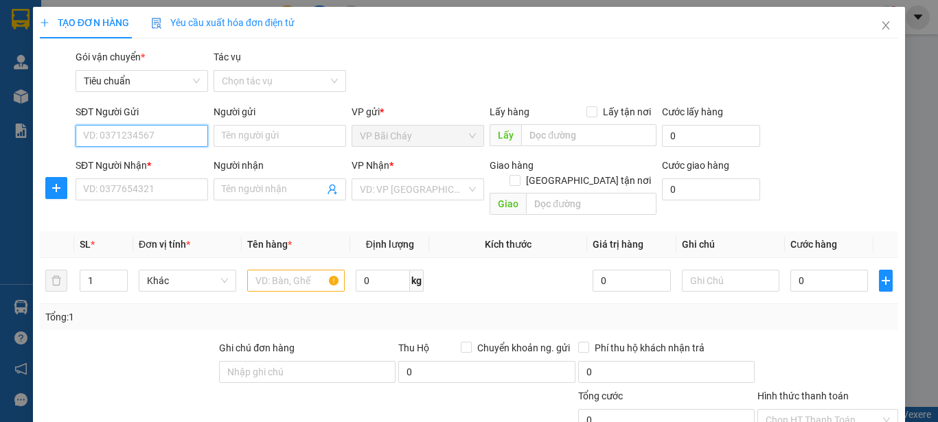
click at [172, 133] on input "SĐT Người Gửi" at bounding box center [142, 136] width 132 height 22
type input "0988392068"
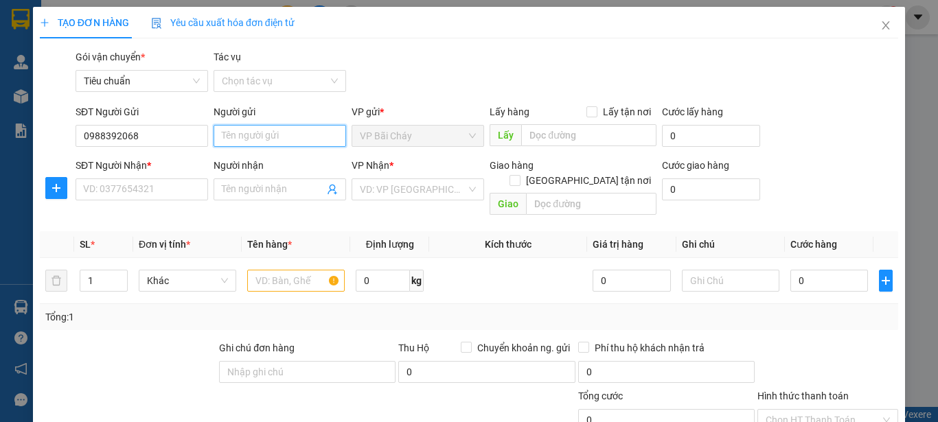
click at [298, 138] on input "Người gửi" at bounding box center [279, 136] width 132 height 22
type input "mẹ [PERSON_NAME]"
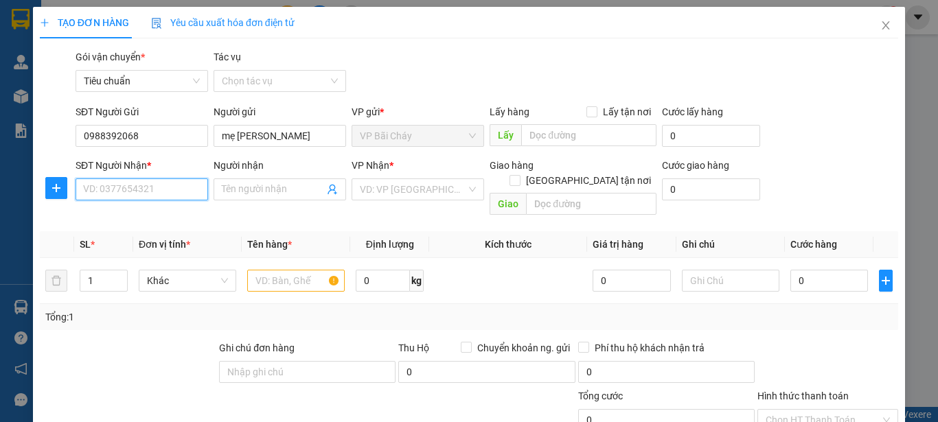
click at [161, 200] on input "SĐT Người Nhận *" at bounding box center [142, 189] width 132 height 22
type input "0865630108"
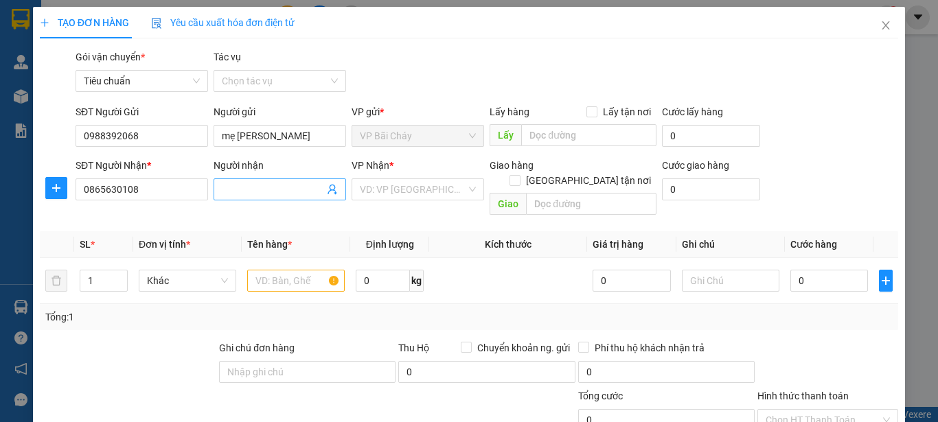
click at [273, 187] on input "Người nhận" at bounding box center [273, 189] width 102 height 15
type input "con [PERSON_NAME][GEOGRAPHIC_DATA]"
click at [443, 191] on input "search" at bounding box center [413, 189] width 106 height 21
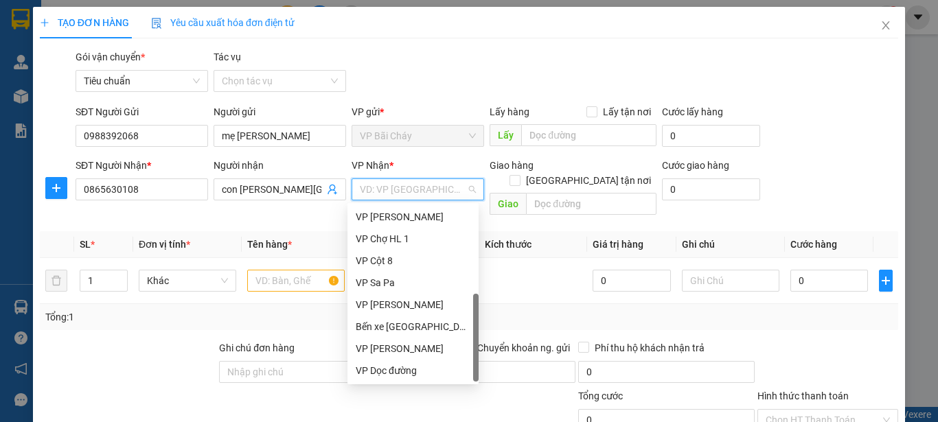
scroll to position [220, 0]
click at [406, 349] on div "VP [PERSON_NAME]" at bounding box center [413, 348] width 115 height 15
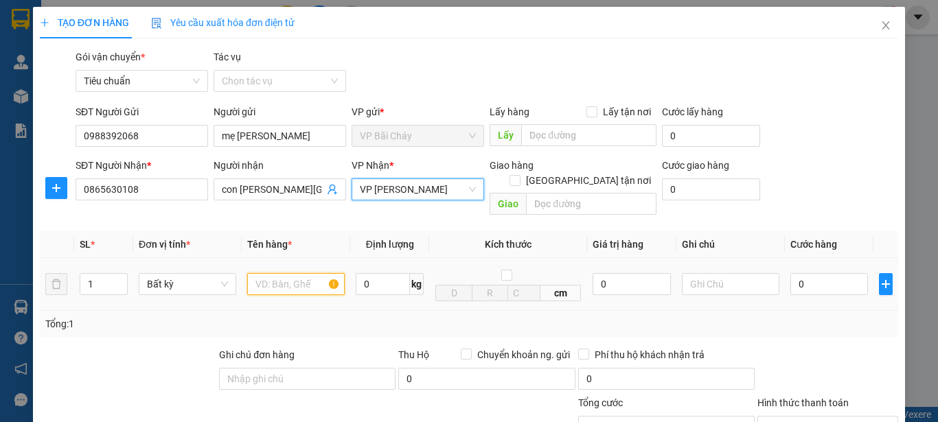
click at [297, 273] on input "text" at bounding box center [295, 284] width 97 height 22
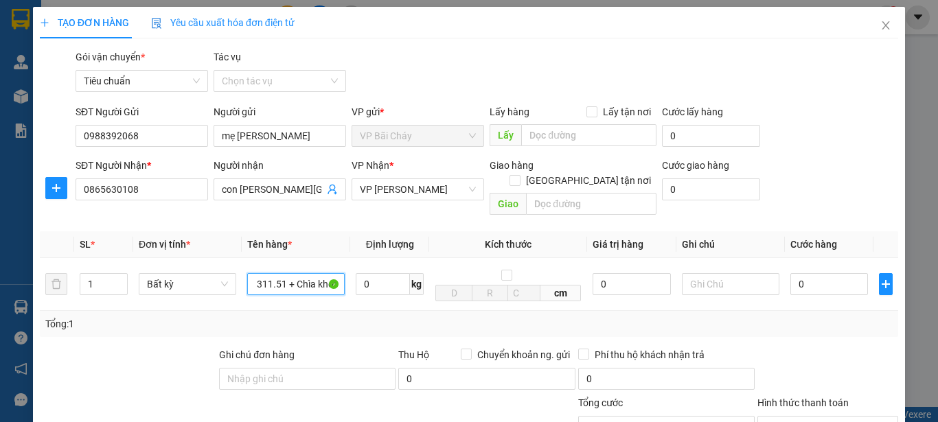
scroll to position [0, 71]
type input "1 xe máy 29AA- 311.51 + Chìa khoá"
click at [832, 273] on input "0" at bounding box center [829, 284] width 78 height 22
type input "1"
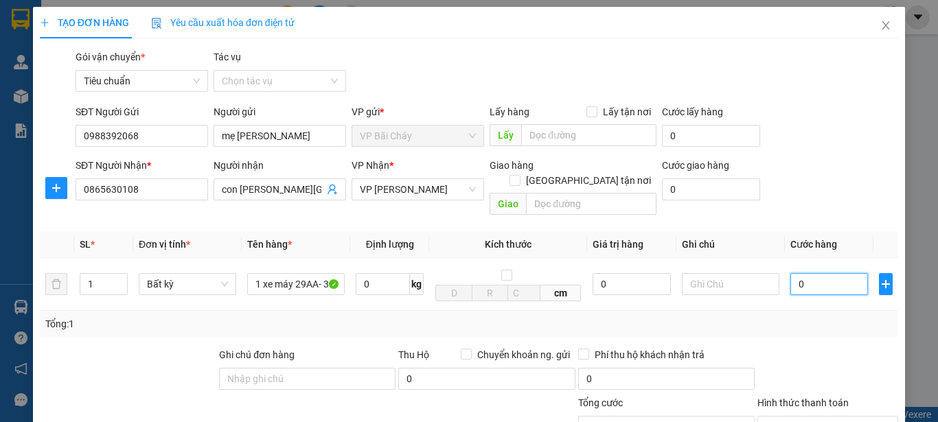
type input "1"
type input "15"
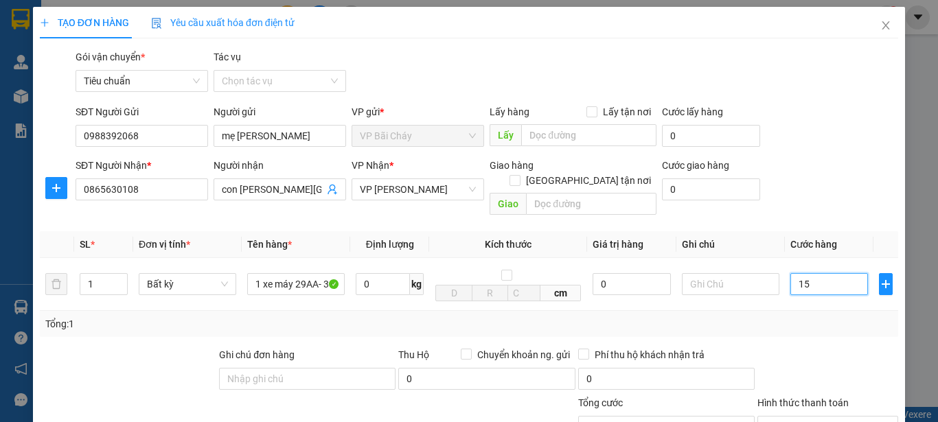
type input "150"
click at [868, 347] on div at bounding box center [827, 371] width 143 height 48
type input "150.000"
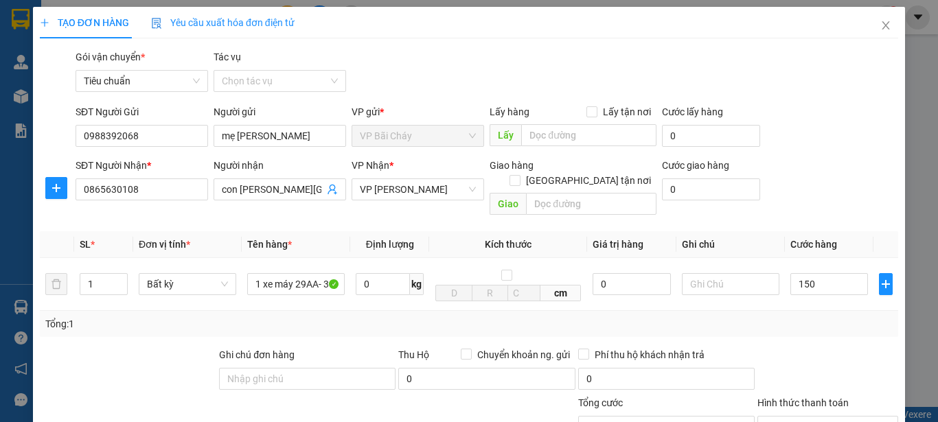
type input "150.000"
click at [732, 273] on input "text" at bounding box center [730, 284] width 97 height 22
type input "Giảm 50% sinh viên nhập học năm nhất"
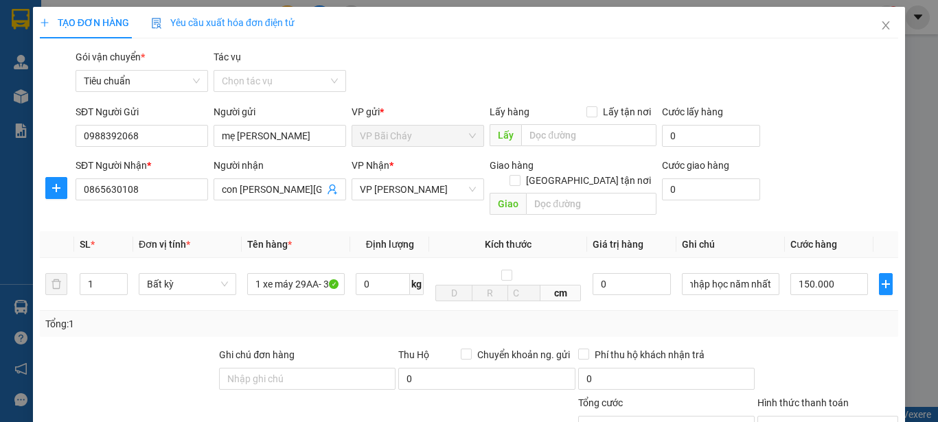
click at [843, 353] on div at bounding box center [827, 371] width 143 height 48
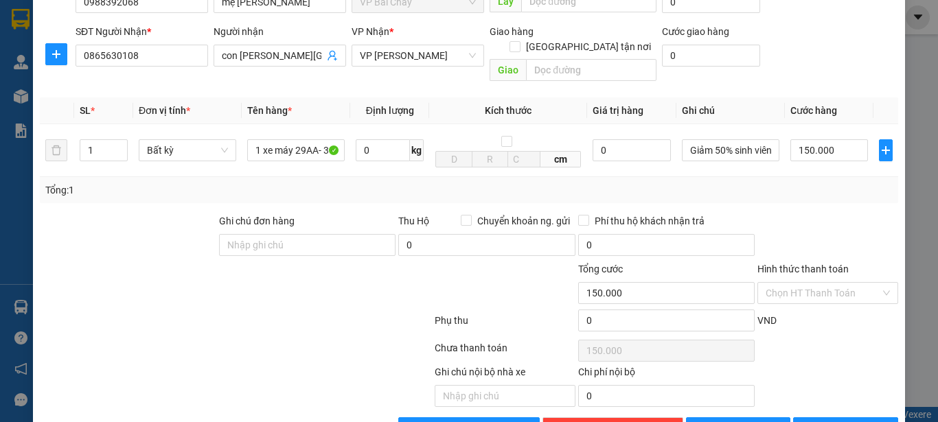
scroll to position [163, 0]
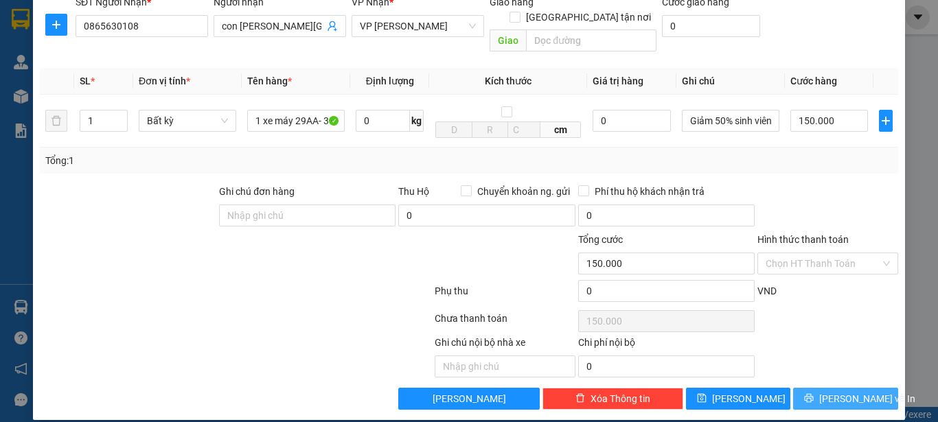
click at [830, 391] on span "[PERSON_NAME] và In" at bounding box center [867, 398] width 96 height 15
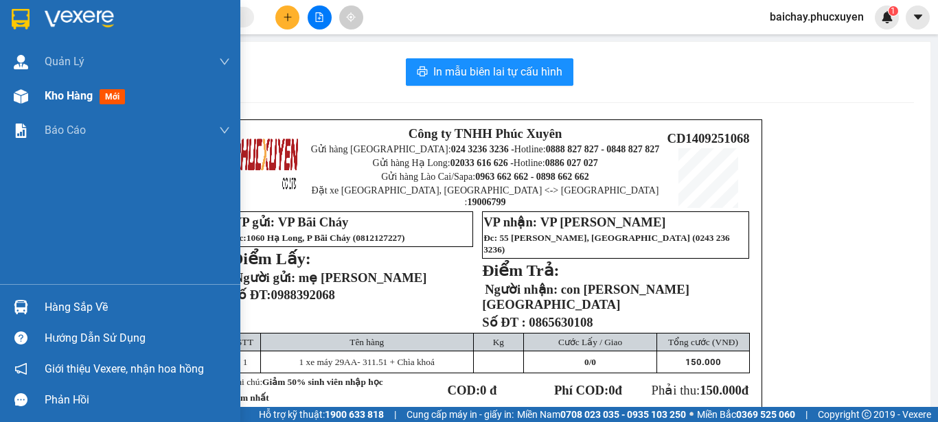
click at [69, 97] on span "Kho hàng" at bounding box center [69, 95] width 48 height 13
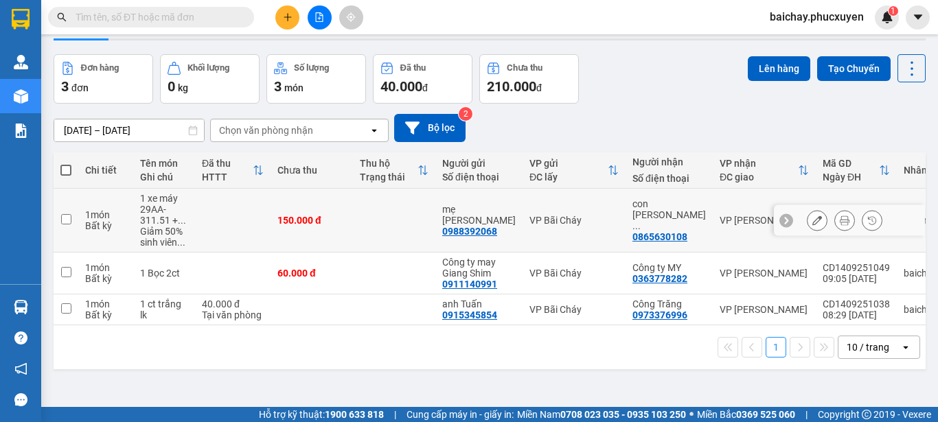
scroll to position [63, 0]
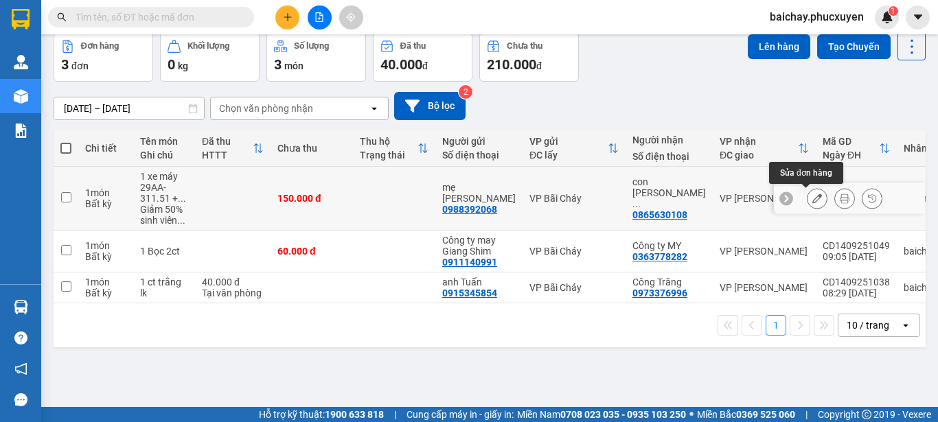
click at [812, 196] on icon at bounding box center [817, 199] width 10 height 10
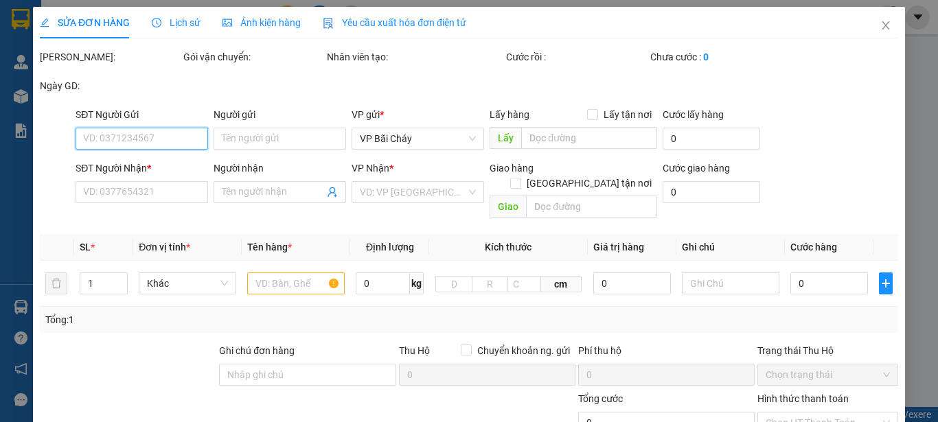
type input "0988392068"
type input "mẹ [PERSON_NAME]"
type input "0865630108"
type input "con [PERSON_NAME][GEOGRAPHIC_DATA]"
type input "150.000"
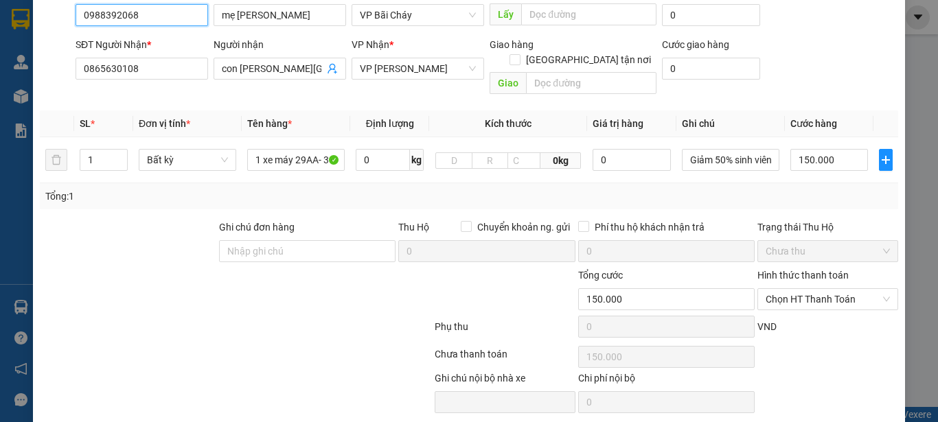
scroll to position [159, 0]
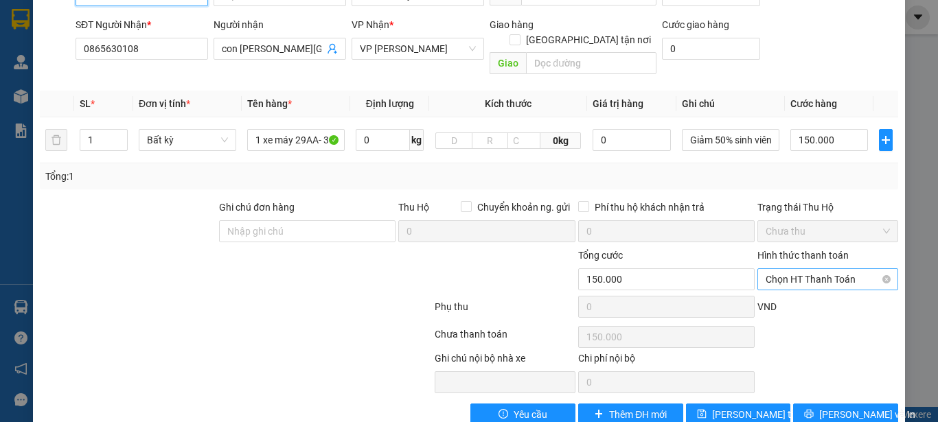
click at [852, 269] on span "Chọn HT Thanh Toán" at bounding box center [827, 279] width 124 height 21
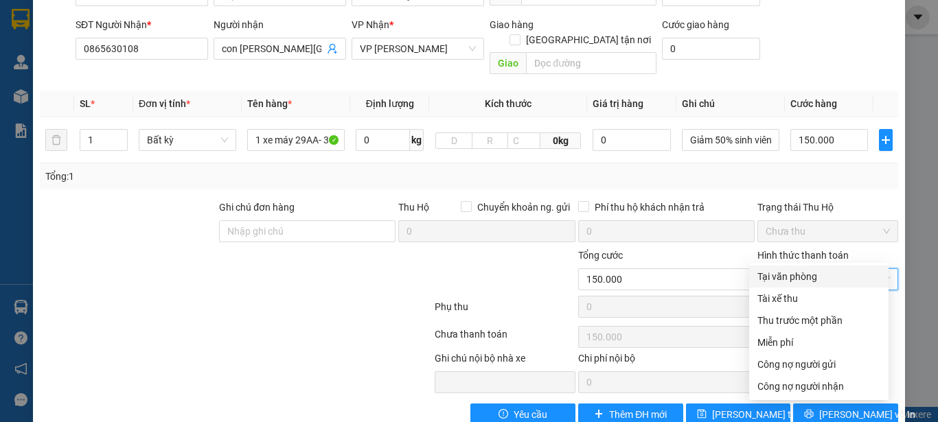
click at [792, 277] on div "Tại văn phòng" at bounding box center [818, 276] width 123 height 15
type input "0"
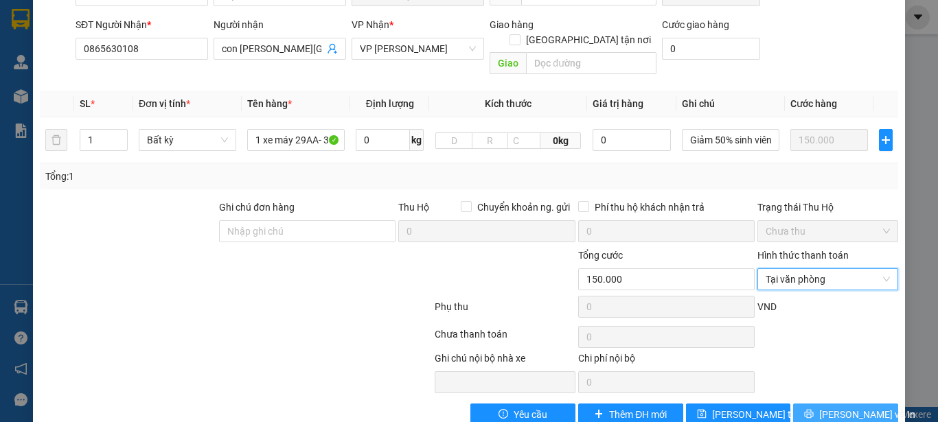
click at [837, 407] on span "[PERSON_NAME] và In" at bounding box center [867, 414] width 96 height 15
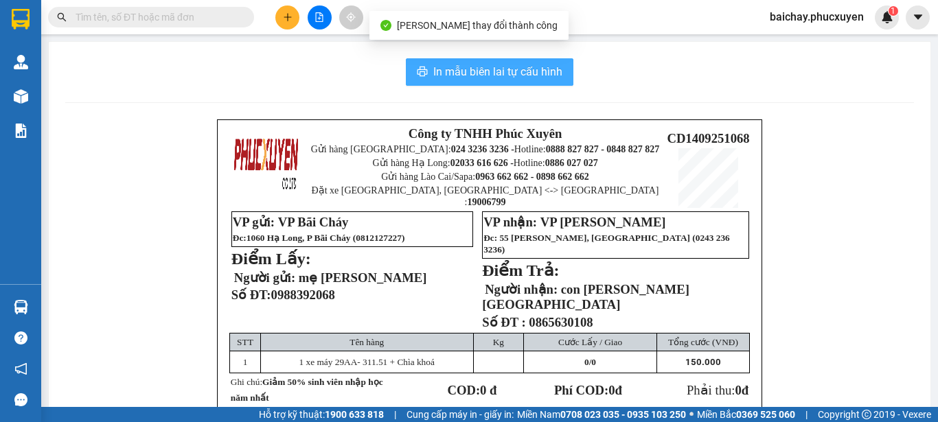
click at [461, 71] on span "In mẫu biên lai tự cấu hình" at bounding box center [497, 71] width 129 height 17
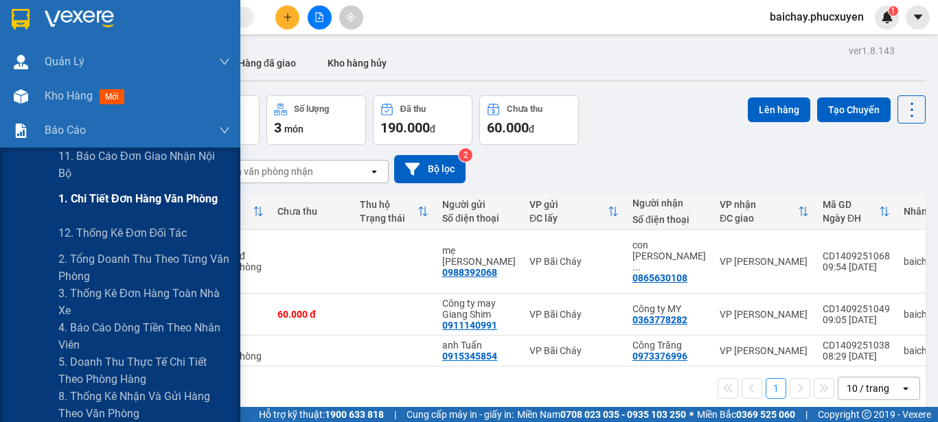
click at [152, 198] on span "1. Chi tiết đơn hàng văn phòng" at bounding box center [137, 198] width 159 height 17
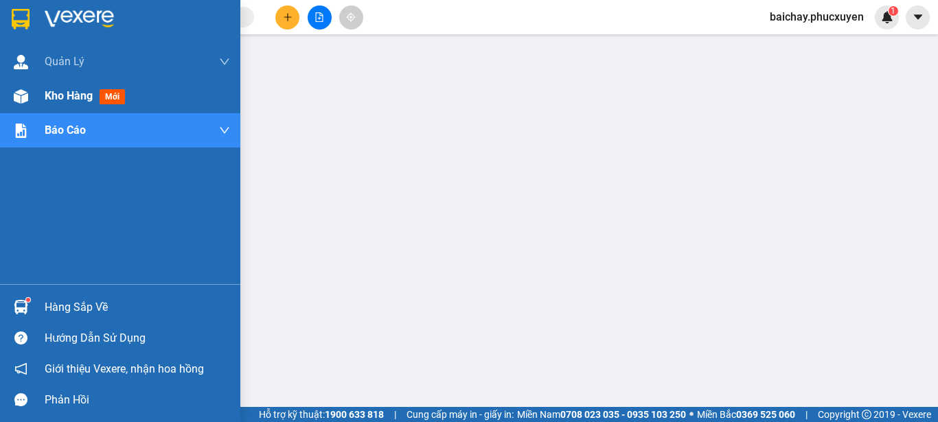
click at [67, 97] on span "Kho hàng" at bounding box center [69, 95] width 48 height 13
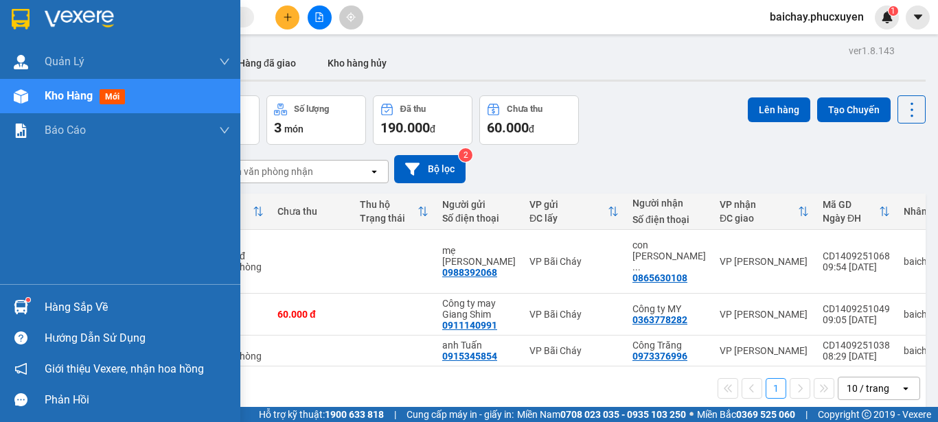
click at [59, 308] on div "Hàng sắp về" at bounding box center [137, 307] width 185 height 21
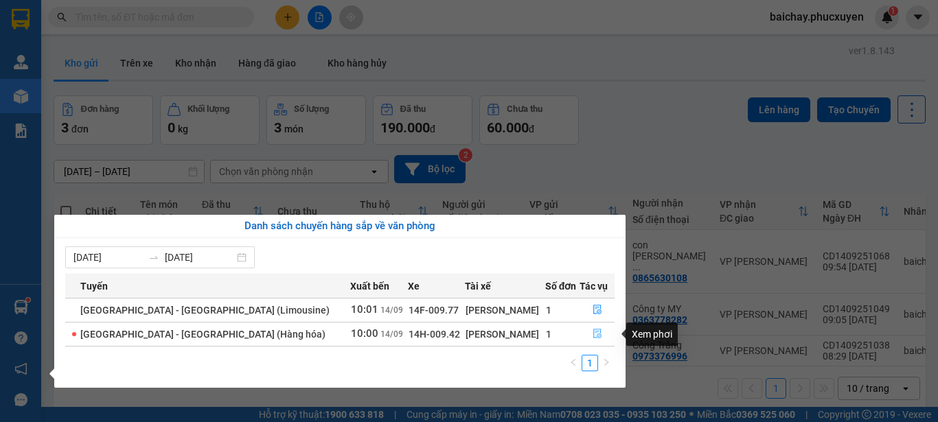
click at [592, 334] on icon "file-done" at bounding box center [597, 334] width 10 height 10
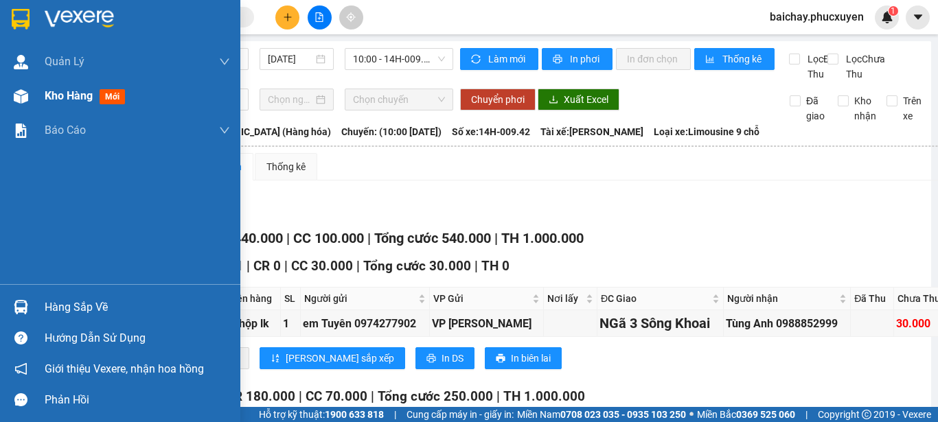
click at [83, 93] on span "Kho hàng" at bounding box center [69, 95] width 48 height 13
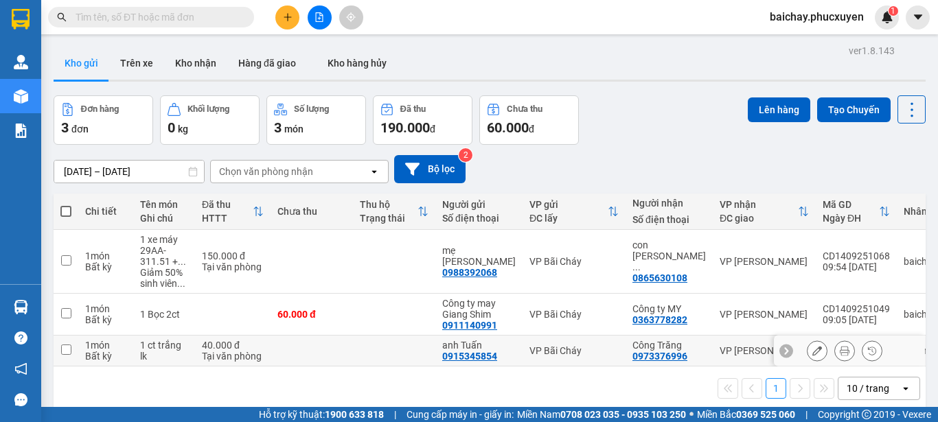
click at [66, 348] on input "checkbox" at bounding box center [66, 350] width 10 height 10
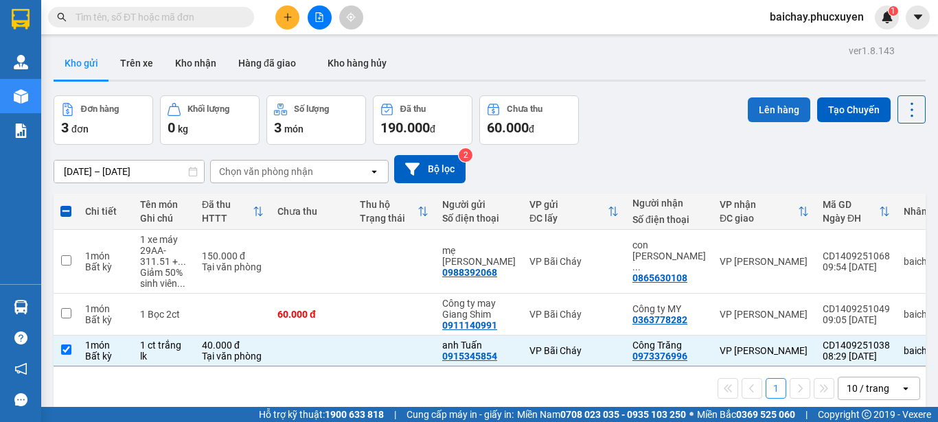
click at [769, 113] on button "Lên hàng" at bounding box center [779, 109] width 62 height 25
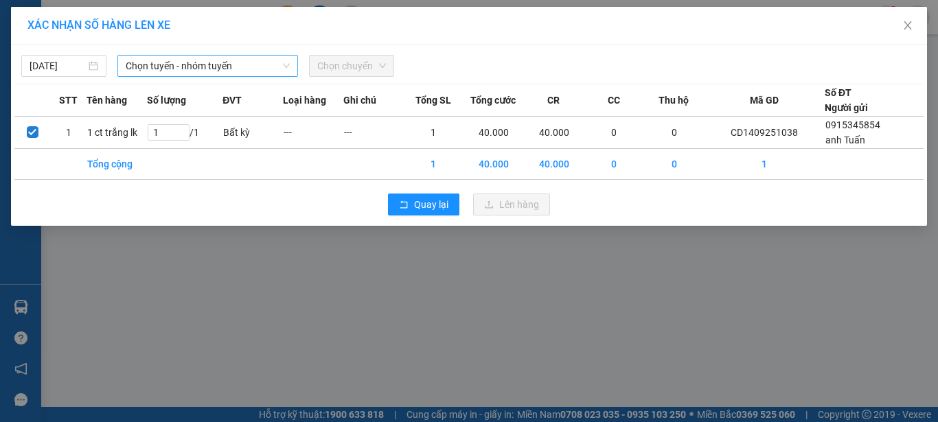
click at [263, 67] on span "Chọn tuyến - nhóm tuyến" at bounding box center [208, 66] width 164 height 21
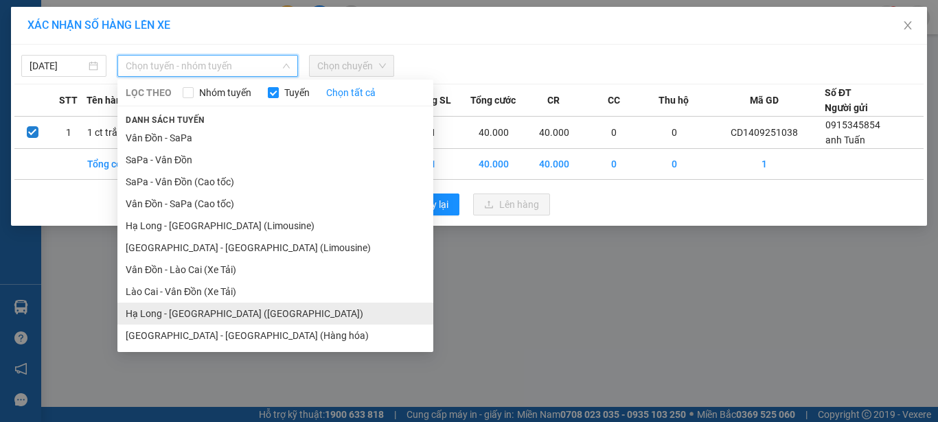
click at [189, 310] on li "Hạ Long - [GEOGRAPHIC_DATA] ([GEOGRAPHIC_DATA])" at bounding box center [275, 314] width 316 height 22
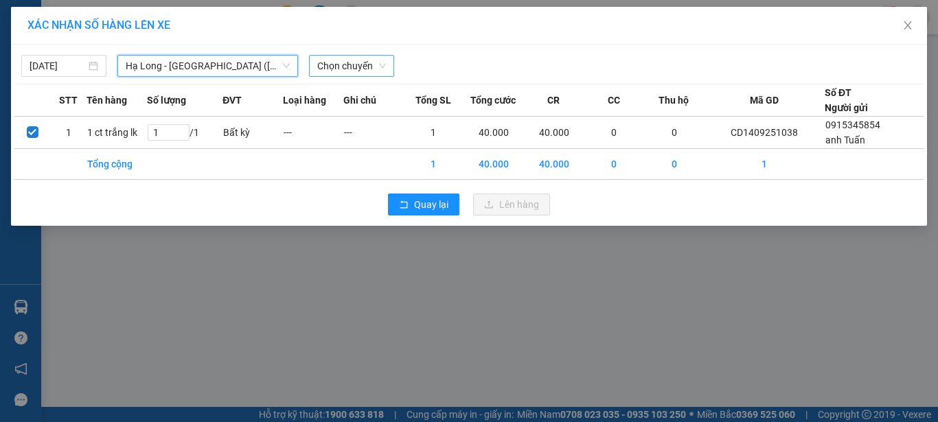
click at [361, 69] on span "Chọn chuyến" at bounding box center [351, 66] width 69 height 21
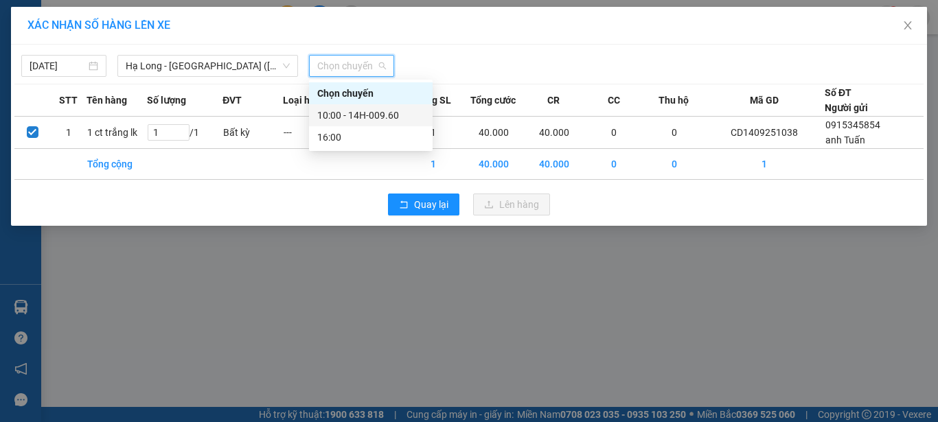
click at [393, 114] on div "10:00 - 14H-009.60" at bounding box center [370, 115] width 107 height 15
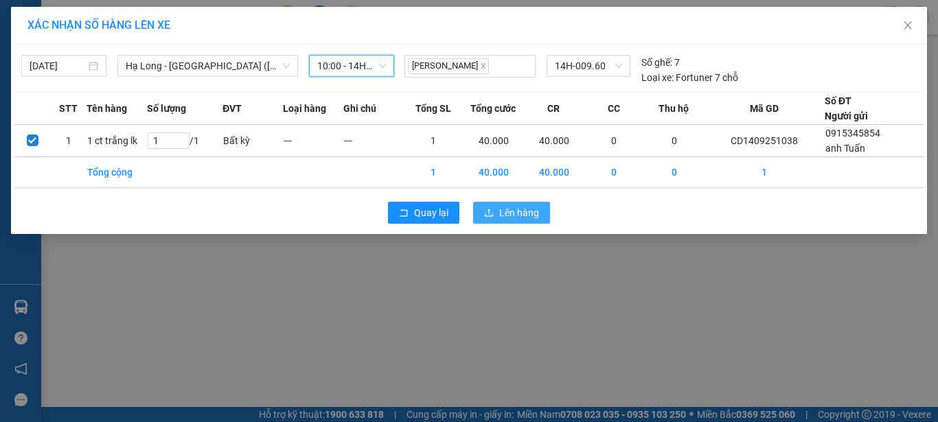
click at [505, 211] on span "Lên hàng" at bounding box center [519, 212] width 40 height 15
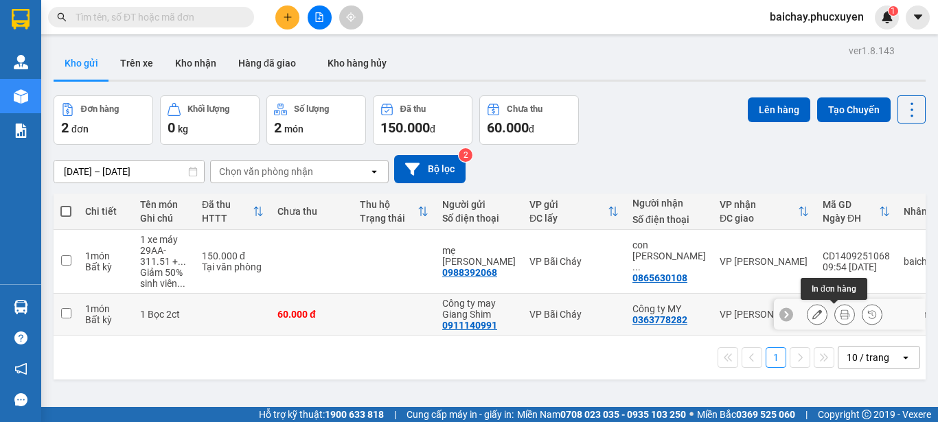
click at [840, 314] on icon at bounding box center [845, 315] width 10 height 10
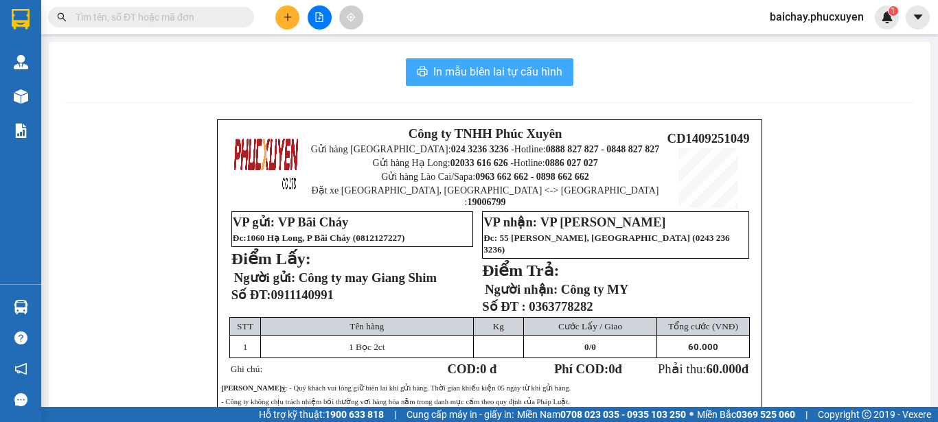
click at [463, 69] on span "In mẫu biên lai tự cấu hình" at bounding box center [497, 71] width 129 height 17
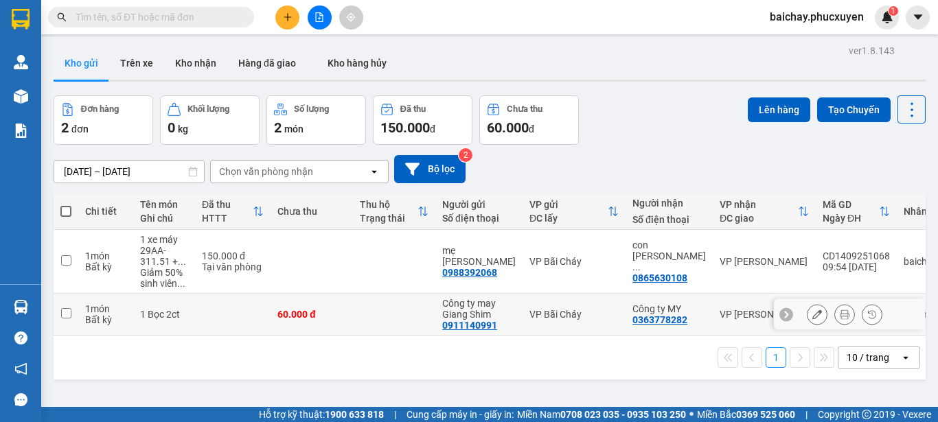
click at [68, 313] on input "checkbox" at bounding box center [66, 313] width 10 height 10
checkbox input "true"
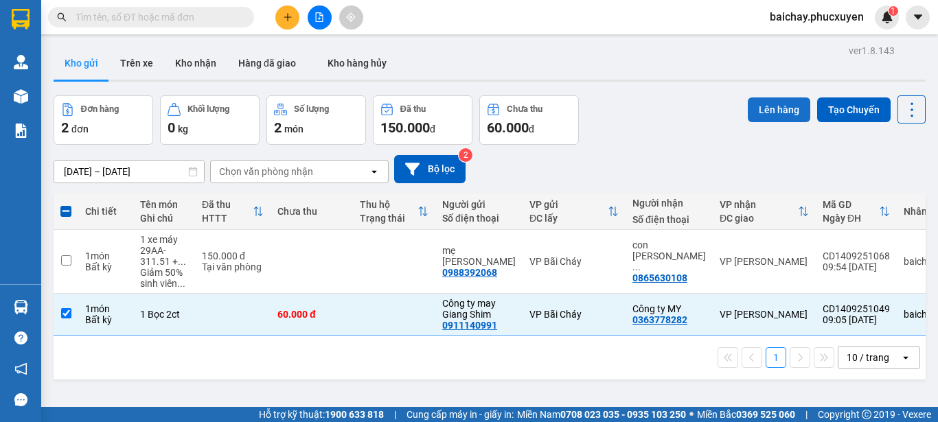
click at [759, 111] on button "Lên hàng" at bounding box center [779, 109] width 62 height 25
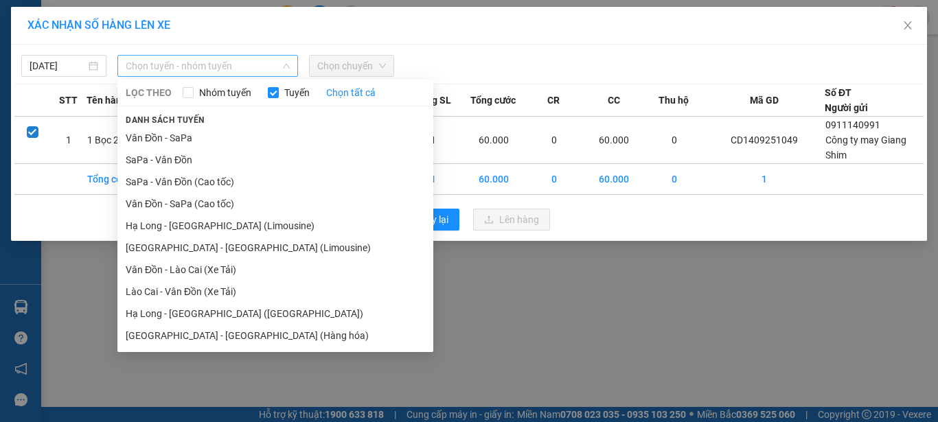
click at [266, 69] on span "Chọn tuyến - nhóm tuyến" at bounding box center [208, 66] width 164 height 21
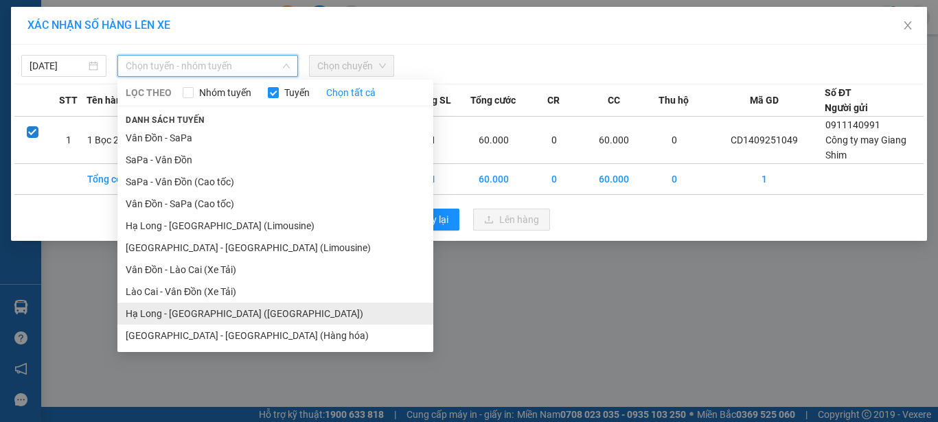
click at [198, 314] on li "Hạ Long - [GEOGRAPHIC_DATA] ([GEOGRAPHIC_DATA])" at bounding box center [275, 314] width 316 height 22
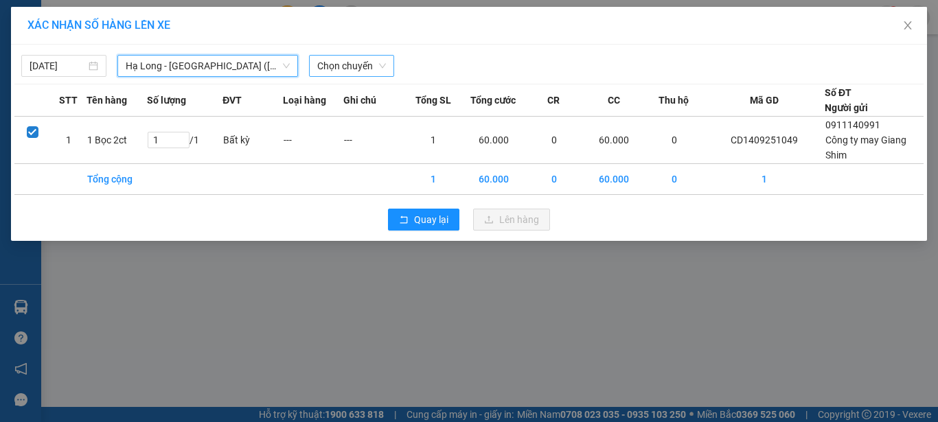
click at [365, 62] on span "Chọn chuyến" at bounding box center [351, 66] width 69 height 21
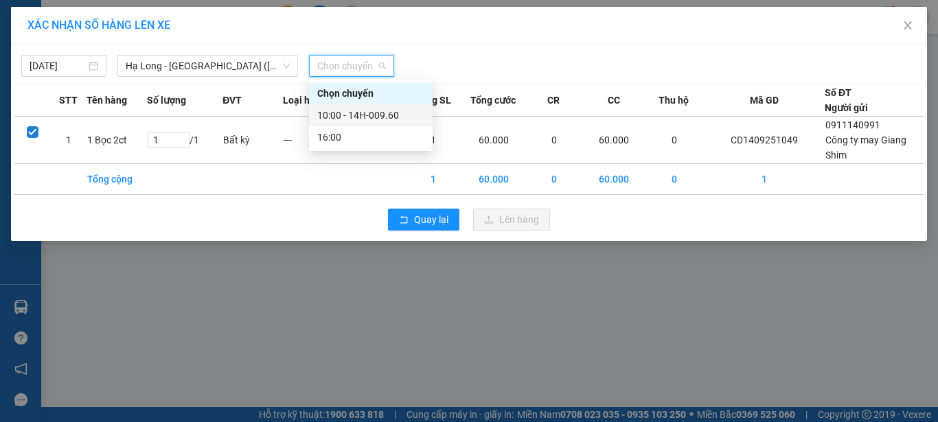
click at [391, 113] on div "10:00 - 14H-009.60" at bounding box center [370, 115] width 107 height 15
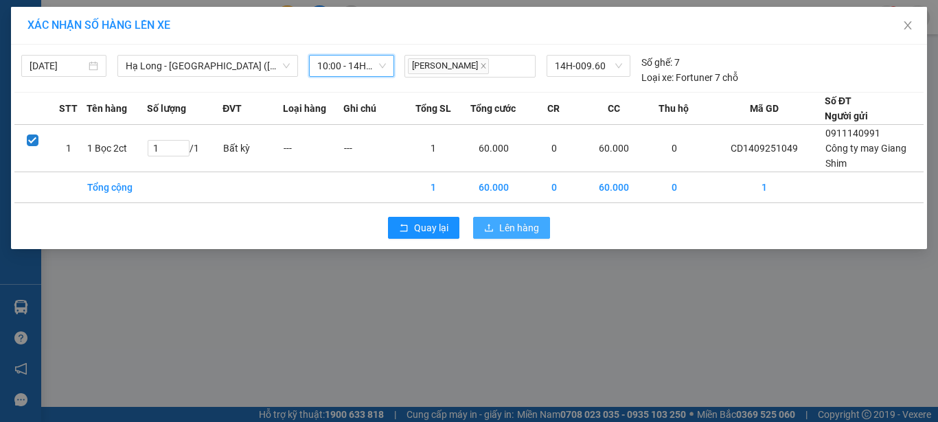
click at [516, 227] on span "Lên hàng" at bounding box center [519, 227] width 40 height 15
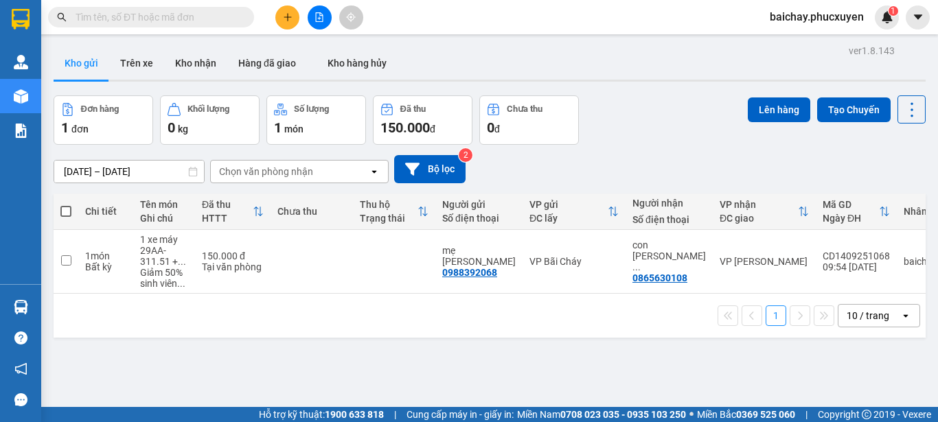
click at [215, 21] on input "text" at bounding box center [157, 17] width 162 height 15
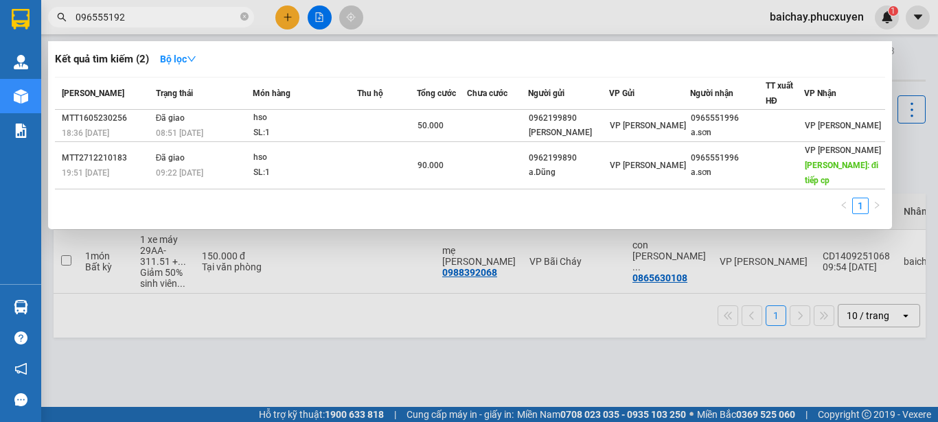
type input "0965551920"
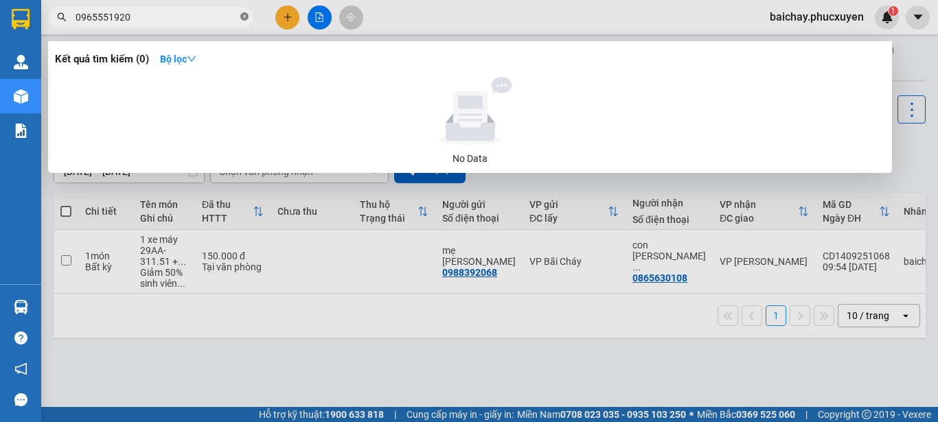
click at [247, 16] on icon "close-circle" at bounding box center [244, 16] width 8 height 8
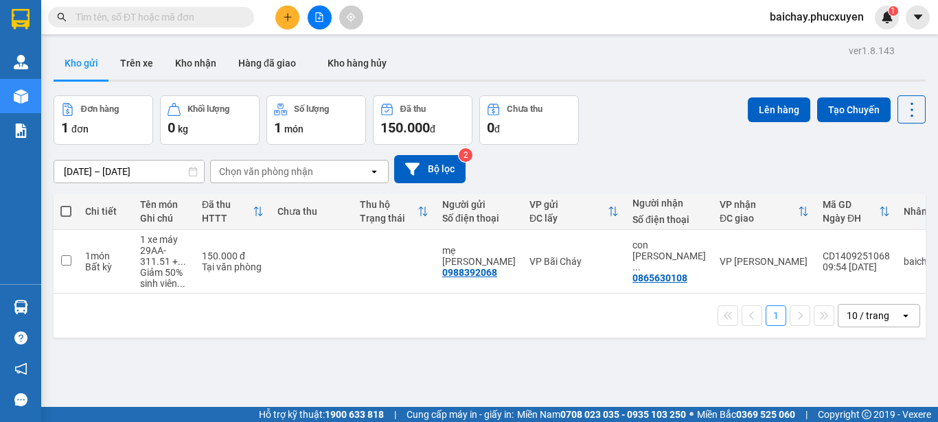
click at [222, 21] on input "text" at bounding box center [157, 17] width 162 height 15
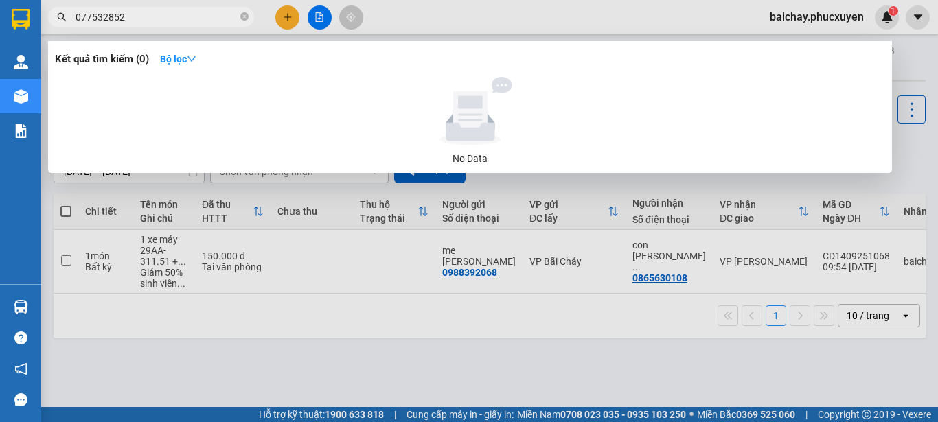
type input "0775328522"
click at [246, 18] on icon "close-circle" at bounding box center [244, 16] width 8 height 8
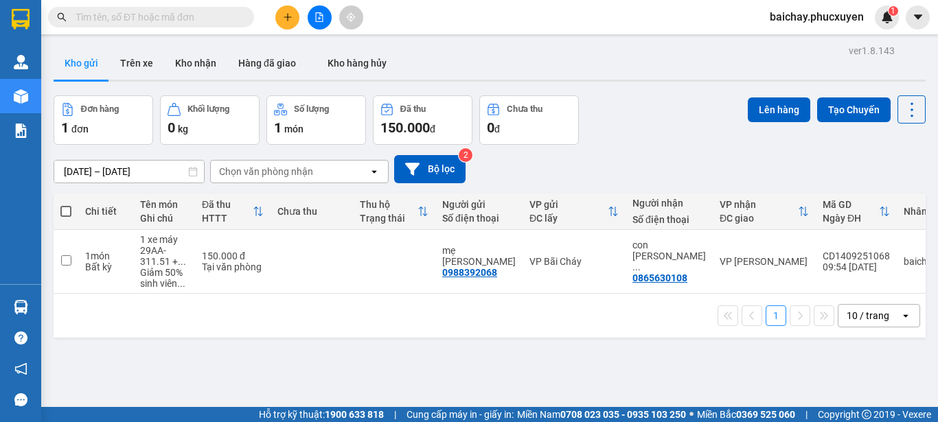
click at [479, 362] on div "ver 1.8.143 Kho gửi Trên xe Kho nhận Hàng đã giao Kho hàng hủy Đơn hàng 1 đơn K…" at bounding box center [489, 252] width 883 height 422
click at [286, 13] on icon "plus" at bounding box center [288, 17] width 10 height 10
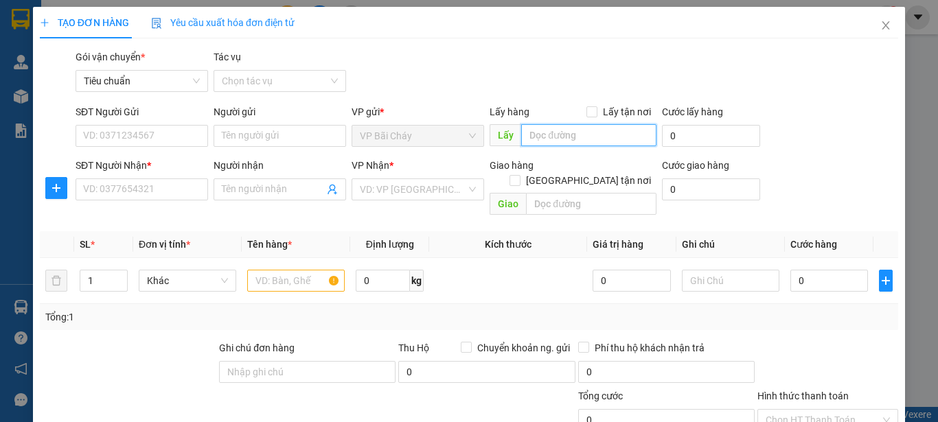
click at [608, 139] on input "text" at bounding box center [588, 135] width 135 height 22
type input "bxbc"
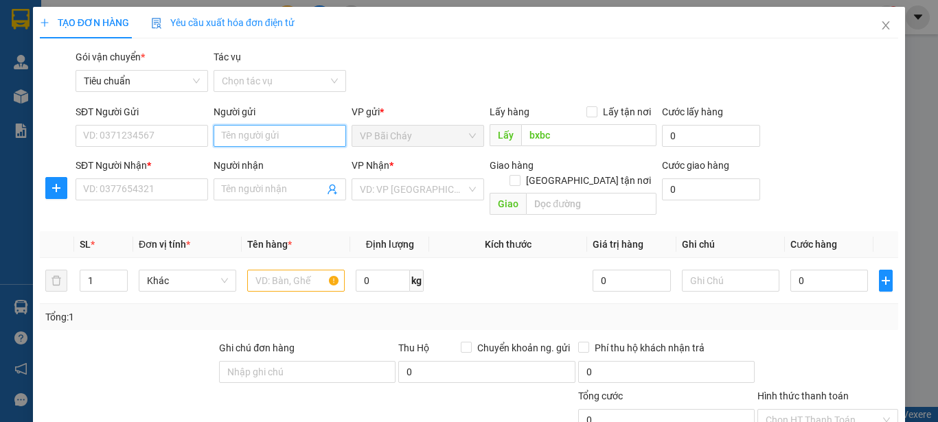
click at [290, 138] on input "Người gửi" at bounding box center [279, 136] width 132 height 22
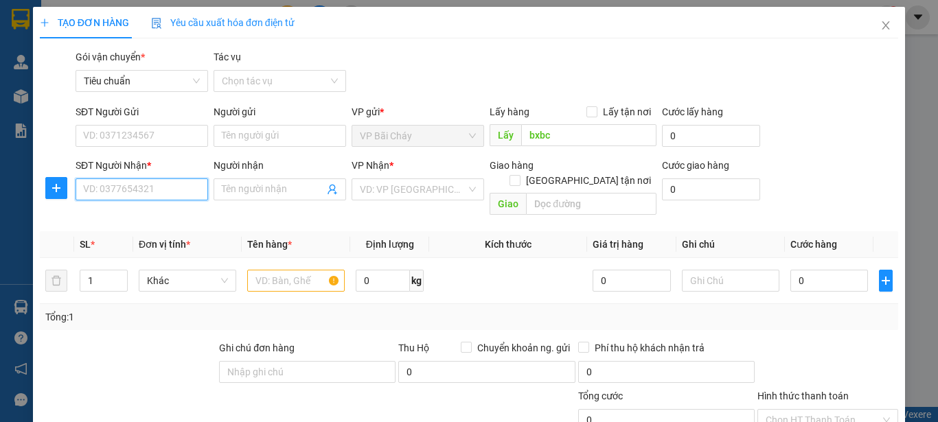
click at [159, 189] on input "SĐT Người Nhận *" at bounding box center [142, 189] width 132 height 22
type input "0844768668"
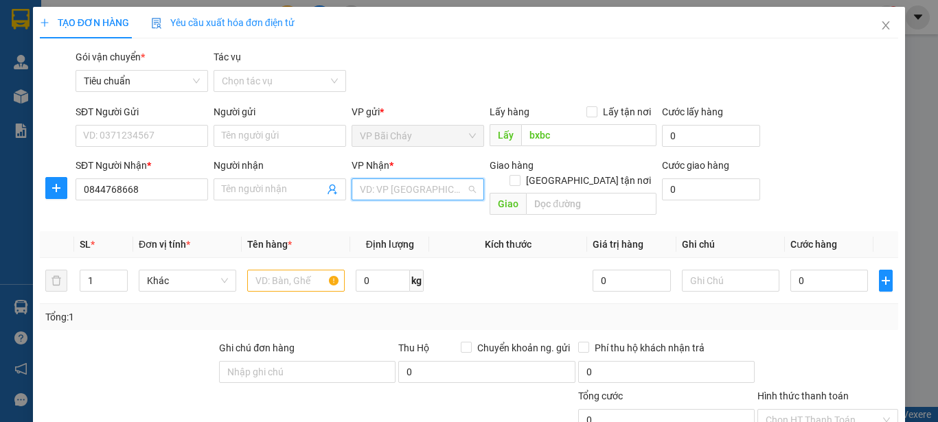
click at [452, 188] on input "search" at bounding box center [413, 189] width 106 height 21
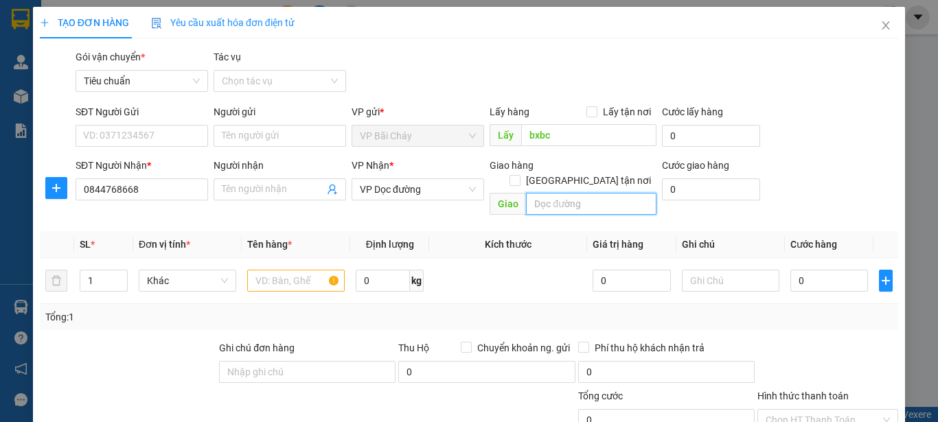
click at [606, 193] on input "text" at bounding box center [591, 204] width 130 height 22
type input "Sapa"
click at [264, 270] on input "text" at bounding box center [295, 281] width 97 height 22
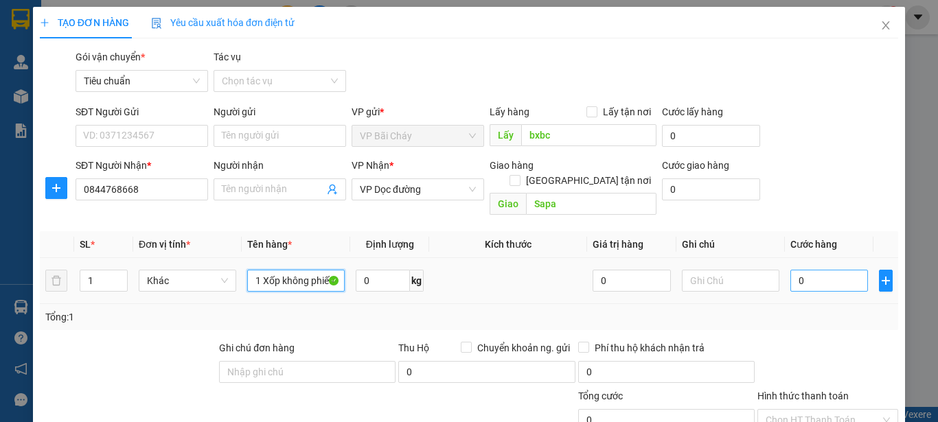
type input "1 Xốp không phiếu"
click at [836, 270] on input "0" at bounding box center [829, 281] width 78 height 22
type input "1"
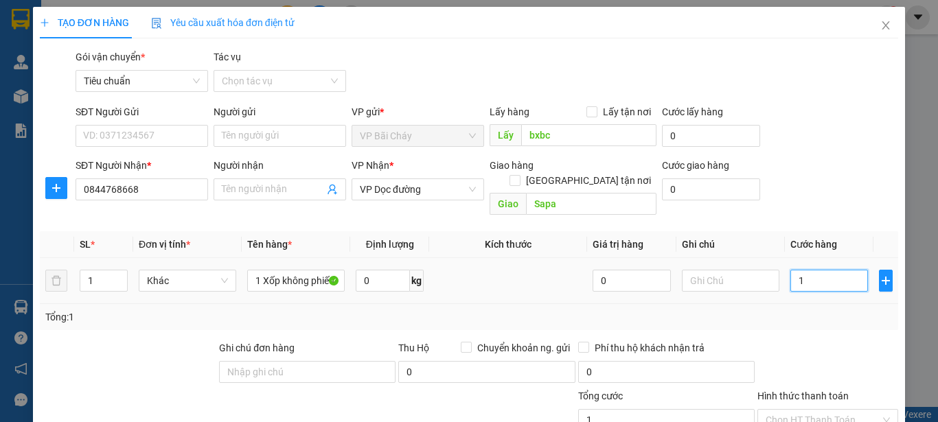
type input "15"
type input "150"
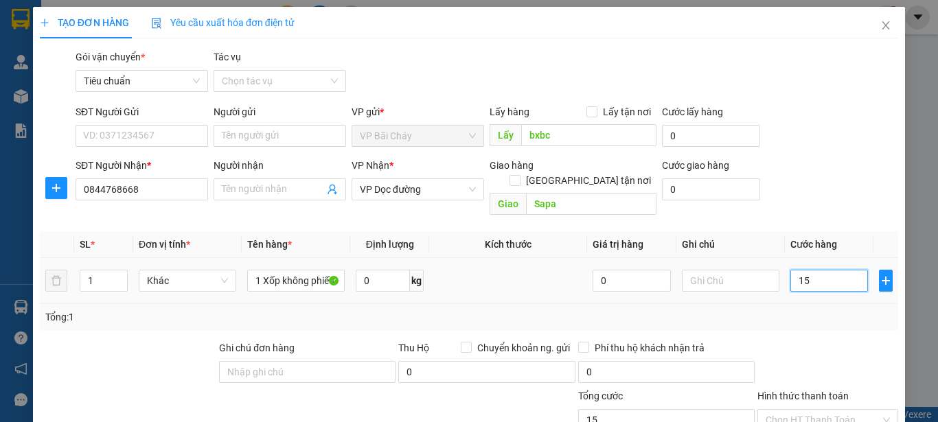
type input "150"
type input "150.000"
click at [829, 340] on div at bounding box center [827, 364] width 143 height 48
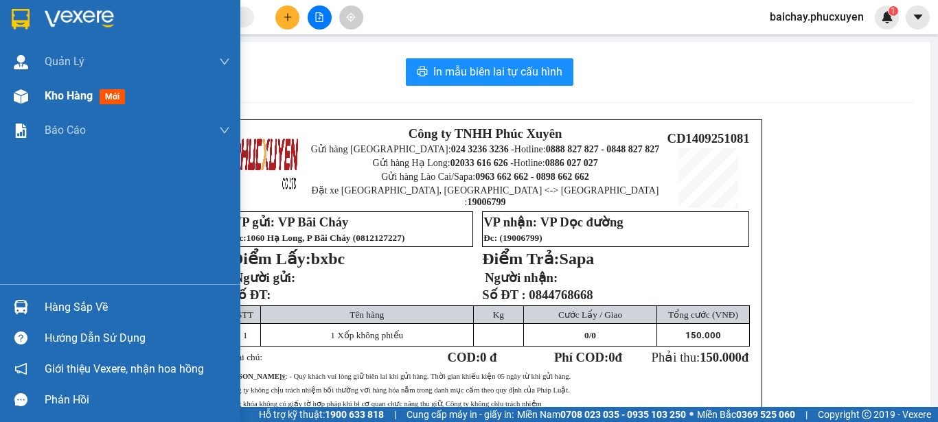
click at [73, 95] on span "Kho hàng" at bounding box center [69, 95] width 48 height 13
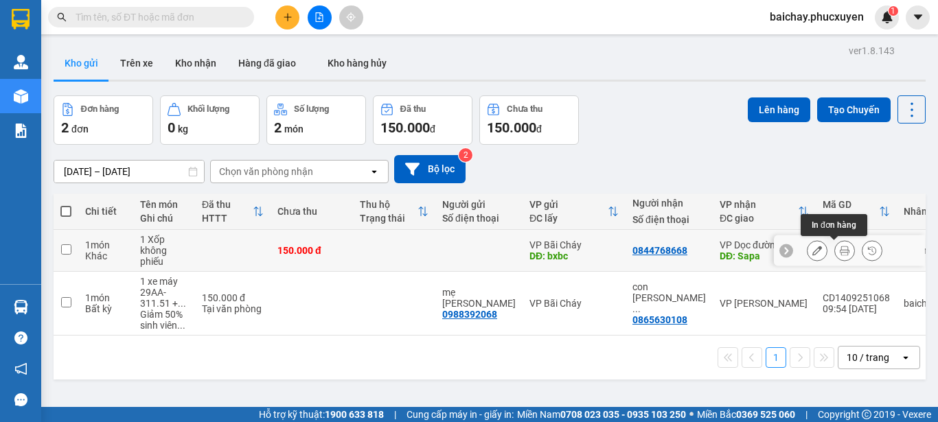
click at [835, 249] on button at bounding box center [844, 251] width 19 height 24
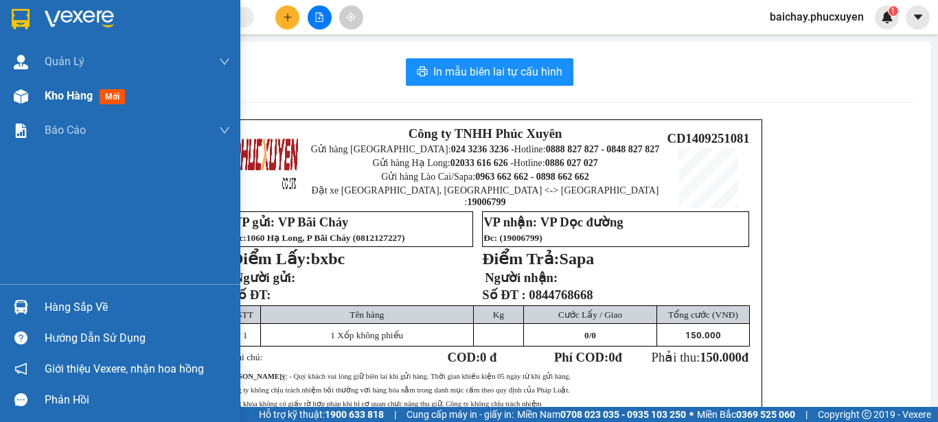
click at [62, 95] on span "Kho hàng" at bounding box center [69, 95] width 48 height 13
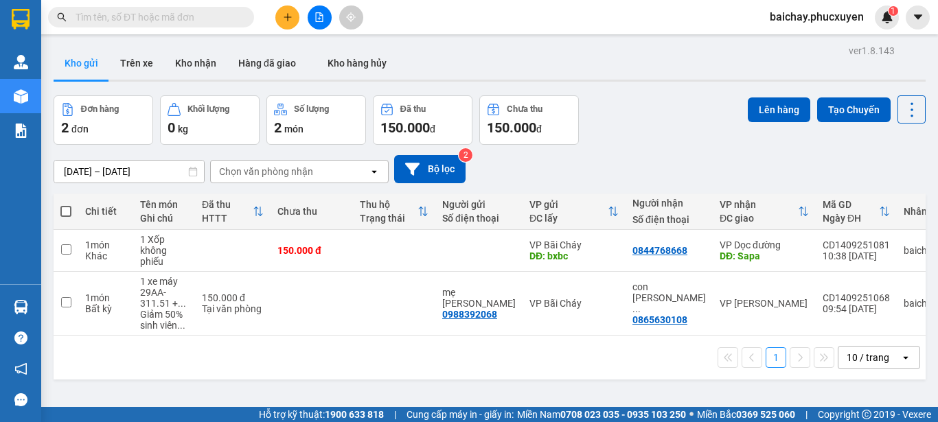
click at [423, 355] on div "ver 1.8.143 Kho gửi Trên xe Kho nhận Hàng đã giao Kho hàng hủy Đơn hàng 2 đơn K…" at bounding box center [489, 252] width 883 height 422
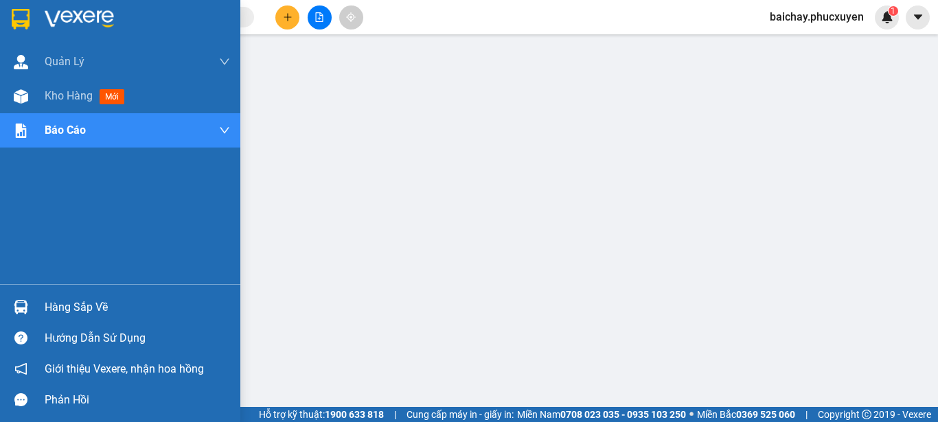
click at [82, 310] on div "Hàng sắp về" at bounding box center [137, 307] width 185 height 21
click at [69, 96] on span "Kho hàng" at bounding box center [69, 95] width 48 height 13
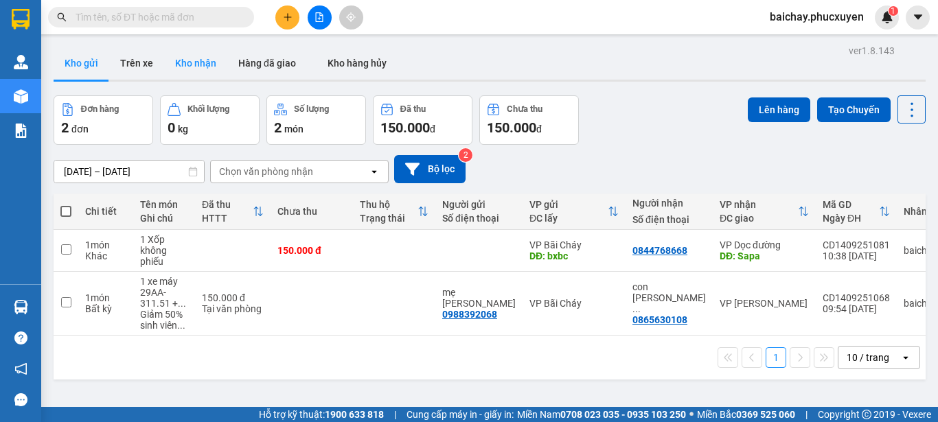
click at [185, 60] on button "Kho nhận" at bounding box center [195, 63] width 63 height 33
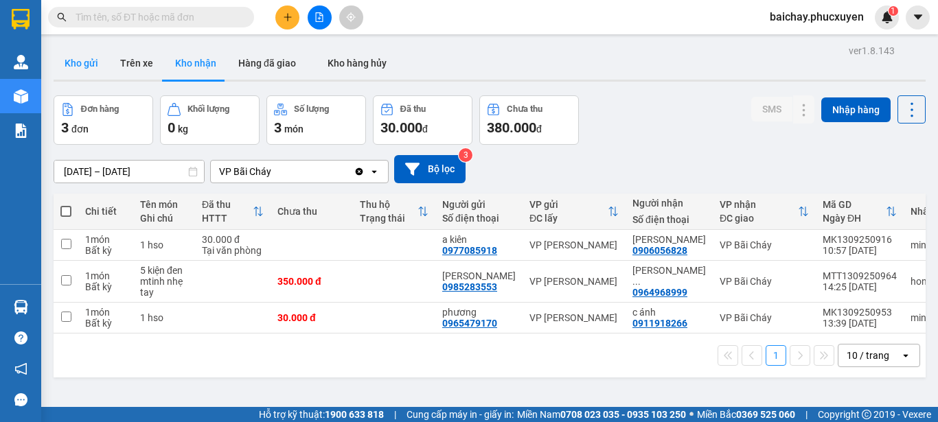
click at [84, 62] on button "Kho gửi" at bounding box center [82, 63] width 56 height 33
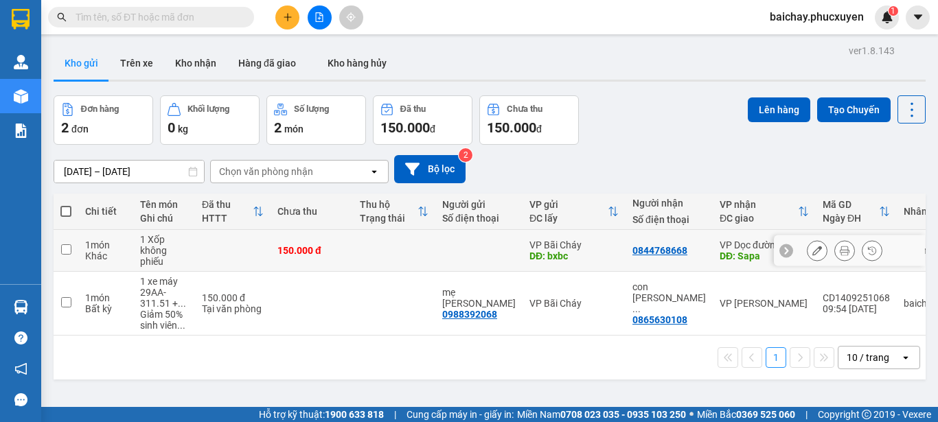
click at [68, 246] on input "checkbox" at bounding box center [66, 249] width 10 height 10
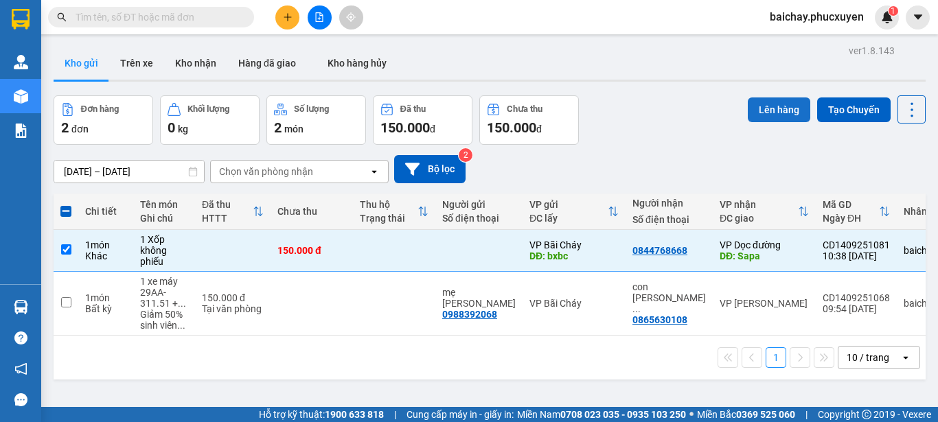
click at [772, 109] on button "Lên hàng" at bounding box center [779, 109] width 62 height 25
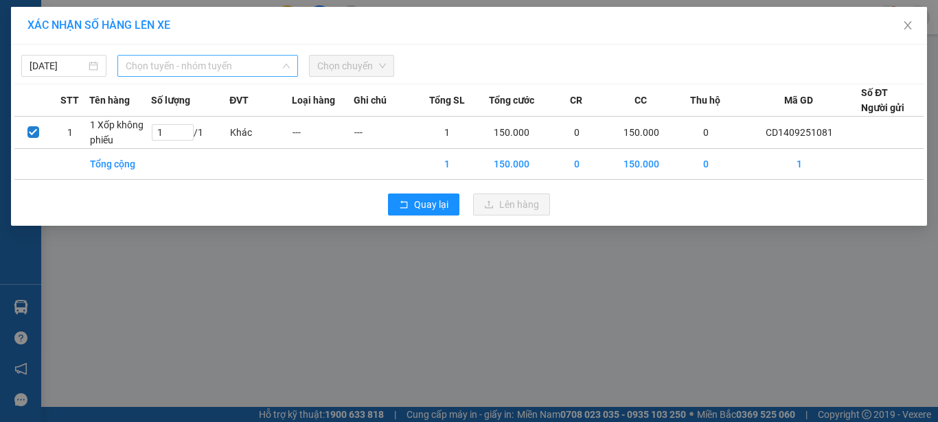
click at [267, 68] on span "Chọn tuyến - nhóm tuyến" at bounding box center [208, 66] width 164 height 21
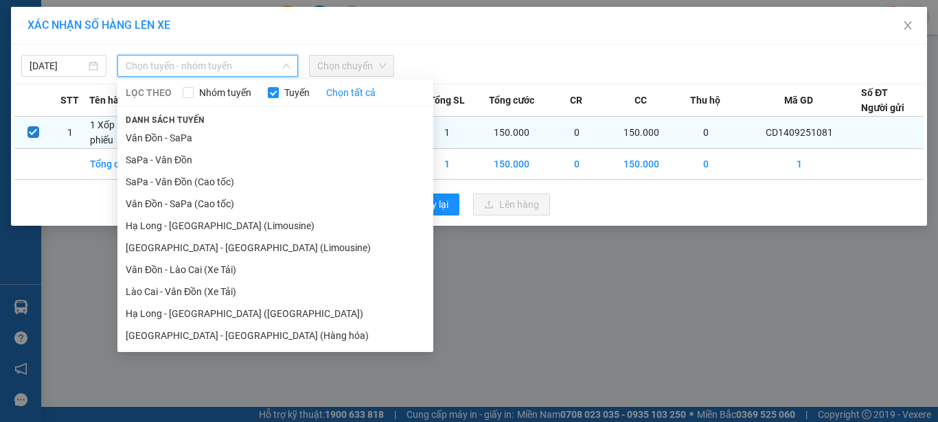
click at [150, 136] on li "Vân Đồn - SaPa" at bounding box center [275, 138] width 316 height 22
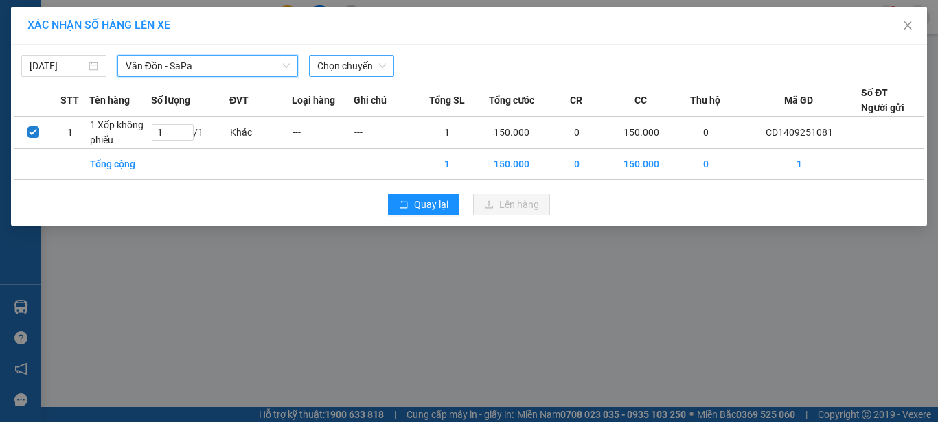
click at [337, 68] on span "Chọn chuyến" at bounding box center [351, 66] width 69 height 21
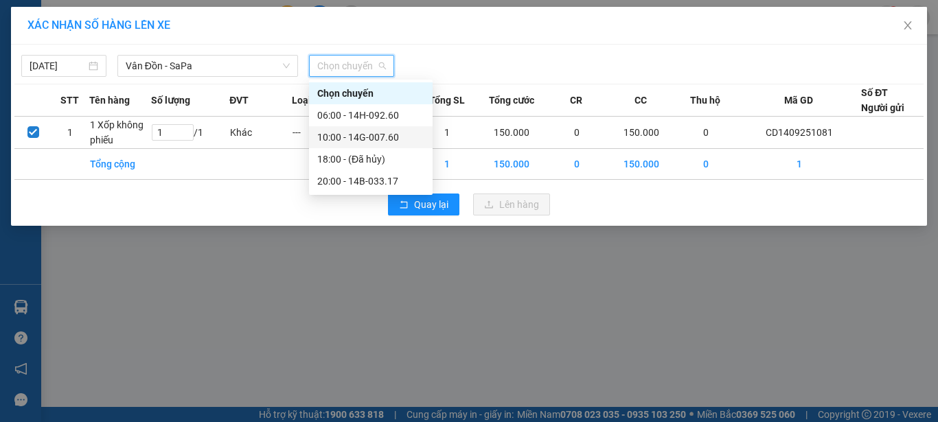
click at [386, 136] on div "10:00 - 14G-007.60" at bounding box center [370, 137] width 107 height 15
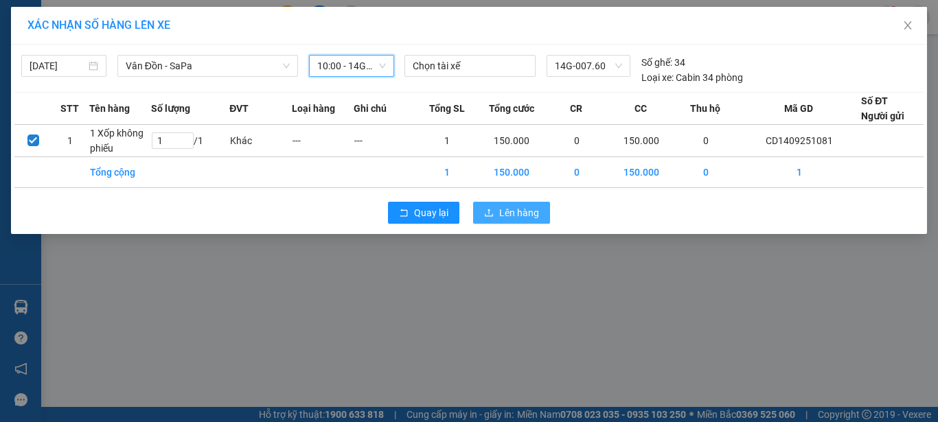
click at [518, 216] on span "Lên hàng" at bounding box center [519, 212] width 40 height 15
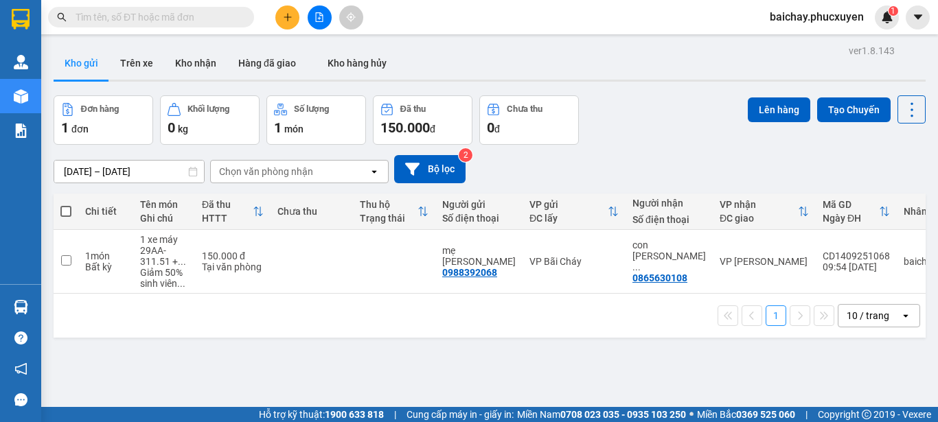
click at [636, 325] on div "1 10 / trang open" at bounding box center [489, 315] width 861 height 23
click at [319, 21] on icon "file-add" at bounding box center [320, 17] width 8 height 10
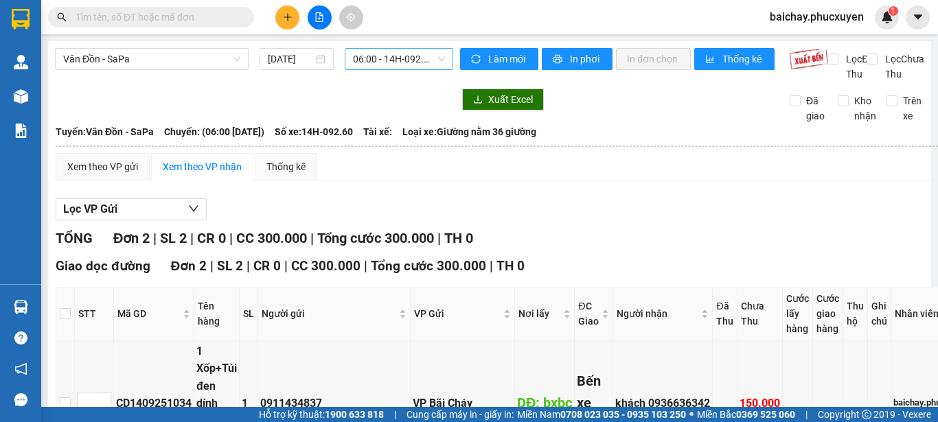
click at [406, 64] on span "06:00 - 14H-092.60" at bounding box center [399, 59] width 92 height 21
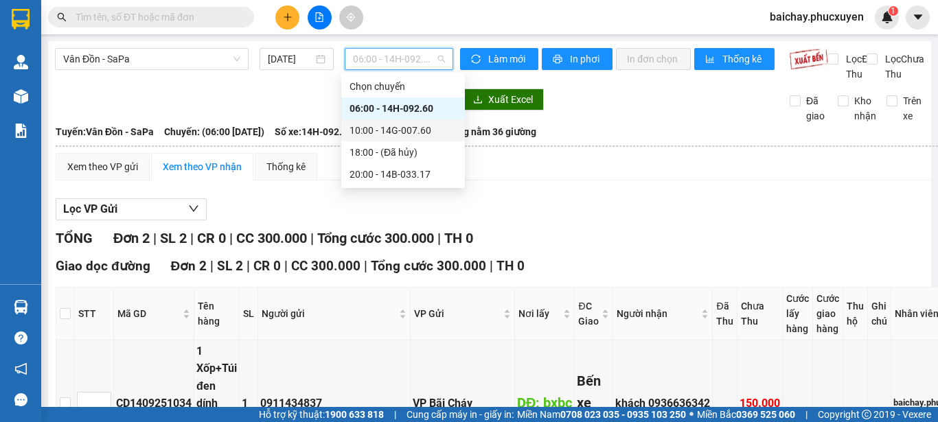
click at [419, 128] on div "10:00 - 14G-007.60" at bounding box center [402, 130] width 107 height 15
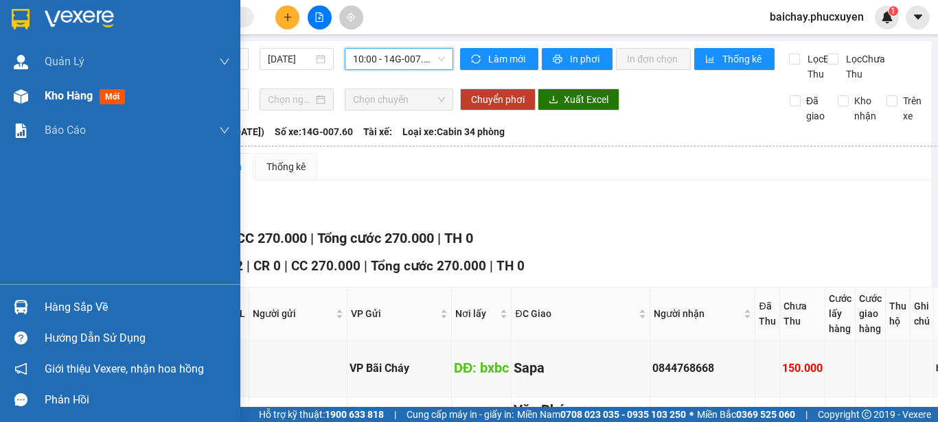
click at [75, 93] on span "Kho hàng" at bounding box center [69, 95] width 48 height 13
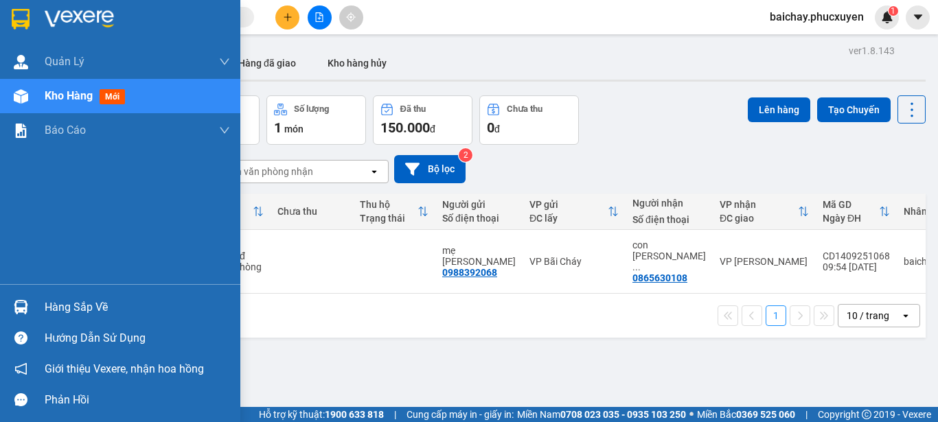
click at [67, 309] on div "Hàng sắp về" at bounding box center [137, 307] width 185 height 21
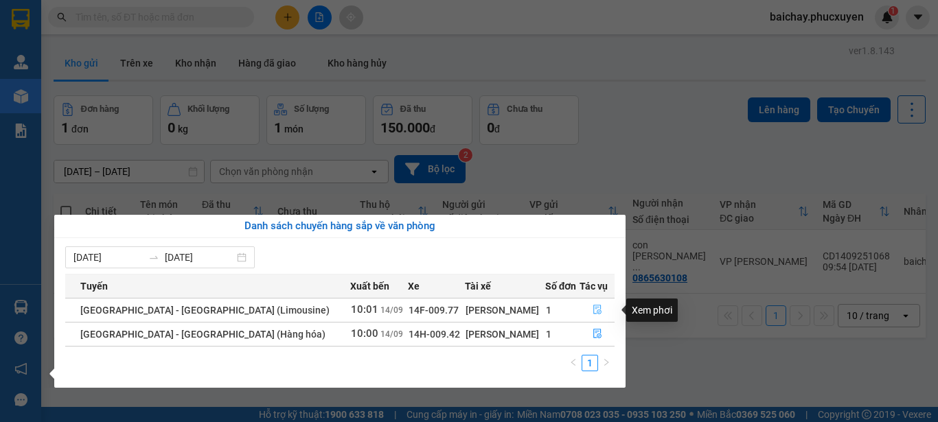
click at [592, 308] on icon "file-done" at bounding box center [597, 310] width 10 height 10
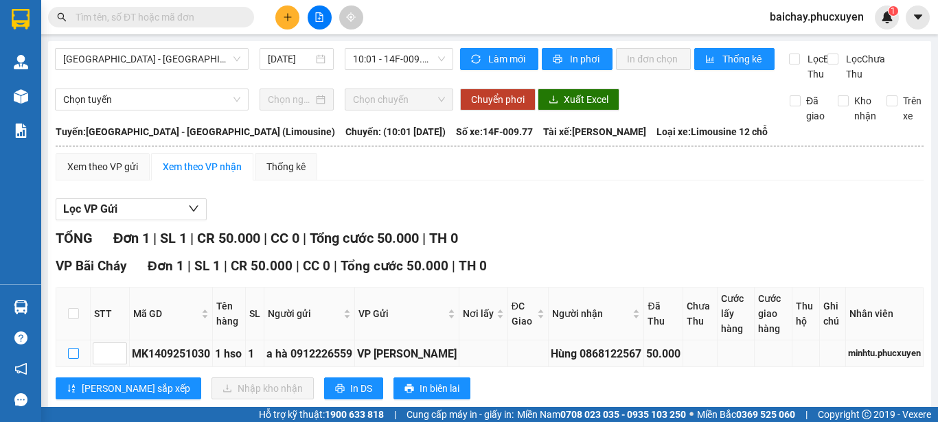
click at [71, 348] on input "checkbox" at bounding box center [73, 353] width 11 height 11
checkbox input "true"
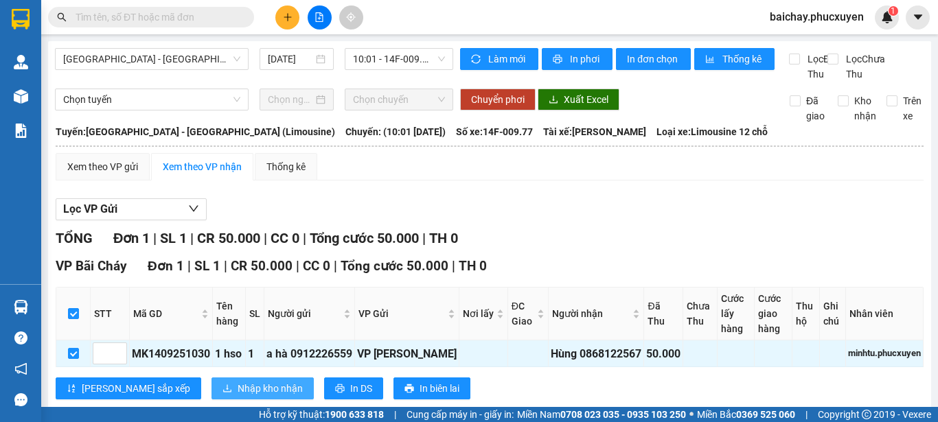
click at [238, 381] on span "Nhập kho nhận" at bounding box center [270, 388] width 65 height 15
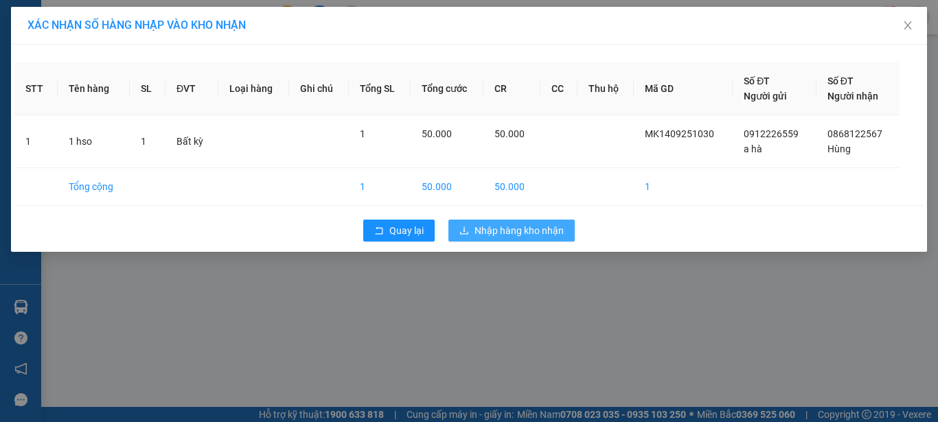
click at [523, 235] on span "Nhập hàng kho nhận" at bounding box center [518, 230] width 89 height 15
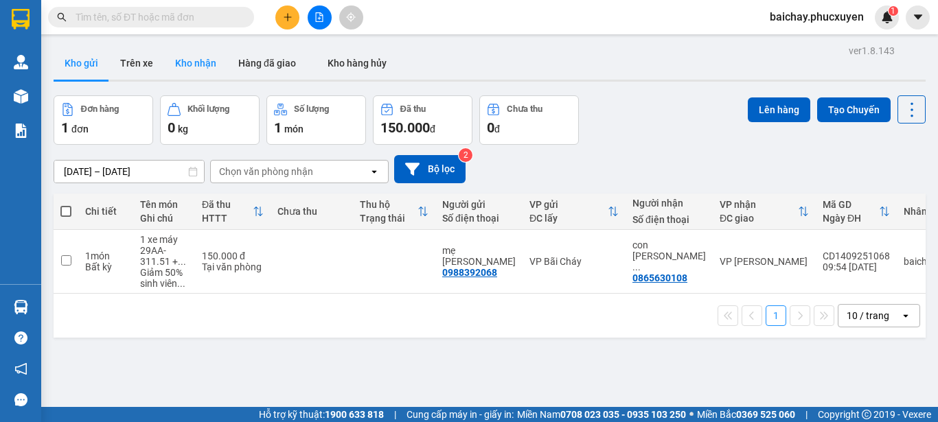
click at [195, 62] on button "Kho nhận" at bounding box center [195, 63] width 63 height 33
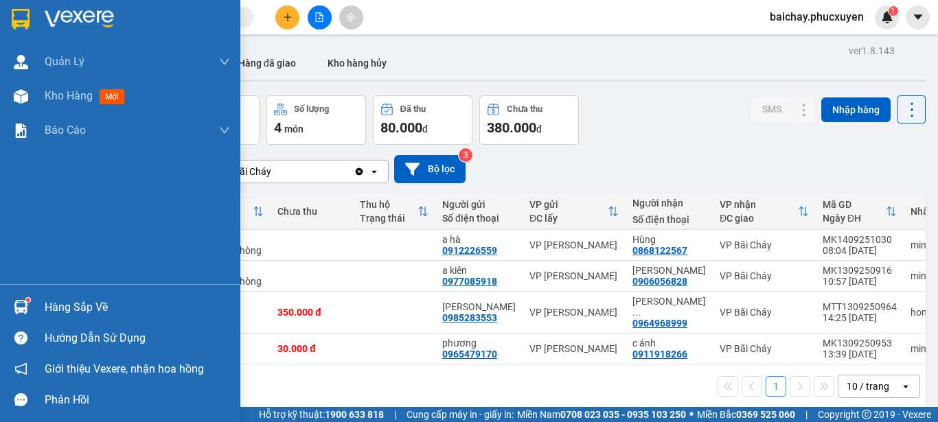
click at [78, 309] on div "Hàng sắp về" at bounding box center [137, 307] width 185 height 21
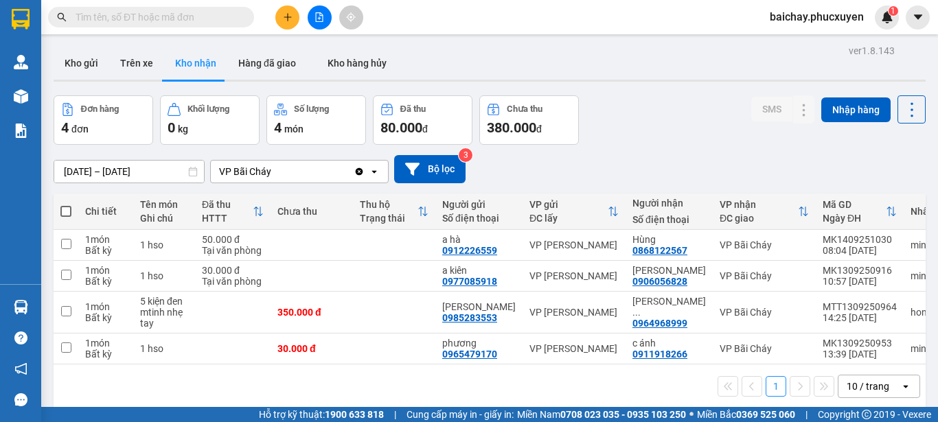
click at [660, 118] on section "Kết quả tìm kiếm ( 0 ) Bộ lọc No Data baichay.phucxuyen 1 [PERSON_NAME] lý giao…" at bounding box center [469, 211] width 938 height 422
click at [222, 21] on input "text" at bounding box center [157, 17] width 162 height 15
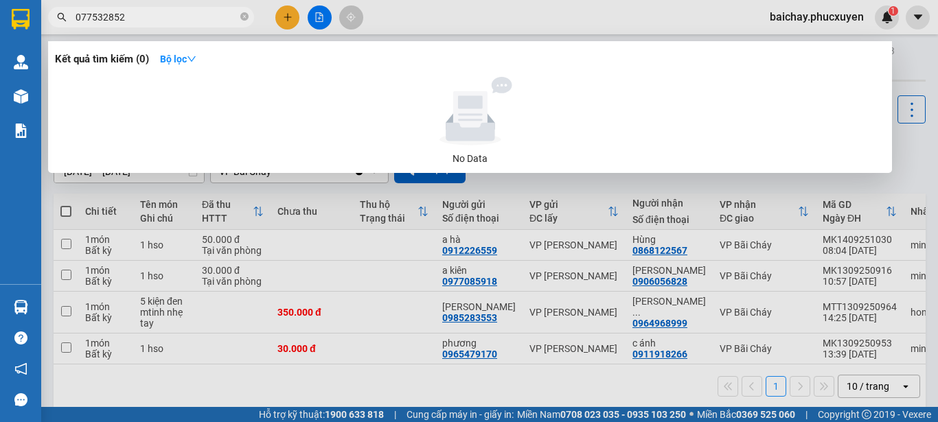
type input "0775328522"
click at [246, 15] on icon "close-circle" at bounding box center [244, 16] width 8 height 8
